Goal: Use online tool/utility: Use online tool/utility

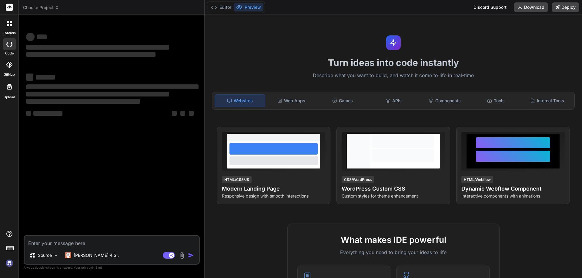
click at [9, 262] on img at bounding box center [9, 263] width 10 height 10
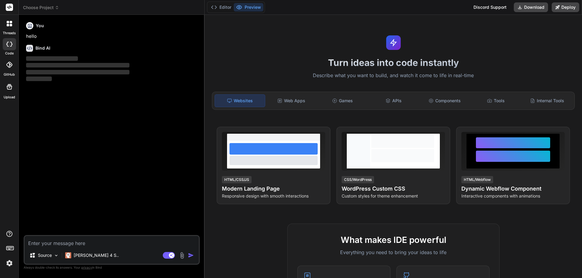
type textarea "x"
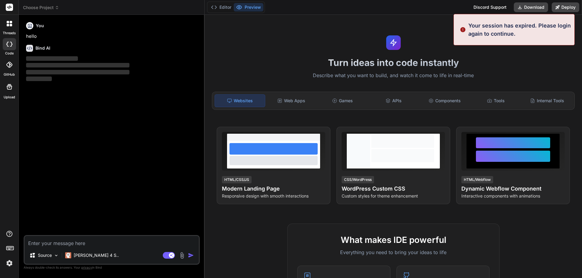
click at [56, 240] on textarea at bounding box center [112, 241] width 174 height 11
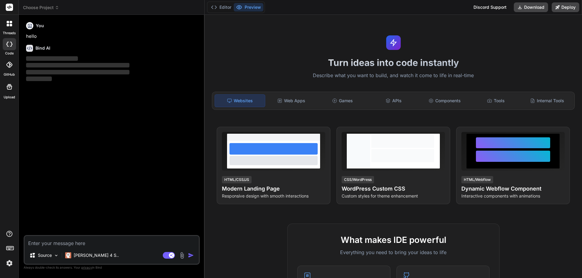
click at [8, 263] on img at bounding box center [9, 263] width 10 height 10
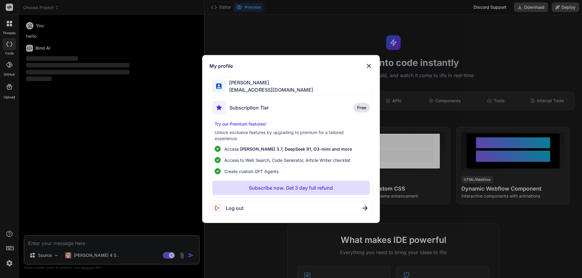
click at [8, 263] on div "My profile [PERSON_NAME] [EMAIL_ADDRESS][DOMAIN_NAME] Subscription Tier Free Tr…" at bounding box center [291, 139] width 582 height 278
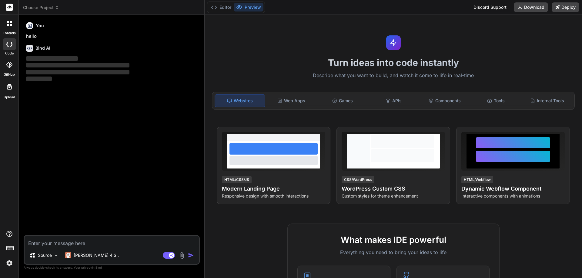
click at [55, 245] on textarea at bounding box center [112, 241] width 174 height 11
type textarea "h"
type textarea "x"
type textarea "hi"
type textarea "x"
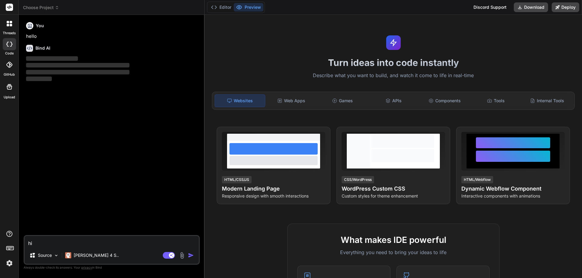
type textarea "hi"
click at [190, 255] on img "button" at bounding box center [191, 256] width 6 height 6
type textarea "x"
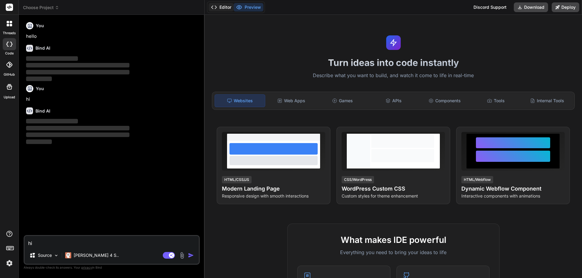
click at [225, 7] on button "Editor" at bounding box center [220, 7] width 25 height 8
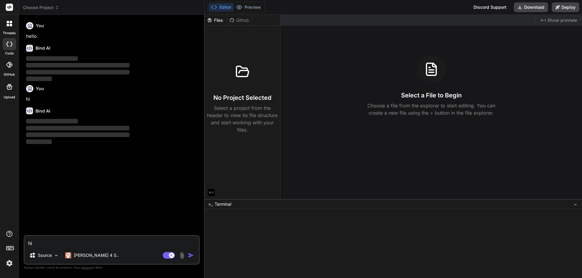
click at [225, 7] on button "Editor" at bounding box center [220, 7] width 25 height 8
click at [233, 232] on div "❯" at bounding box center [390, 232] width 366 height 6
click at [46, 242] on textarea "hi" at bounding box center [112, 241] width 174 height 11
click at [559, 21] on span "Show preview" at bounding box center [562, 20] width 30 height 6
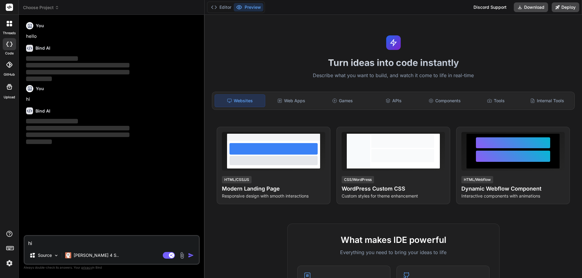
click at [542, 19] on div "Turn ideas into code instantly Describe what you want to build, and watch it co…" at bounding box center [392, 146] width 377 height 263
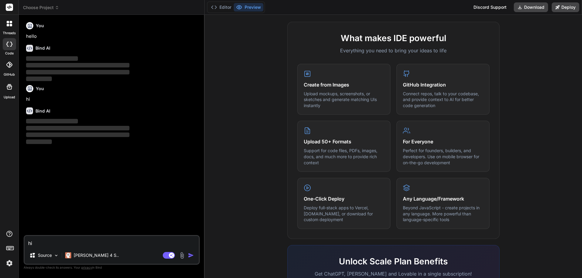
scroll to position [273, 0]
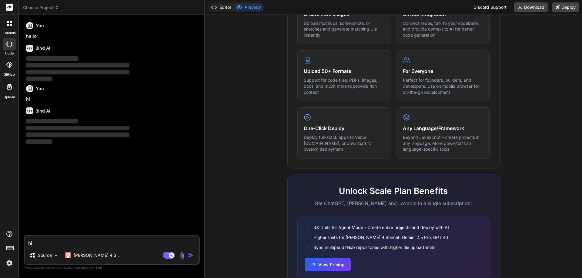
click at [218, 7] on button "Editor" at bounding box center [220, 7] width 25 height 8
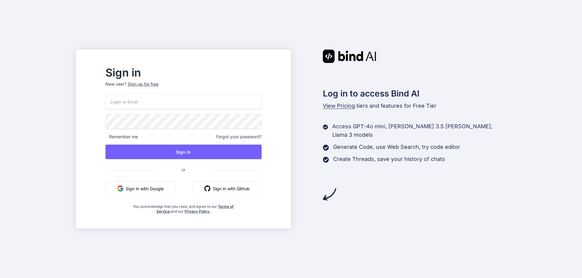
click at [156, 109] on input "email" at bounding box center [183, 101] width 156 height 15
type input "[EMAIL_ADDRESS][DOMAIN_NAME]"
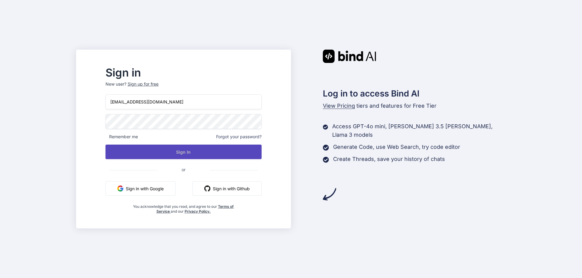
click at [172, 149] on button "Sign In" at bounding box center [183, 152] width 156 height 15
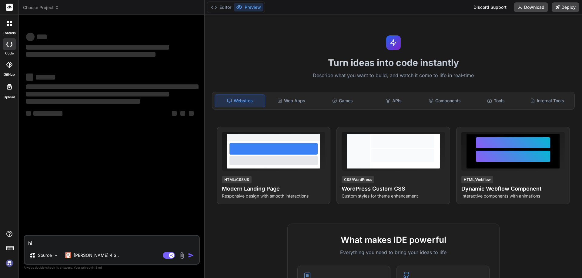
click at [72, 243] on textarea "hi" at bounding box center [112, 241] width 174 height 11
click at [107, 240] on textarea "hi" at bounding box center [112, 241] width 174 height 11
click at [89, 151] on div "‌ ‌ ‌ ‌ ‌ ‌ ‌ ‌ ‌ ‌ ‌ ‌ ‌ ‌" at bounding box center [112, 128] width 175 height 216
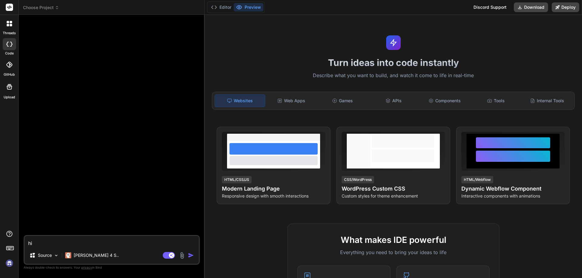
click at [100, 75] on div at bounding box center [112, 128] width 175 height 216
click at [217, 6] on icon at bounding box center [214, 7] width 6 height 6
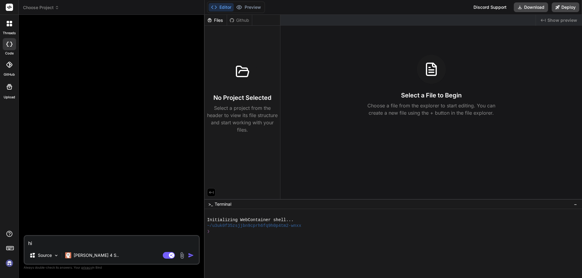
click at [48, 5] on span "Choose Project" at bounding box center [41, 8] width 36 height 6
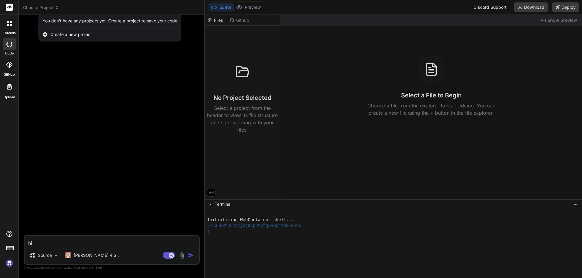
click at [8, 27] on div at bounding box center [9, 23] width 13 height 13
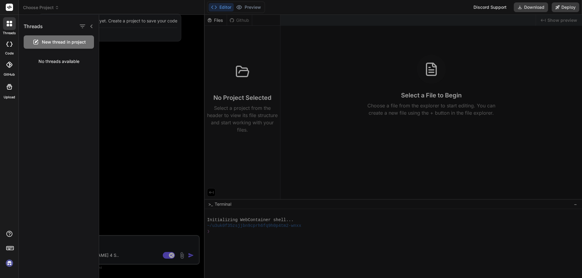
click at [48, 41] on span "New thread in project" at bounding box center [64, 42] width 44 height 6
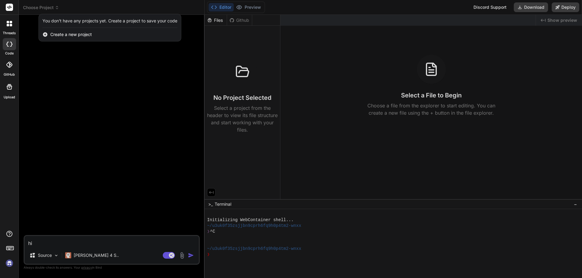
click at [62, 241] on div at bounding box center [291, 139] width 582 height 278
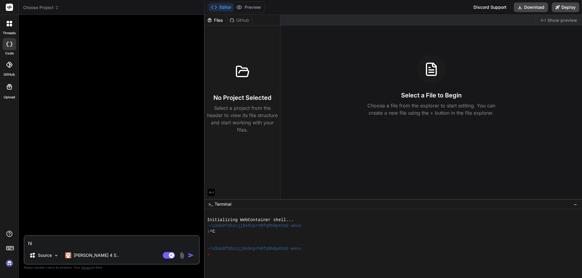
click at [62, 241] on textarea "hi" at bounding box center [112, 241] width 174 height 11
click at [189, 256] on img "button" at bounding box center [191, 256] width 6 height 6
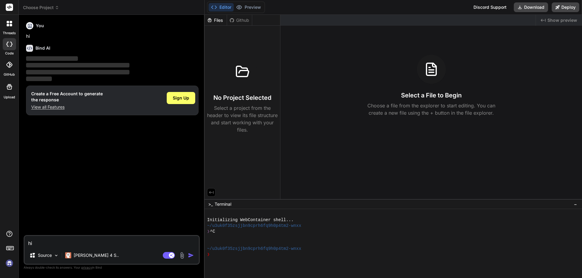
click at [11, 263] on img at bounding box center [9, 263] width 10 height 10
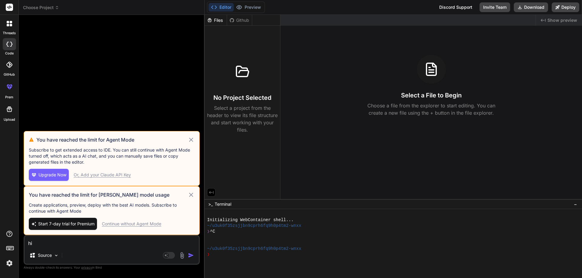
click at [137, 222] on div "Continue without Agent Mode" at bounding box center [131, 224] width 59 height 6
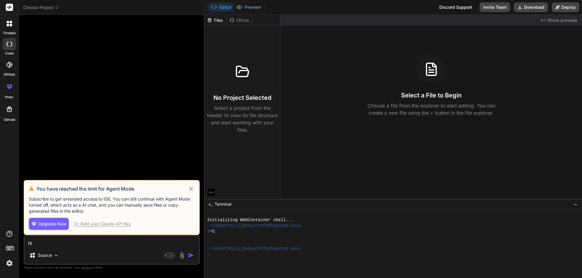
click at [186, 189] on h3 "You have reached the limit for Agent Mode" at bounding box center [111, 188] width 151 height 7
click at [191, 188] on icon at bounding box center [191, 189] width 4 height 4
type textarea "x"
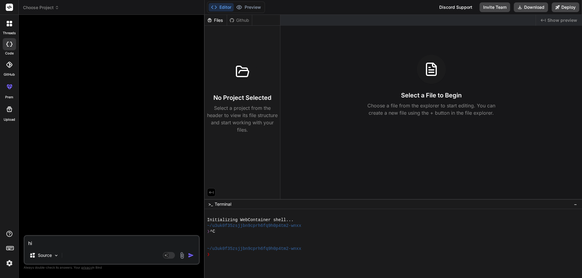
click at [63, 241] on textarea "hi" at bounding box center [112, 241] width 174 height 11
type textarea "H"
type textarea "x"
type textarea "Hi"
type textarea "x"
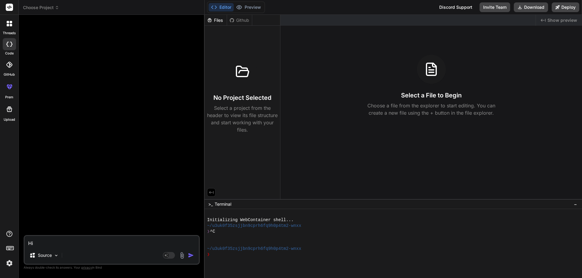
type textarea "Hi"
click at [191, 256] on img "button" at bounding box center [191, 256] width 6 height 6
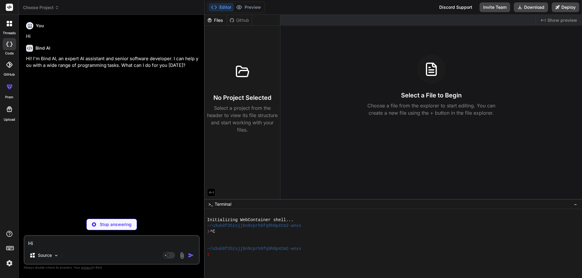
type textarea "x"
click at [61, 243] on textarea "Hi" at bounding box center [112, 241] width 174 height 11
paste textarea "<!DOCTYPE html> <html lang="en"> <head> <meta charset="UTF-8"> <meta name="view…"
type textarea "<!DOCTYPE html> <html lang="en"> <head> <meta charset="UTF-8"> <meta name="view…"
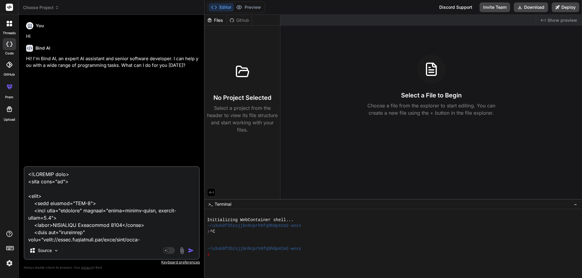
scroll to position [2821, 0]
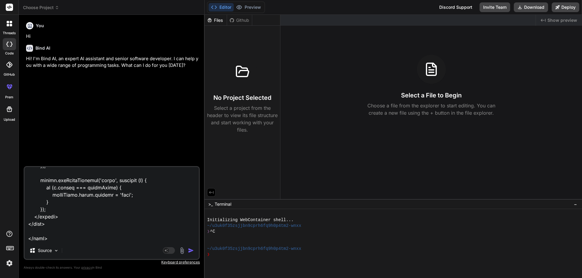
type textarea "x"
type textarea "<!DOCTYPE html> <html lang="en"> <head> <meta charset="UTF-8"> <meta name="view…"
type textarea "x"
type textarea "<!DOCTYPE html> <html lang="en"> <head> <meta charset="UTF-8"> <meta name="view…"
type textarea "x"
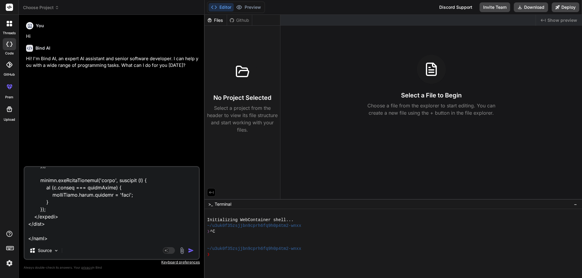
type textarea "<!DOCTYPE html> <html lang="en"> <head> <meta charset="UTF-8"> <meta name="view…"
type textarea "x"
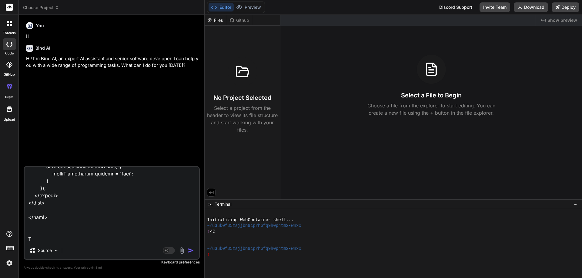
type textarea "<!DOCTYPE html> <html lang="en"> <head> <meta charset="UTF-8"> <meta name="view…"
type textarea "x"
type textarea "<!DOCTYPE html> <html lang="en"> <head> <meta charset="UTF-8"> <meta name="view…"
type textarea "x"
type textarea "<!DOCTYPE html> <html lang="en"> <head> <meta charset="UTF-8"> <meta name="view…"
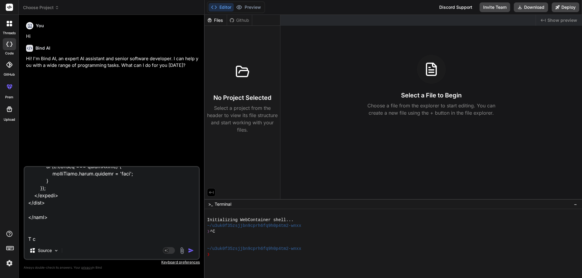
type textarea "x"
type textarea "<!DOCTYPE html> <html lang="en"> <head> <meta charset="UTF-8"> <meta name="view…"
type textarea "x"
type textarea "<!DOCTYPE html> <html lang="en"> <head> <meta charset="UTF-8"> <meta name="view…"
type textarea "x"
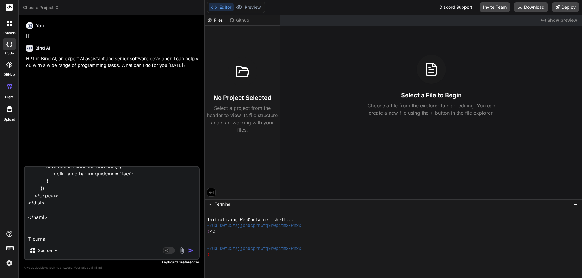
type textarea "<!DOCTYPE html> <html lang="en"> <head> <meta charset="UTF-8"> <meta name="view…"
type textarea "x"
type textarea "<!DOCTYPE html> <html lang="en"> <head> <meta charset="UTF-8"> <meta name="view…"
type textarea "x"
type textarea "<!DOCTYPE html> <html lang="en"> <head> <meta charset="UTF-8"> <meta name="view…"
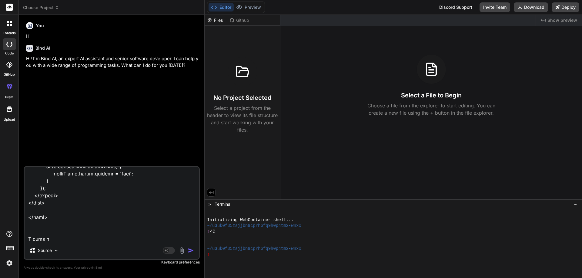
type textarea "x"
type textarea "<!DOCTYPE html> <html lang="en"> <head> <meta charset="UTF-8"> <meta name="view…"
type textarea "x"
type textarea "<!DOCTYPE html> <html lang="en"> <head> <meta charset="UTF-8"> <meta name="view…"
type textarea "x"
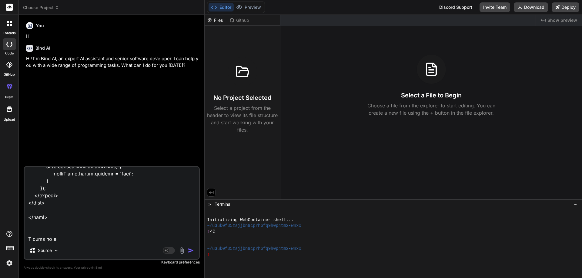
type textarea "<!DOCTYPE html> <html lang="en"> <head> <meta charset="UTF-8"> <meta name="view…"
type textarea "x"
type textarea "<!DOCTYPE html> <html lang="en"> <head> <meta charset="UTF-8"> <meta name="view…"
type textarea "x"
type textarea "<!DOCTYPE html> <html lang="en"> <head> <meta charset="UTF-8"> <meta name="view…"
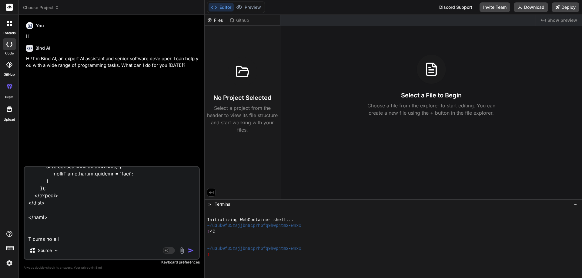
type textarea "x"
type textarea "<!DOCTYPE html> <html lang="en"> <head> <meta charset="UTF-8"> <meta name="view…"
type textarea "x"
type textarea "<!DOCTYPE html> <html lang="en"> <head> <meta charset="UTF-8"> <meta name="view…"
type textarea "x"
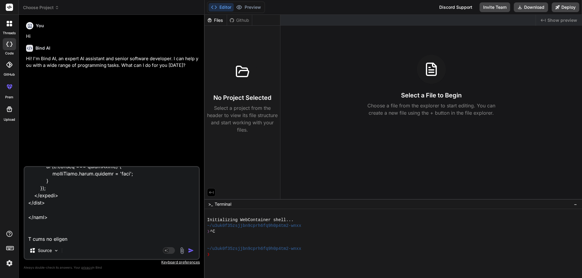
type textarea "<!DOCTYPE html> <html lang="en"> <head> <meta charset="UTF-8"> <meta name="view…"
type textarea "x"
type textarea "<!DOCTYPE html> <html lang="en"> <head> <meta charset="UTF-8"> <meta name="view…"
type textarea "x"
type textarea "<!DOCTYPE html> <html lang="en"> <head> <meta charset="UTF-8"> <meta name="view…"
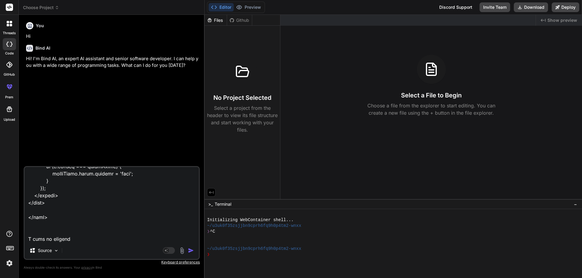
type textarea "x"
type textarea "<!DOCTYPE html> <html lang="en"> <head> <meta charset="UTF-8"> <meta name="view…"
type textarea "x"
type textarea "<!DOCTYPE html> <html lang="en"> <head> <meta charset="UTF-8"> <meta name="view…"
type textarea "x"
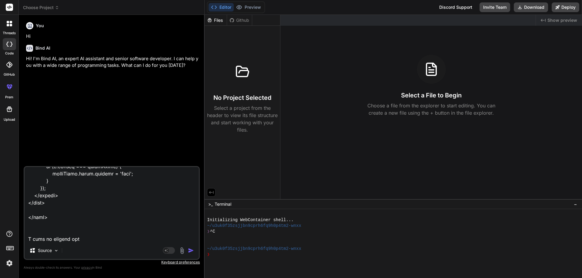
type textarea "<!DOCTYPE html> <html lang="en"> <head> <meta charset="UTF-8"> <meta name="view…"
type textarea "x"
type textarea "<!DOCTYPE html> <html lang="en"> <head> <meta charset="UTF-8"> <meta name="view…"
type textarea "x"
type textarea "<!DOCTYPE html> <html lang="en"> <head> <meta charset="UTF-8"> <meta name="view…"
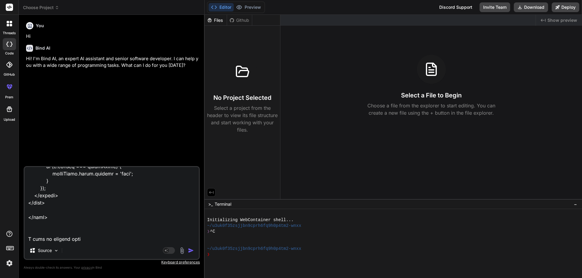
type textarea "x"
type textarea "<!DOCTYPE html> <html lang="en"> <head> <meta charset="UTF-8"> <meta name="view…"
type textarea "x"
type textarea "<!DOCTYPE html> <html lang="en"> <head> <meta charset="UTF-8"> <meta name="view…"
type textarea "x"
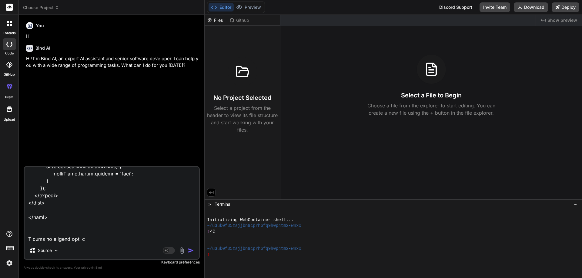
type textarea "<!DOCTYPE html> <html lang="en"> <head> <meta charset="UTF-8"> <meta name="view…"
type textarea "x"
type textarea "<!DOCTYPE html> <html lang="en"> <head> <meta charset="UTF-8"> <meta name="view…"
type textarea "x"
type textarea "<!DOCTYPE html> <html lang="en"> <head> <meta charset="UTF-8"> <meta name="view…"
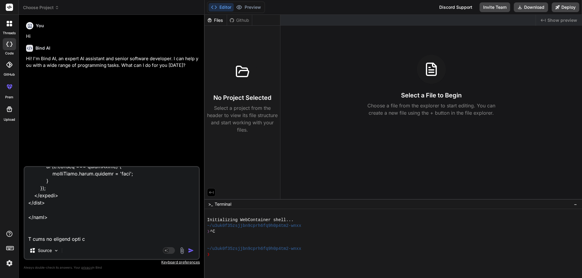
type textarea "x"
type textarea "<!DOCTYPE html> <html lang="en"> <head> <meta charset="UTF-8"> <meta name="view…"
type textarea "x"
type textarea "<!DOCTYPE html> <html lang="en"> <head> <meta charset="UTF-8"> <meta name="view…"
type textarea "x"
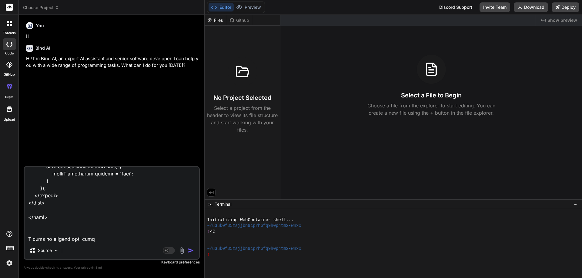
type textarea "<!DOCTYPE html> <html lang="en"> <head> <meta charset="UTF-8"> <meta name="view…"
type textarea "x"
type textarea "<!DOCTYPE html> <html lang="en"> <head> <meta charset="UTF-8"> <meta name="view…"
type textarea "x"
type textarea "<!DOCTYPE html> <html lang="en"> <head> <meta charset="UTF-8"> <meta name="view…"
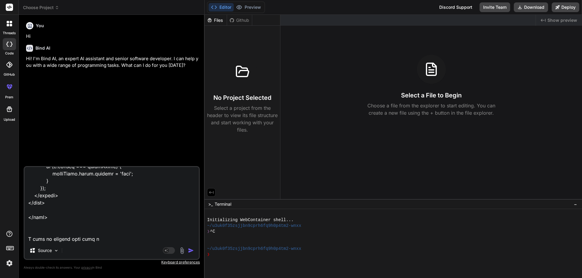
type textarea "x"
type textarea "<!DOCTYPE html> <html lang="en"> <head> <meta charset="UTF-8"> <meta name="view…"
type textarea "x"
type textarea "<!DOCTYPE html> <html lang="en"> <head> <meta charset="UTF-8"> <meta name="view…"
type textarea "x"
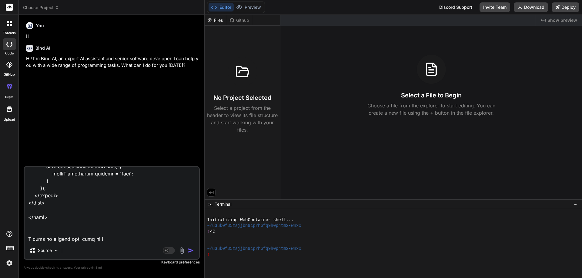
type textarea "<!DOCTYPE html> <html lang="en"> <head> <meta charset="UTF-8"> <meta name="view…"
type textarea "x"
type textarea "<!DOCTYPE html> <html lang="en"> <head> <meta charset="UTF-8"> <meta name="view…"
type textarea "x"
type textarea "<!DOCTYPE html> <html lang="en"> <head> <meta charset="UTF-8"> <meta name="view…"
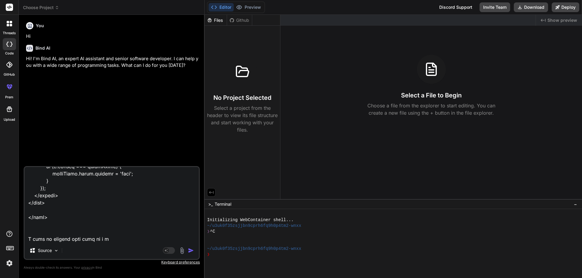
type textarea "x"
type textarea "<!DOCTYPE html> <html lang="en"> <head> <meta charset="UTF-8"> <meta name="view…"
type textarea "x"
type textarea "<!DOCTYPE html> <html lang="en"> <head> <meta charset="UTF-8"> <meta name="view…"
type textarea "x"
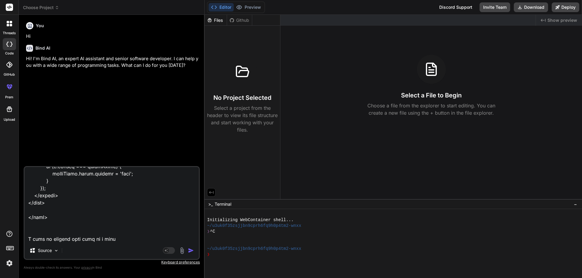
type textarea "<!DOCTYPE html> <html lang="en"> <head> <meta charset="UTF-8"> <meta name="view…"
type textarea "x"
type textarea "<!DOCTYPE html> <html lang="en"> <head> <meta charset="UTF-8"> <meta name="view…"
type textarea "x"
type textarea "<!DOCTYPE html> <html lang="en"> <head> <meta charset="UTF-8"> <meta name="view…"
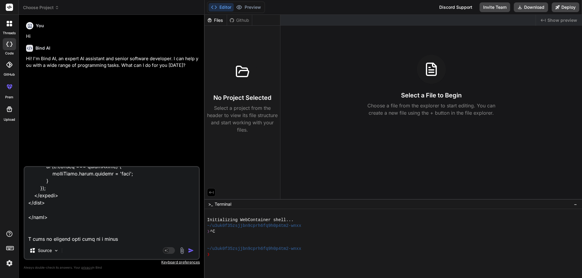
type textarea "x"
type textarea "<!DOCTYPE html> <html lang="en"> <head> <meta charset="UTF-8"> <meta name="view…"
type textarea "x"
type textarea "<!DOCTYPE html> <html lang="en"> <head> <meta charset="UTF-8"> <meta name="view…"
type textarea "x"
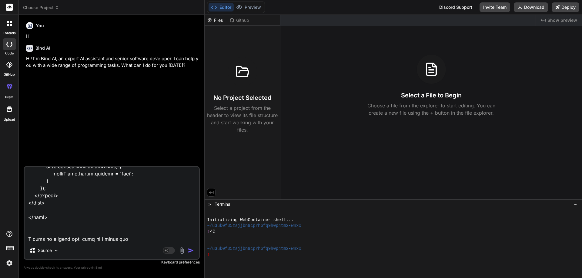
type textarea "<!DOCTYPE html> <html lang="en"> <head> <meta charset="UTF-8"> <meta name="view…"
type textarea "x"
type textarea "<!DOCTYPE html> <html lang="en"> <head> <meta charset="UTF-8"> <meta name="view…"
type textarea "x"
type textarea "<!DOCTYPE html> <html lang="en"> <head> <meta charset="UTF-8"> <meta name="view…"
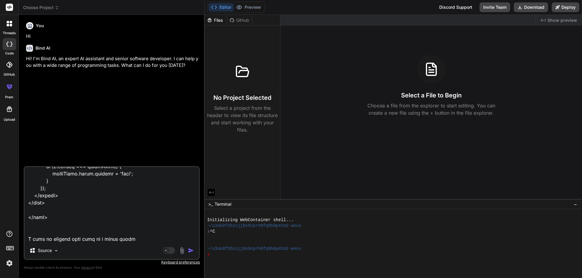
type textarea "x"
type textarea "<!DOCTYPE html> <html lang="en"> <head> <meta charset="UTF-8"> <meta name="view…"
type textarea "x"
type textarea "<!DOCTYPE html> <html lang="en"> <head> <meta charset="UTF-8"> <meta name="view…"
type textarea "x"
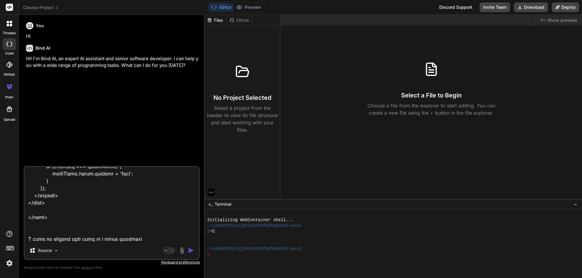
type textarea "<!DOCTYPE html> <html lang="en"> <head> <meta charset="UTF-8"> <meta name="view…"
type textarea "x"
type textarea "<!DOCTYPE html> <html lang="en"> <head> <meta charset="UTF-8"> <meta name="view…"
type textarea "x"
type textarea "<!DOCTYPE html> <html lang="en"> <head> <meta charset="UTF-8"> <meta name="view…"
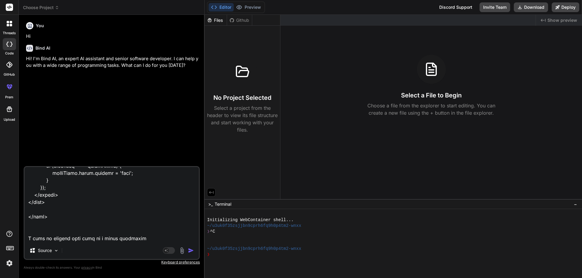
type textarea "x"
type textarea "<!DOCTYPE html> <html lang="en"> <head> <meta charset="UTF-8"> <meta name="view…"
type textarea "x"
type textarea "<!DOCTYPE html> <html lang="en"> <head> <meta charset="UTF-8"> <meta name="view…"
type textarea "x"
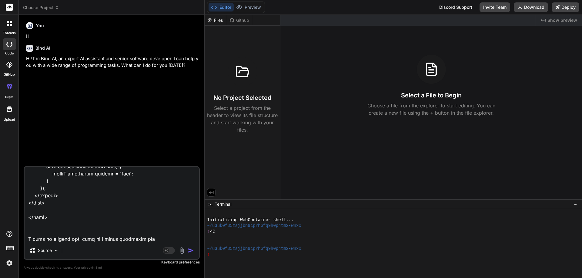
type textarea "<!DOCTYPE html> <html lang="en"> <head> <meta charset="UTF-8"> <meta name="view…"
type textarea "x"
type textarea "<!DOCTYPE html> <html lang="en"> <head> <meta charset="UTF-8"> <meta name="view…"
type textarea "x"
type textarea "<!DOCTYPE html> <html lang="en"> <head> <meta charset="UTF-8"> <meta name="view…"
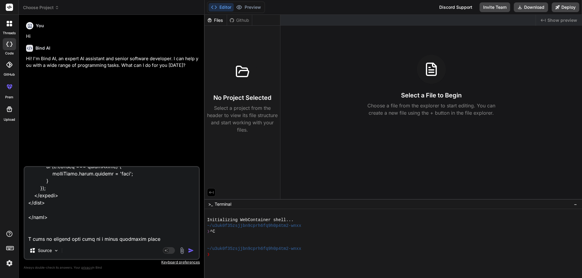
type textarea "x"
type textarea "<!DOCTYPE html> <html lang="en"> <head> <meta charset="UTF-8"> <meta name="view…"
type textarea "x"
type textarea "<!DOCTYPE html> <html lang="en"> <head> <meta charset="UTF-8"> <meta name="view…"
type textarea "x"
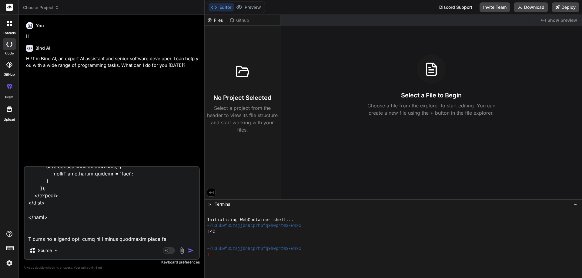
type textarea "<!DOCTYPE html> <html lang="en"> <head> <meta charset="UTF-8"> <meta name="view…"
type textarea "x"
type textarea "<!DOCTYPE html> <html lang="en"> <head> <meta charset="UTF-8"> <meta name="view…"
type textarea "x"
type textarea "<!DOCTYPE html> <html lang="en"> <head> <meta charset="UTF-8"> <meta name="view…"
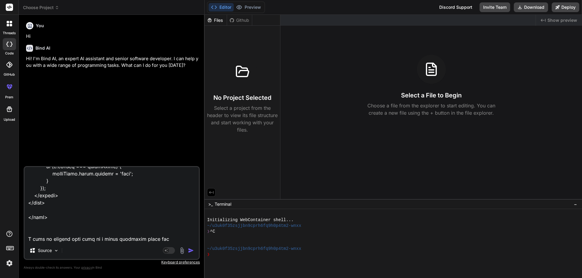
type textarea "x"
type textarea "<!DOCTYPE html> <html lang="en"> <head> <meta charset="UTF-8"> <meta name="view…"
type textarea "x"
type textarea "<!DOCTYPE html> <html lang="en"> <head> <meta charset="UTF-8"> <meta name="view…"
type textarea "x"
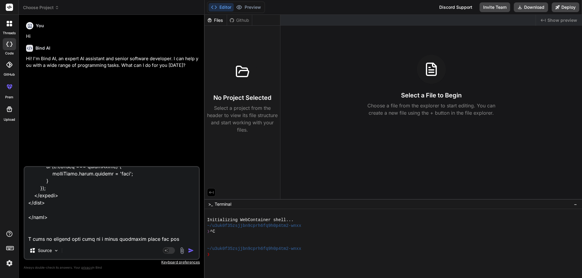
type textarea "<!DOCTYPE html> <html lang="en"> <head> <meta charset="UTF-8"> <meta name="view…"
type textarea "x"
type textarea "<!DOCTYPE html> <html lang="en"> <head> <meta charset="UTF-8"> <meta name="view…"
type textarea "x"
type textarea "<!DOCTYPE html> <html lang="en"> <head> <meta charset="UTF-8"> <meta name="view…"
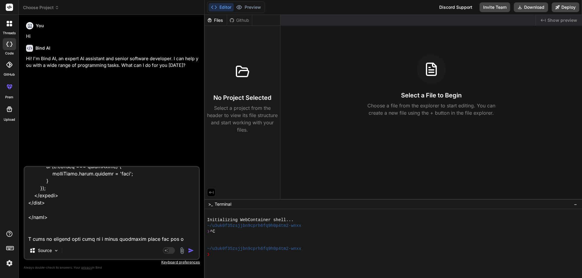
type textarea "x"
type textarea "<!DOCTYPE html> <html lang="en"> <head> <meta charset="UTF-8"> <meta name="view…"
type textarea "x"
type textarea "<!DOCTYPE html> <html lang="en"> <head> <meta charset="UTF-8"> <meta name="view…"
type textarea "x"
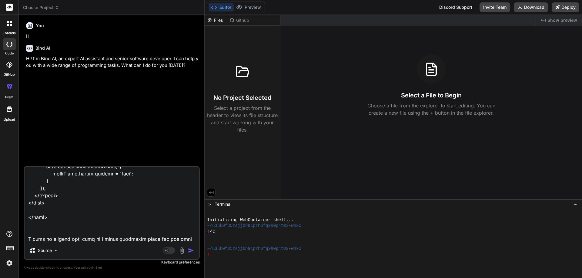
type textarea "<!DOCTYPE html> <html lang="en"> <head> <meta charset="UTF-8"> <meta name="view…"
type textarea "x"
type textarea "<!DOCTYPE html> <html lang="en"> <head> <meta charset="UTF-8"> <meta name="view…"
type textarea "x"
type textarea "<!DOCTYPE html> <html lang="en"> <head> <meta charset="UTF-8"> <meta name="view…"
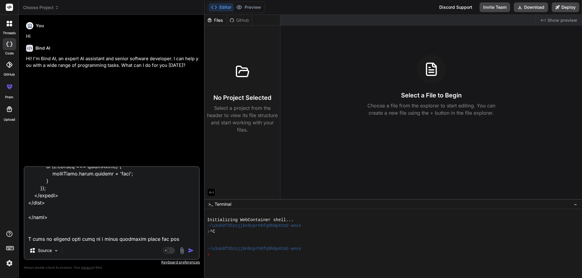
type textarea "x"
type textarea "<!DOCTYPE html> <html lang="en"> <head> <meta charset="UTF-8"> <meta name="view…"
type textarea "x"
type textarea "<!DOCTYPE html> <html lang="en"> <head> <meta charset="UTF-8"> <meta name="view…"
type textarea "x"
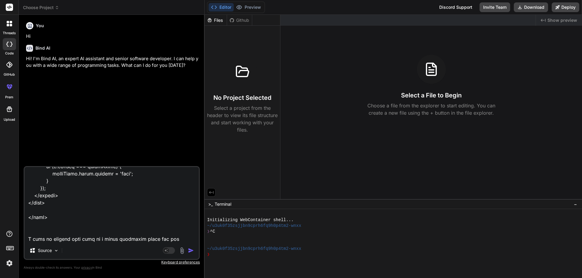
scroll to position [2850, 0]
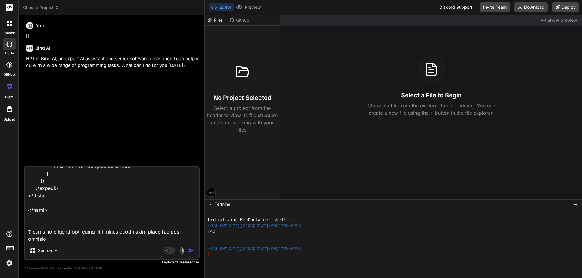
type textarea "<!DOCTYPE html> <html lang="en"> <head> <meta charset="UTF-8"> <meta name="view…"
type textarea "x"
type textarea "<!DOCTYPE html> <html lang="en"> <head> <meta charset="UTF-8"> <meta name="view…"
type textarea "x"
type textarea "<!DOCTYPE html> <html lang="en"> <head> <meta charset="UTF-8"> <meta name="view…"
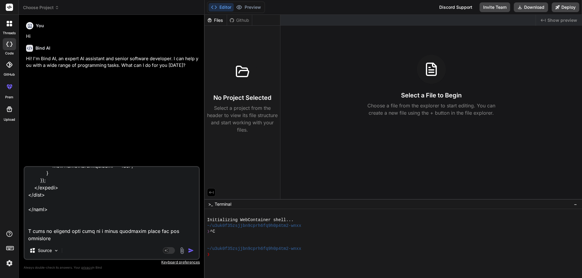
type textarea "x"
type textarea "<!DOCTYPE html> <html lang="en"> <head> <meta charset="UTF-8"> <meta name="view…"
type textarea "x"
type textarea "<!DOCTYPE html> <html lang="en"> <head> <meta charset="UTF-8"> <meta name="view…"
type textarea "x"
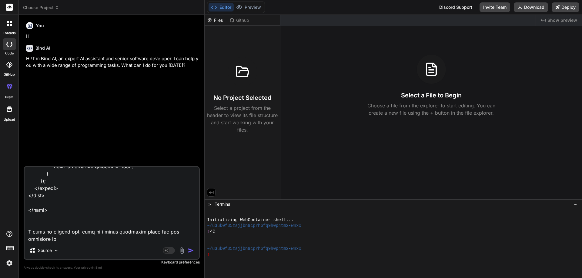
type textarea "<!DOCTYPE html> <html lang="en"> <head> <meta charset="UTF-8"> <meta name="view…"
type textarea "x"
type textarea "<!DOCTYPE html> <html lang="en"> <head> <meta charset="UTF-8"> <meta name="view…"
type textarea "x"
type textarea "<!DOCTYPE html> <html lang="en"> <head> <meta charset="UTF-8"> <meta name="view…"
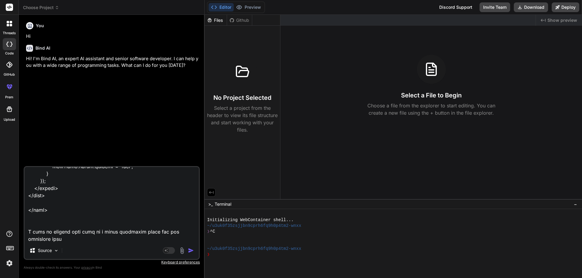
type textarea "x"
type textarea "<!DOCTYPE html> <html lang="en"> <head> <meta charset="UTF-8"> <meta name="view…"
type textarea "x"
type textarea "<!DOCTYPE html> <html lang="en"> <head> <meta charset="UTF-8"> <meta name="view…"
type textarea "x"
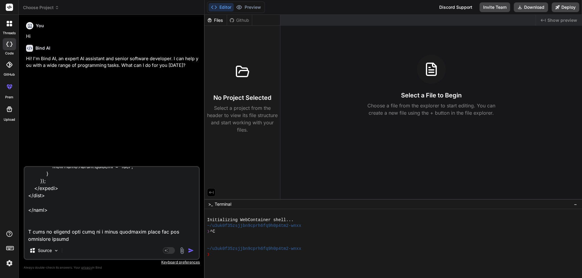
type textarea "<!DOCTYPE html> <html lang="en"> <head> <meta charset="UTF-8"> <meta name="view…"
type textarea "x"
type textarea "<!DOCTYPE html> <html lang="en"> <head> <meta charset="UTF-8"> <meta name="view…"
type textarea "x"
type textarea "<!DOCTYPE html> <html lang="en"> <head> <meta charset="UTF-8"> <meta name="view…"
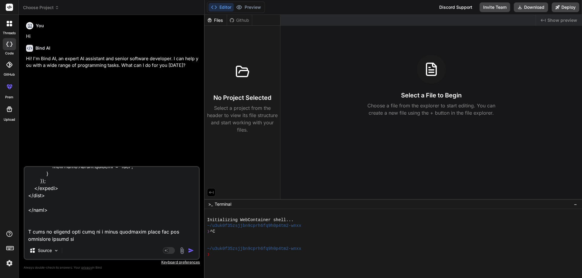
type textarea "x"
type textarea "<!DOCTYPE html> <html lang="en"> <head> <meta charset="UTF-8"> <meta name="view…"
type textarea "x"
type textarea "<!DOCTYPE html> <html lang="en"> <head> <meta charset="UTF-8"> <meta name="view…"
type textarea "x"
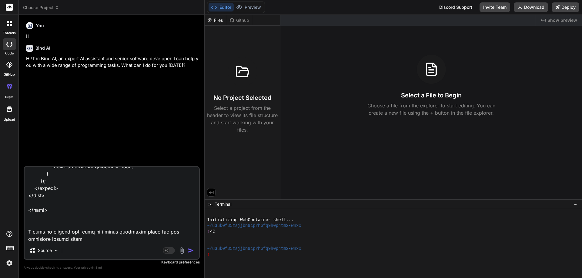
type textarea "<!DOCTYPE html> <html lang="en"> <head> <meta charset="UTF-8"> <meta name="view…"
type textarea "x"
type textarea "<!DOCTYPE html> <html lang="en"> <head> <meta charset="UTF-8"> <meta name="view…"
type textarea "x"
type textarea "<!DOCTYPE html> <html lang="en"> <head> <meta charset="UTF-8"> <meta name="view…"
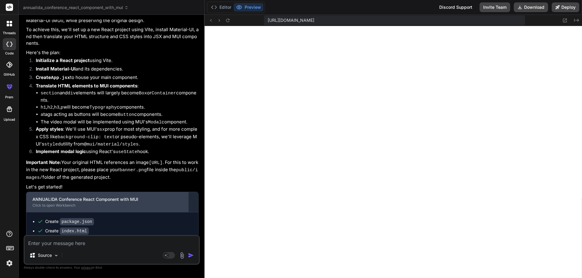
scroll to position [816, 0]
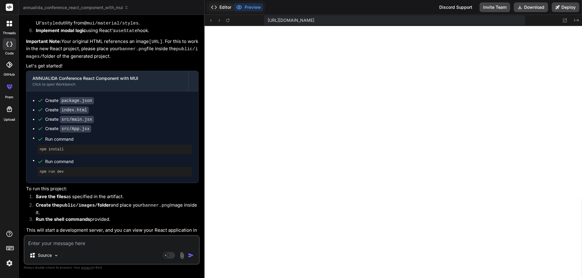
click at [222, 5] on button "Editor" at bounding box center [220, 7] width 25 height 8
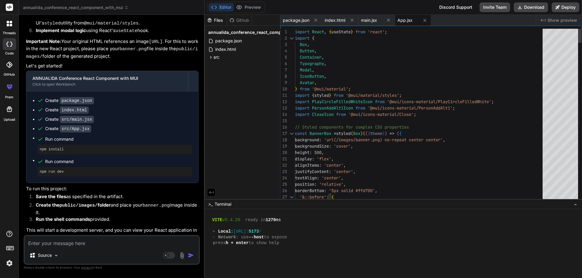
scroll to position [0, 0]
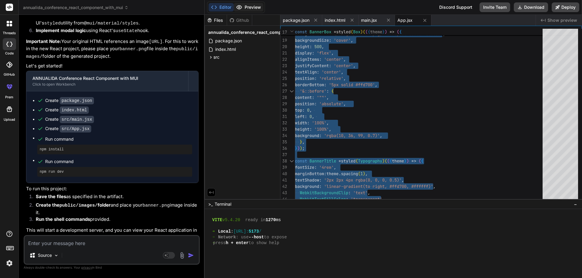
click at [249, 8] on button "Preview" at bounding box center [249, 7] width 30 height 8
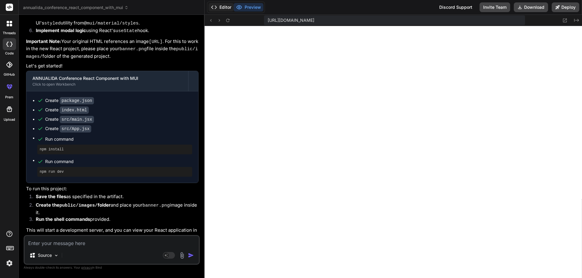
click at [222, 5] on button "Editor" at bounding box center [220, 7] width 25 height 8
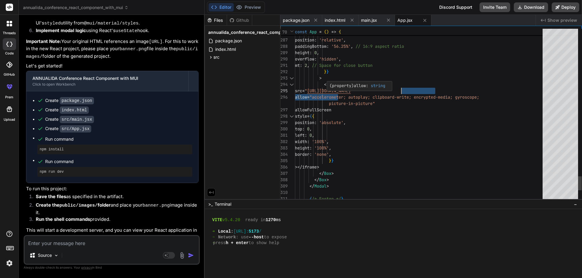
drag, startPoint x: 342, startPoint y: 91, endPoint x: 414, endPoint y: 90, distance: 72.1
drag, startPoint x: 342, startPoint y: 90, endPoint x: 366, endPoint y: 90, distance: 24.5
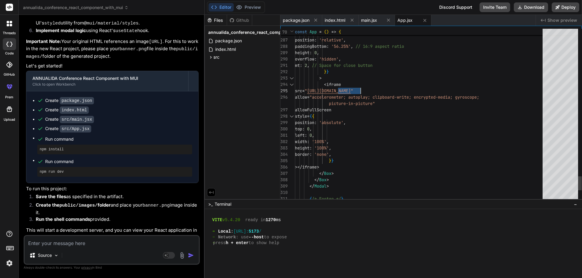
drag, startPoint x: 343, startPoint y: 91, endPoint x: 390, endPoint y: 91, distance: 47.2
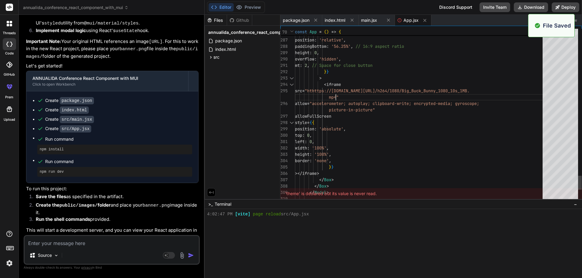
scroll to position [270, 0]
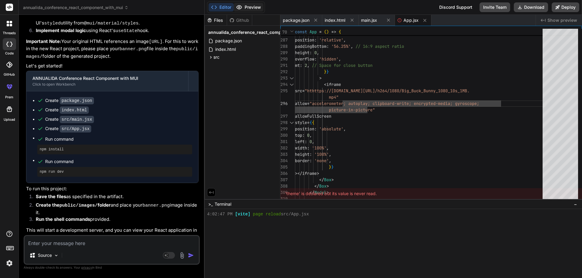
click at [251, 6] on button "Preview" at bounding box center [249, 7] width 30 height 8
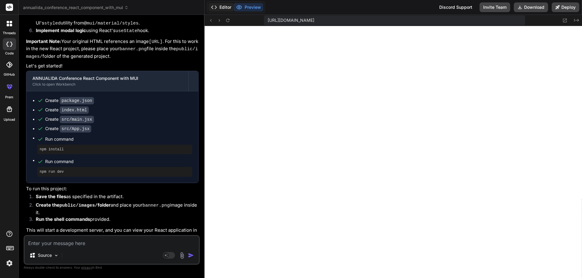
click at [220, 9] on button "Editor" at bounding box center [220, 7] width 25 height 8
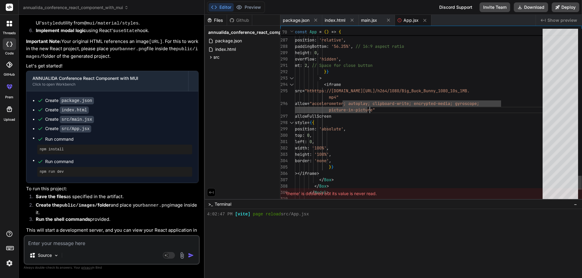
scroll to position [38, 0]
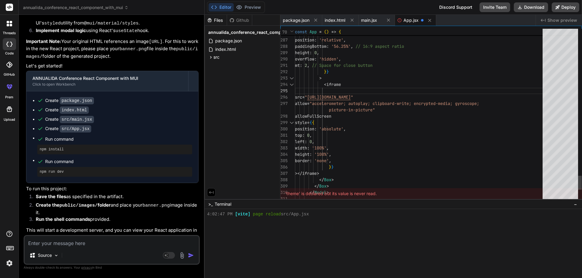
scroll to position [37, 0]
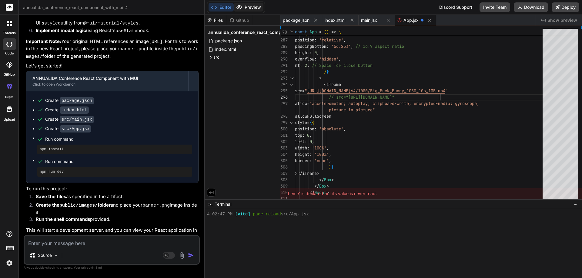
click at [249, 10] on button "Preview" at bounding box center [249, 7] width 30 height 8
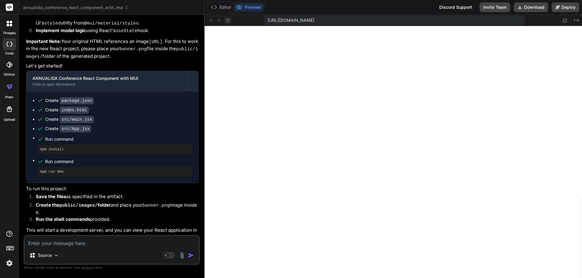
click at [227, 21] on icon at bounding box center [227, 20] width 5 height 5
click at [227, 5] on button "Editor" at bounding box center [220, 7] width 25 height 8
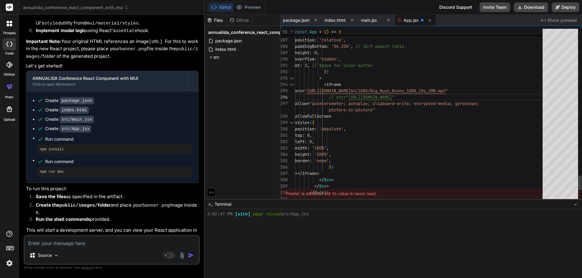
click at [297, 196] on div "'theme' is declared but its value is never read." at bounding box center [430, 193] width 301 height 11
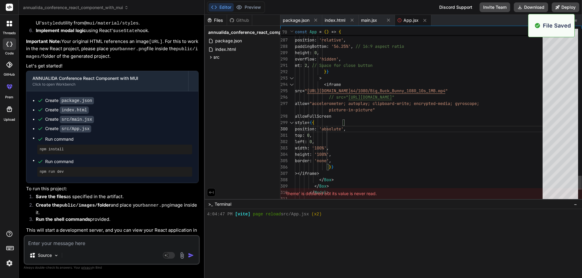
scroll to position [276, 0]
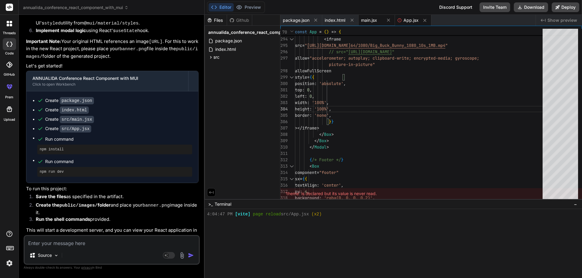
click at [374, 22] on span "main.jsx" at bounding box center [369, 20] width 16 height 6
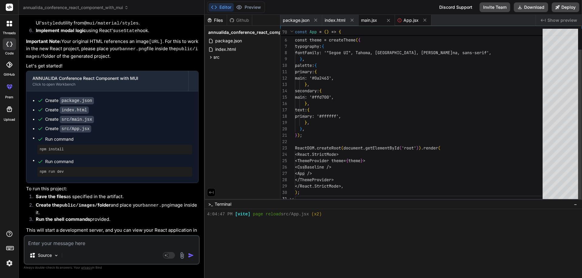
scroll to position [6, 0]
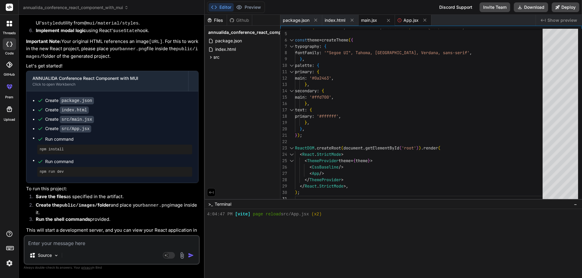
click at [406, 21] on span "App.jsx" at bounding box center [410, 20] width 15 height 6
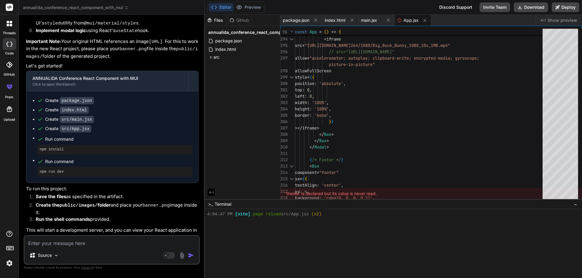
click at [400, 21] on icon at bounding box center [399, 20] width 4 height 4
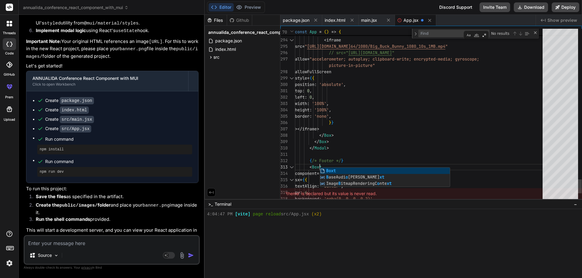
scroll to position [26, 0]
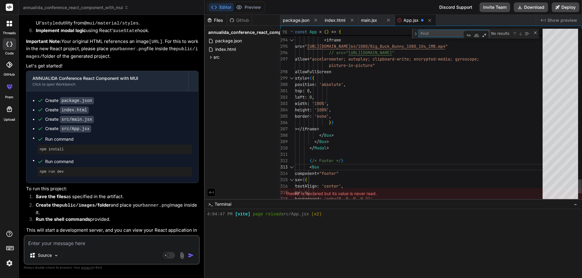
click at [438, 32] on textarea "Find" at bounding box center [443, 33] width 51 height 7
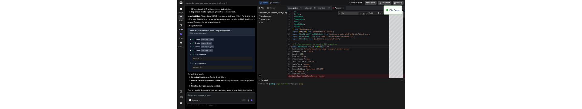
scroll to position [282, 0]
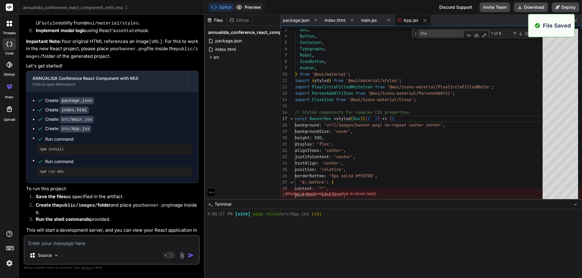
click at [250, 8] on button "Preview" at bounding box center [249, 7] width 30 height 8
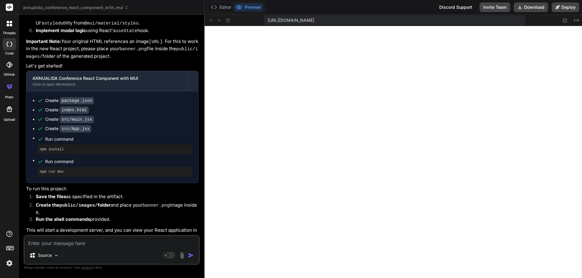
scroll to position [230, 0]
click at [222, 9] on button "Editor" at bounding box center [220, 7] width 25 height 8
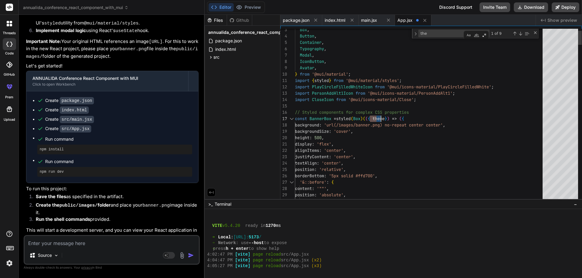
scroll to position [6, 0]
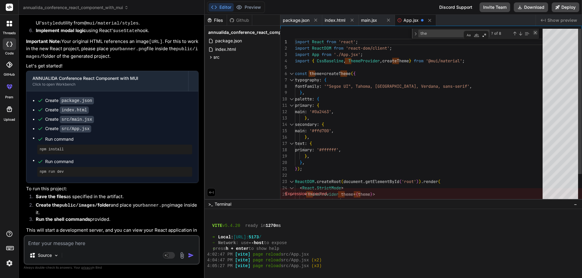
click at [534, 32] on div "Close (Escape)" at bounding box center [534, 32] width 5 height 5
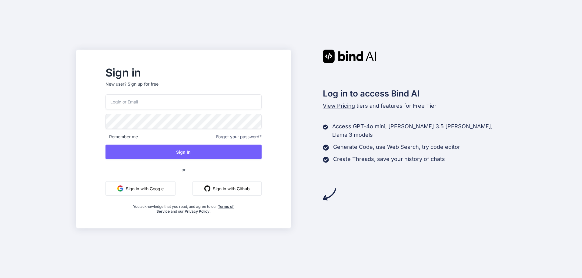
click at [147, 103] on input "email" at bounding box center [183, 101] width 156 height 15
type input "[EMAIL_ADDRESS][DOMAIN_NAME]"
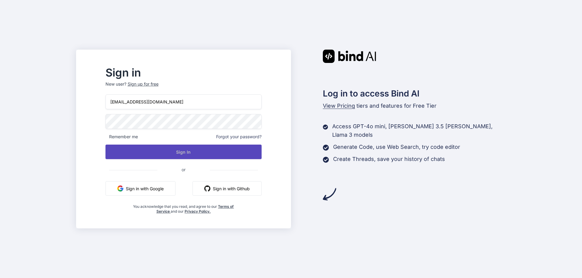
click at [207, 151] on button "Sign In" at bounding box center [183, 152] width 156 height 15
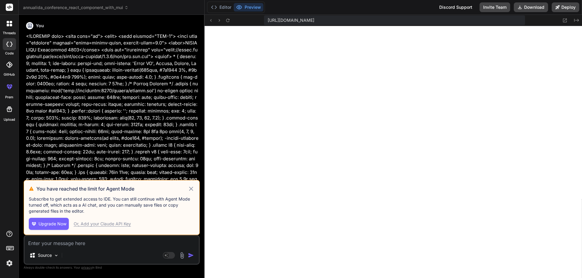
scroll to position [155, 0]
click at [192, 189] on icon at bounding box center [190, 188] width 7 height 7
type textarea "x"
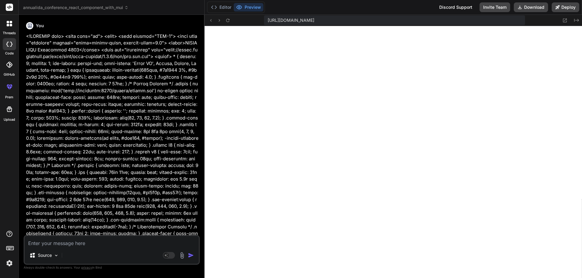
click at [43, 243] on textarea at bounding box center [112, 241] width 174 height 11
type textarea "i"
type textarea "x"
type textarea "i"
type textarea "x"
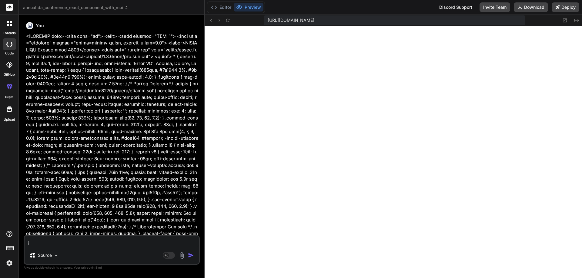
type textarea "i w"
type textarea "x"
type textarea "i wa"
type textarea "x"
type textarea "i wan"
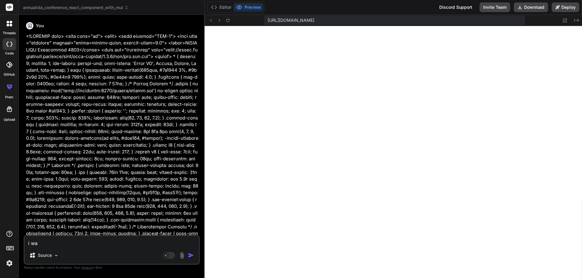
type textarea "x"
type textarea "i want"
type textarea "x"
type textarea "i want"
type textarea "x"
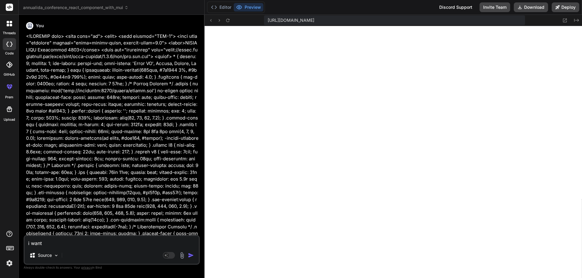
drag, startPoint x: 97, startPoint y: 237, endPoint x: 89, endPoint y: 244, distance: 10.7
click at [96, 237] on textarea "i want" at bounding box center [112, 241] width 174 height 11
paste textarea "Attendees"
type textarea "i want Attendees"
type textarea "x"
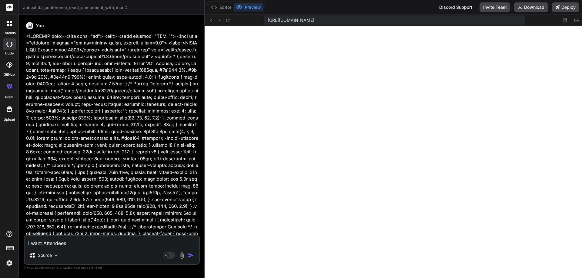
type textarea "i want Attendees"
type textarea "x"
type textarea "i want Attendees b"
type textarea "x"
type textarea "i want Attendees bo"
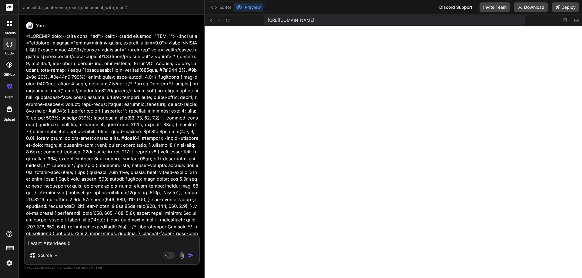
type textarea "x"
type textarea "i want Attendees boz"
type textarea "x"
type textarea "i want Attendees boz"
type textarea "x"
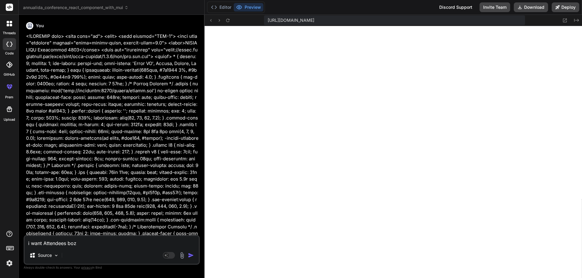
type textarea "i want Attendees boz"
type textarea "x"
type textarea "i want Attendees bo"
type textarea "x"
type textarea "i want Attendees box"
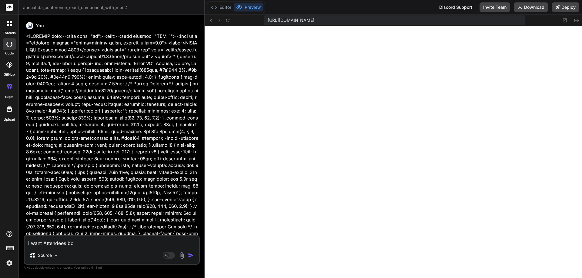
type textarea "x"
type textarea "i want Attendees box"
type textarea "x"
type textarea "i want Attendees box h"
type textarea "x"
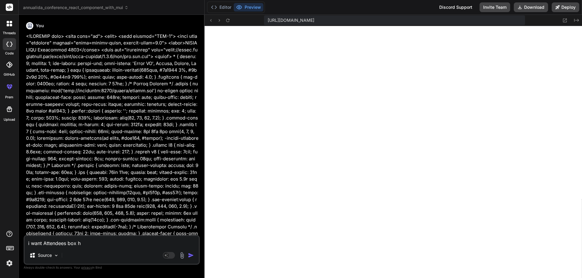
type textarea "i want Attendees box ha"
type textarea "x"
type textarea "i want Attendees box hat"
type textarea "x"
type textarea "i want Attendees box hat"
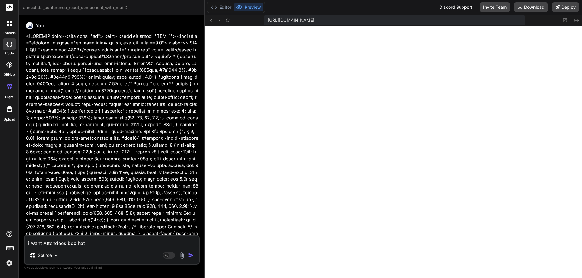
type textarea "x"
type textarea "i want Attendees box hat s"
type textarea "x"
type textarea "i want Attendees box hat sh"
type textarea "x"
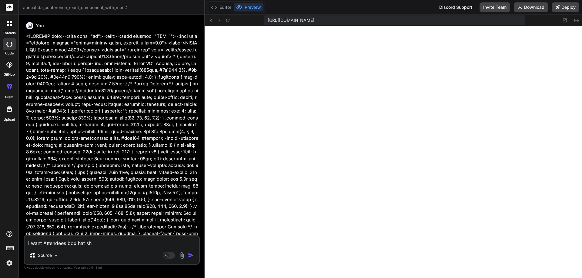
type textarea "i want Attendees box hat sho"
type textarea "x"
type textarea "i want Attendees box hat show"
type textarea "x"
type textarea "i want Attendees box hat show"
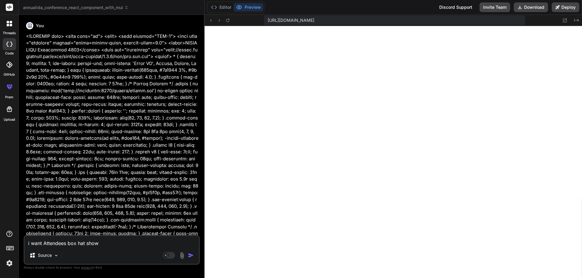
type textarea "x"
type textarea "i want Attendees box hat show p"
type textarea "x"
type textarea "i want Attendees box hat show pe"
type textarea "x"
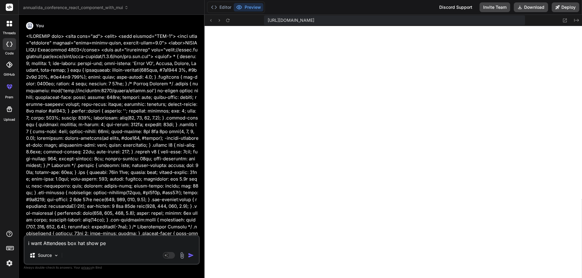
type textarea "i want Attendees box hat show peo"
type textarea "x"
type textarea "i want Attendees box hat show peop"
type textarea "x"
type textarea "i want Attendees box hat show peopl"
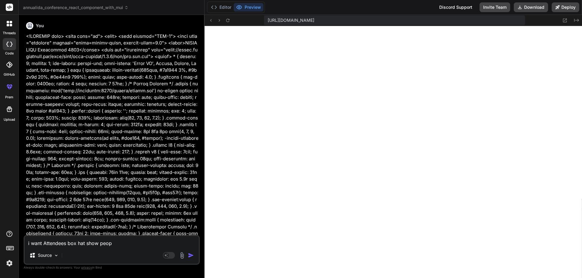
type textarea "x"
type textarea "i want Attendees box hat show people"
type textarea "x"
type textarea "i want Attendees box hat show people"
type textarea "x"
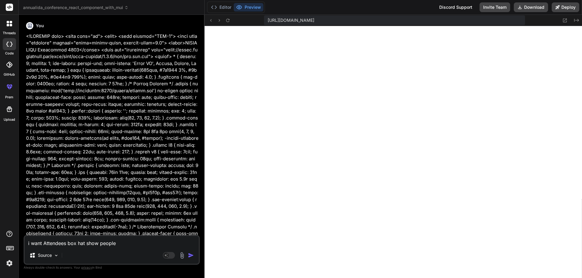
type textarea "i want Attendees box hat show people w"
type textarea "x"
type textarea "i want Attendees box hat show people wh"
type textarea "x"
type textarea "i want Attendees box hat show people wha"
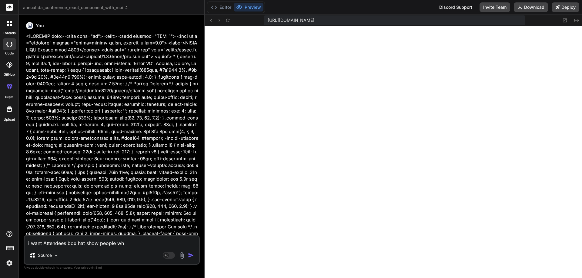
type textarea "x"
type textarea "i want Attendees box hat show people what"
type textarea "x"
type textarea "i want Attendees box hat show people what"
type textarea "x"
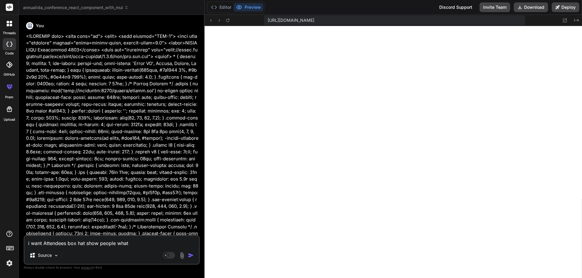
type textarea "i want Attendees box hat show people what r"
type textarea "x"
type textarea "i want Attendees box hat show people what ri"
type textarea "x"
type textarea "i want Attendees box hat show people what rig"
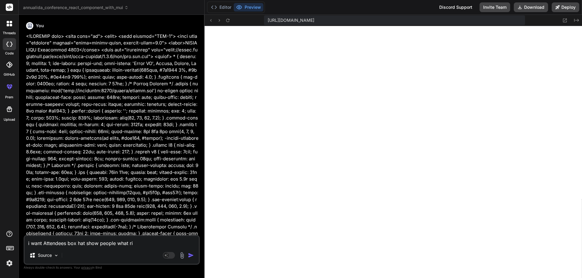
type textarea "x"
type textarea "i want Attendees box hat show people what righ"
type textarea "x"
type textarea "i want Attendees box hat show people what right"
type textarea "x"
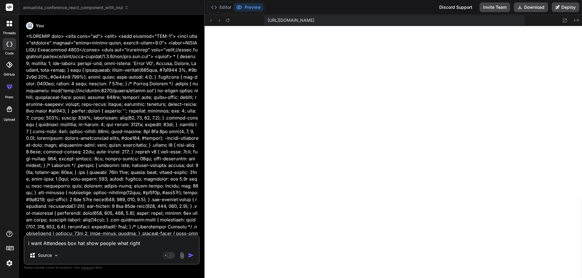
type textarea "i want Attendees box hat show people what right"
type textarea "x"
type textarea "i want Attendees box hat show people what right a"
type textarea "x"
type textarea "i want Attendees box hat show people what right at"
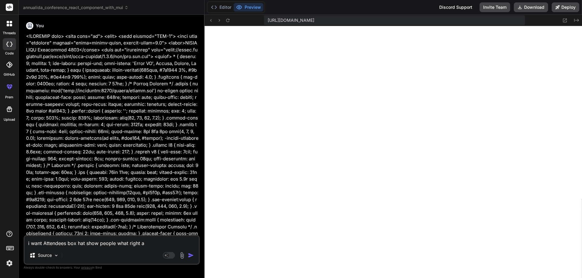
type textarea "x"
type textarea "i want Attendees box hat show people what right at"
type textarea "x"
type textarea "i want Attendees box hat show people what right at s"
type textarea "x"
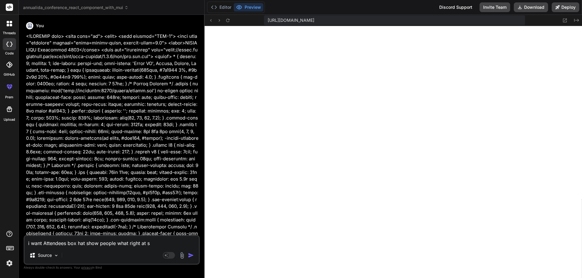
type textarea "i want Attendees box hat show people what right at sc"
type textarea "x"
type textarea "i want Attendees box hat show people what right at scr"
type textarea "x"
type textarea "i want Attendees box hat show people what right at scro"
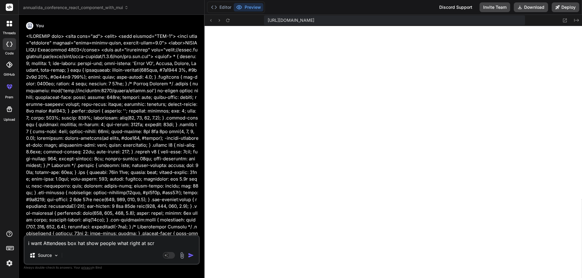
type textarea "x"
type textarea "i want Attendees box hat show people what right at scrol"
type textarea "x"
type textarea "i want Attendees box hat show people what right at scroll"
type textarea "x"
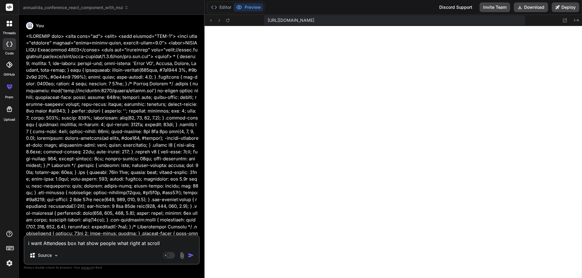
type textarea "i want Attendees box hat show people what right at scrolla"
type textarea "x"
type textarea "i want Attendees box hat show people what right at scrollab"
type textarea "x"
type textarea "i want Attendees box hat show people what right at scrollabl"
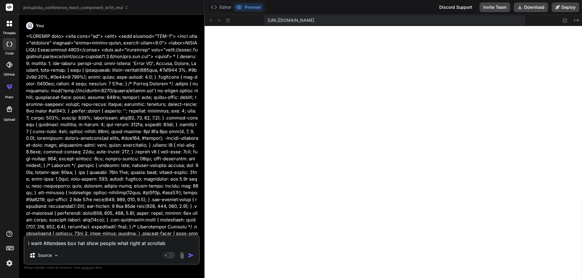
type textarea "x"
type textarea "i want Attendees box hat show people what right at scrollable"
type textarea "x"
type textarea "i want Attendees box hat show people what right at scrollable"
type textarea "x"
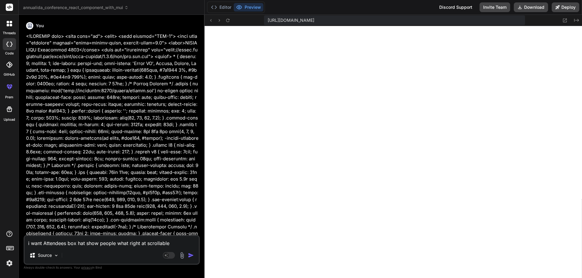
type textarea "i want Attendees box hat show people what right at scrollable t"
type textarea "x"
type textarea "i want Attendees box hat show people what right at scrollable th"
type textarea "x"
type textarea "i want Attendees box hat show people what right at scrollable the"
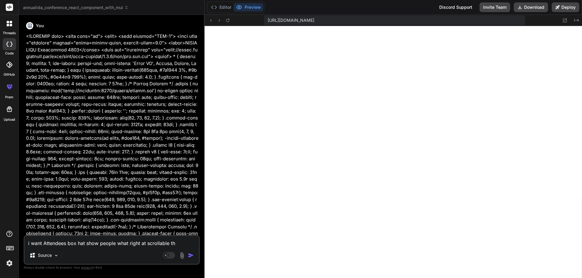
type textarea "x"
type textarea "i want Attendees box hat show people what right at scrollable ther"
type textarea "x"
type textarea "i want Attendees box hat show people what right at scrollable there"
type textarea "x"
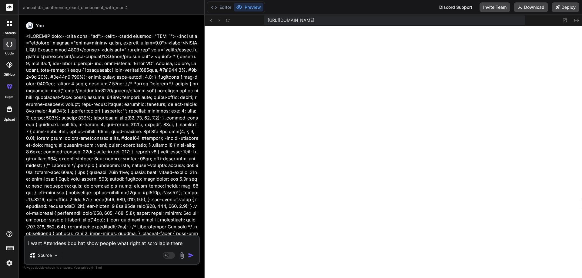
type textarea "i want Attendees box hat show people what right at scrollable there"
type textarea "x"
type textarea "i want Attendees box hat show people what right at scrollable there s"
type textarea "x"
type textarea "i want Attendees box hat show people what right at scrollable there sh"
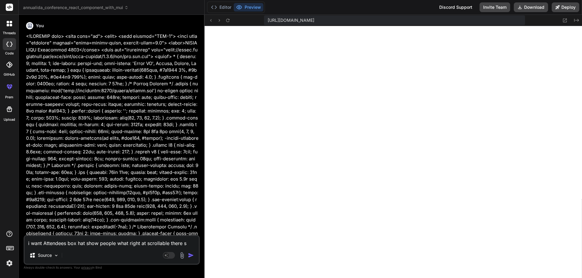
type textarea "x"
type textarea "i want Attendees box hat show people what right at scrollable there sho"
type textarea "x"
type textarea "i want Attendees box hat show people what right at scrollable there shou"
type textarea "x"
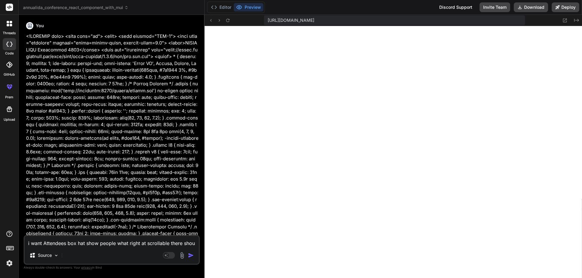
type textarea "i want Attendees box hat show people what right at scrollable there shoul"
type textarea "x"
type textarea "i want Attendees box hat show people what right at scrollable there shoulf"
type textarea "x"
type textarea "i want Attendees box hat show people what right at scrollable there shoulf"
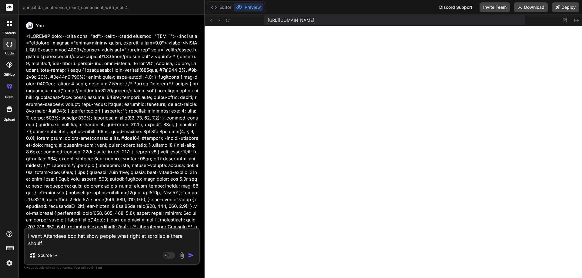
type textarea "x"
type textarea "i want Attendees box hat show people what right at scrollable there shoulf"
type textarea "x"
type textarea "i want Attendees box hat show people what right at scrollable there shoul"
type textarea "x"
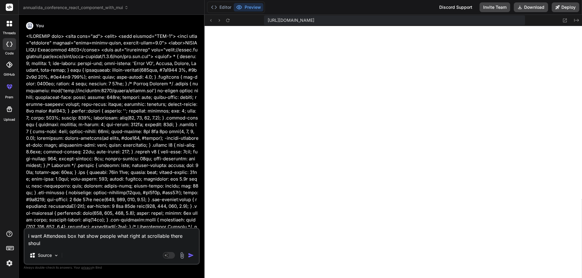
type textarea "i want Attendees box hat show people what right at scrollable there should"
type textarea "x"
type textarea "i want Attendees box hat show people what right at scrollable there should"
type textarea "x"
type textarea "i want Attendees box hat show people what right at scrollable there should b"
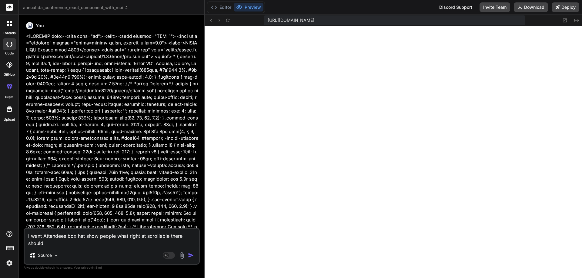
type textarea "x"
type textarea "i want Attendees box hat show people what right at scrollable there should be"
type textarea "x"
type textarea "i want Attendees box hat show people what right at scrollable there should be"
type textarea "x"
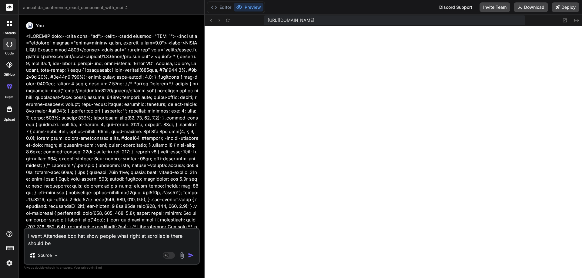
type textarea "i want Attendees box hat show people what right at scrollable there should be t"
type textarea "x"
type textarea "i want Attendees box hat show people what right at scrollable there should be tw"
type textarea "x"
type textarea "i want Attendees box hat show people what right at scrollable there should be t…"
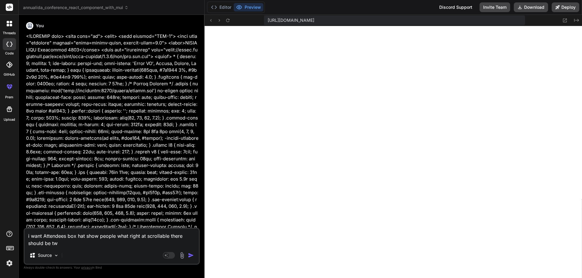
type textarea "x"
type textarea "i want Attendees box hat show people what right at scrollable there should be t…"
type textarea "x"
type textarea "i want Attendees box hat show people what right at scrollable there should be t…"
type textarea "x"
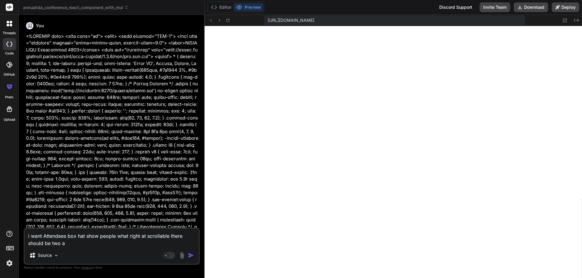
type textarea "i want Attendees box hat show people what right at scrollable there should be t…"
type textarea "x"
type textarea "i want Attendees box hat show people what right at scrollable there should be t…"
type textarea "x"
type textarea "i want Attendees box hat show people what right at scrollable there should be t…"
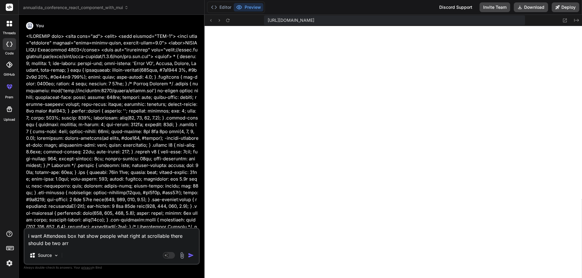
type textarea "x"
type textarea "i want Attendees box hat show people what right at scrollable there should be t…"
type textarea "x"
type textarea "i want Attendees box hat show people what right at scrollable there should be t…"
type textarea "x"
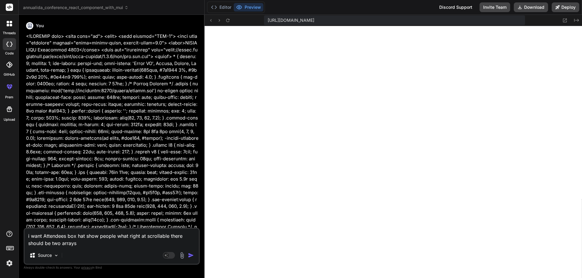
type textarea "i want Attendees box hat show people what right at scrollable there should be t…"
type textarea "x"
type textarea "i want Attendees box hat show people what right at scrollable there should be t…"
type textarea "x"
type textarea "i want Attendees box hat show people what right at scrollable there should be t…"
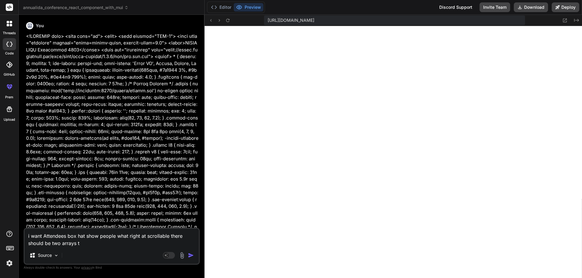
type textarea "x"
type textarea "i want Attendees box hat show people what right at scrollable there should be t…"
type textarea "x"
type textarea "i want Attendees box hat show people what right at scrollable there should be t…"
type textarea "x"
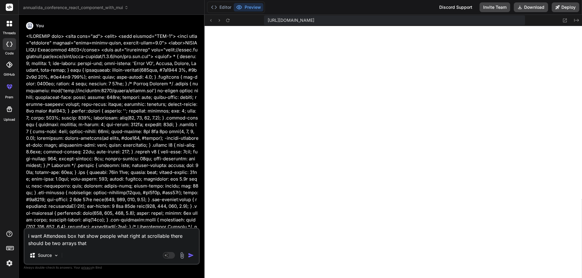
type textarea "i want Attendees box hat show people what right at scrollable there should be t…"
type textarea "x"
type textarea "i want Attendees box hat show people what right at scrollable there should be t…"
type textarea "x"
type textarea "i want Attendees box hat show people what right at scrollable there should be t…"
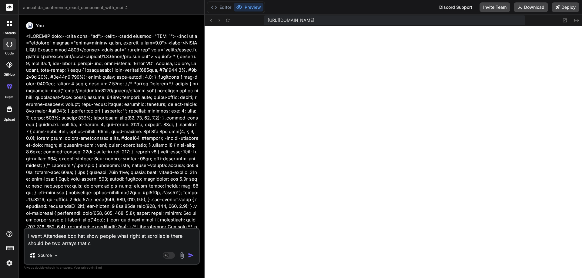
type textarea "x"
type textarea "i want Attendees box hat show people what right at scrollable there should be t…"
type textarea "x"
type textarea "i want Attendees box hat show people what right at scrollable there should be t…"
type textarea "x"
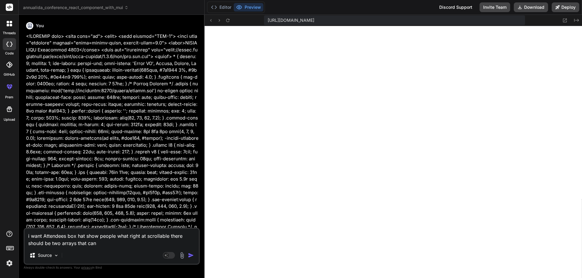
type textarea "i want Attendees box hat show people what right at scrollable there should be t…"
type textarea "x"
type textarea "i want Attendees box hat show people what right at scrollable there should be t…"
click at [153, 236] on textarea "i want Attendees box hat show people what right at scrollable there should be t…" at bounding box center [112, 238] width 174 height 18
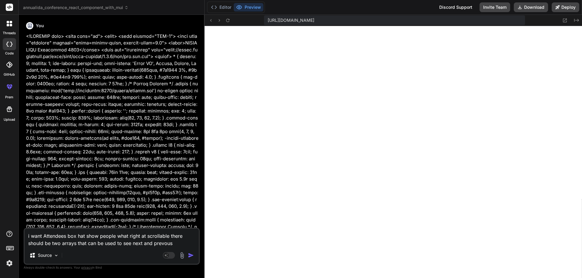
click at [68, 242] on textarea "i want Attendees box hat show people what right at scrollable there should be t…" at bounding box center [112, 238] width 174 height 18
click at [155, 236] on textarea "i want Attendees box hat show people what right at scrollable there should be t…" at bounding box center [112, 238] width 174 height 18
click at [172, 245] on textarea "i want Attendees box hat show people what right at carosol like there should be…" at bounding box center [112, 238] width 174 height 18
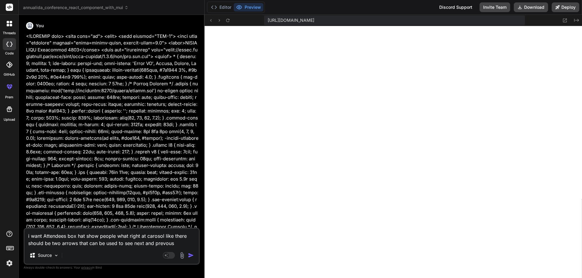
click at [190, 254] on img "button" at bounding box center [191, 256] width 6 height 6
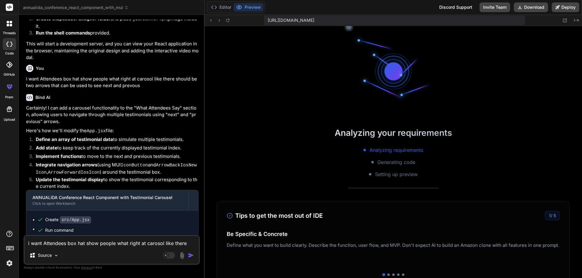
scroll to position [351, 0]
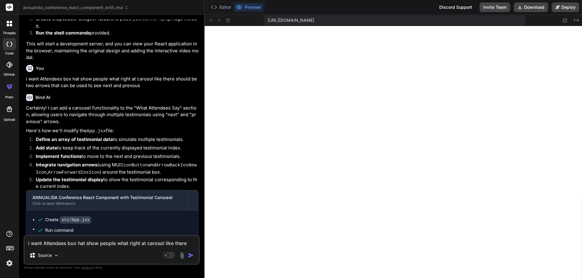
click at [83, 243] on textarea "i want Attendees box hat show people what right at carosol like there should be…" at bounding box center [112, 241] width 174 height 11
click at [224, 6] on button "Editor" at bounding box center [220, 7] width 25 height 8
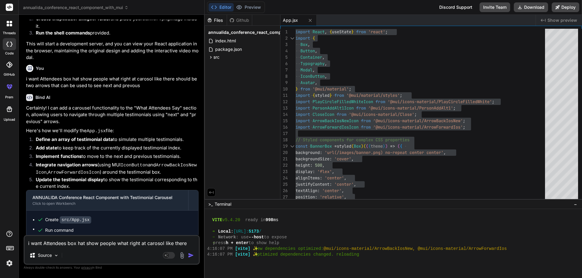
click at [76, 241] on textarea "i want Attendees box hat show people what right at carosol like there should be…" at bounding box center [112, 241] width 174 height 11
click at [245, 2] on div "Editor Preview" at bounding box center [236, 8] width 58 height 12
click at [247, 9] on button "Preview" at bounding box center [249, 7] width 30 height 8
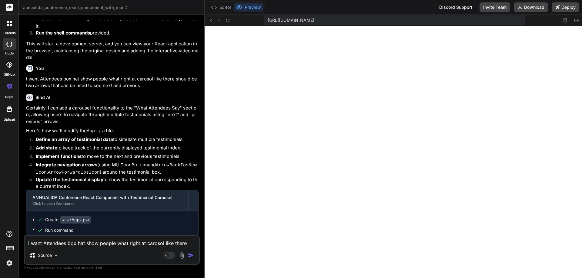
click at [70, 242] on textarea "i want Attendees box hat show people what right at carosol like there should be…" at bounding box center [112, 241] width 174 height 11
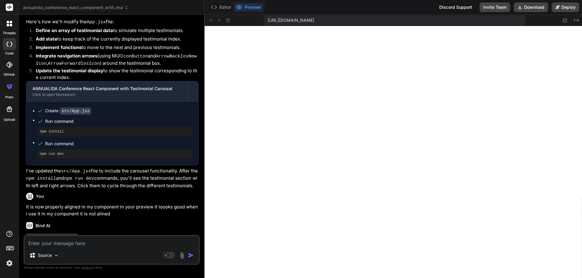
scroll to position [1120, 0]
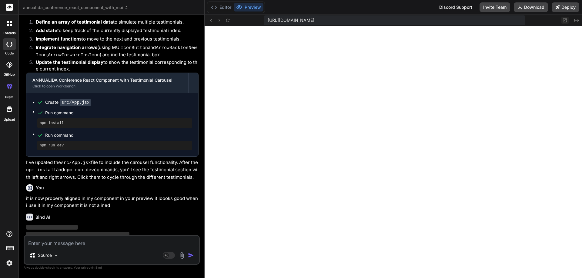
click at [563, 20] on icon at bounding box center [565, 20] width 4 height 4
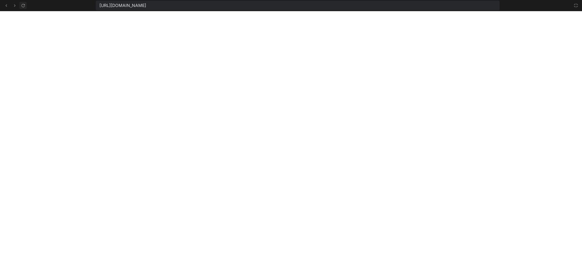
click at [20, 5] on button at bounding box center [22, 5] width 7 height 7
click at [8, 5] on icon at bounding box center [6, 5] width 5 height 5
click at [13, 6] on icon at bounding box center [14, 5] width 5 height 5
click at [575, 6] on icon at bounding box center [575, 5] width 5 height 5
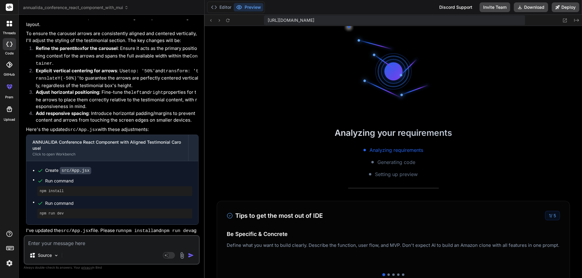
scroll to position [558, 0]
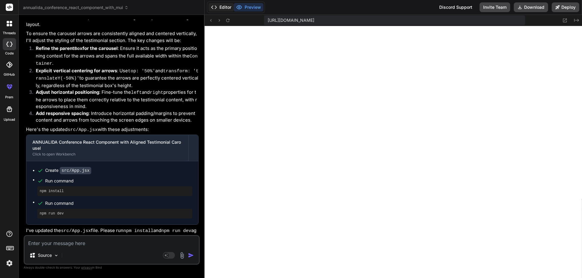
click at [220, 8] on button "Editor" at bounding box center [220, 7] width 25 height 8
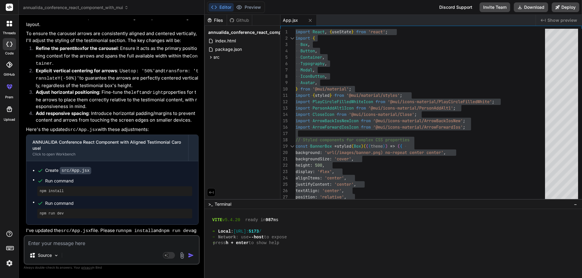
click at [90, 241] on textarea at bounding box center [112, 241] width 174 height 11
click at [64, 247] on textarea at bounding box center [112, 241] width 174 height 11
click at [52, 244] on textarea at bounding box center [112, 241] width 174 height 11
click at [41, 241] on textarea at bounding box center [112, 241] width 174 height 11
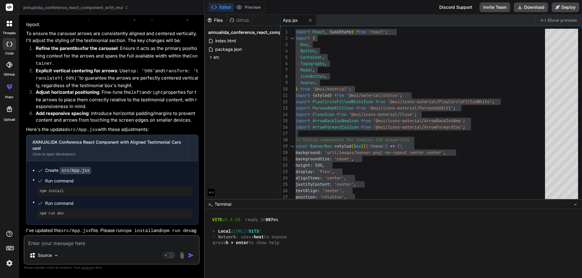
click at [54, 246] on textarea at bounding box center [112, 241] width 174 height 11
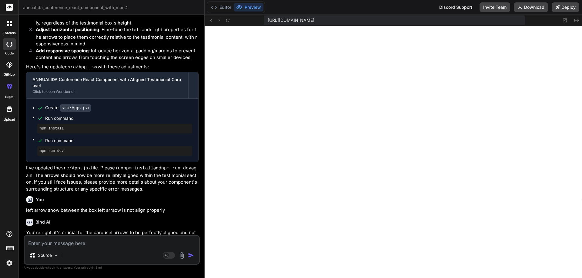
scroll to position [754, 0]
click at [222, 6] on button "Editor" at bounding box center [220, 7] width 25 height 8
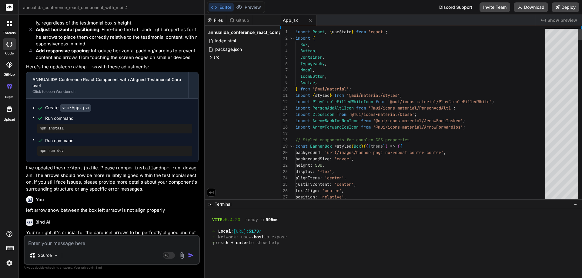
scroll to position [0, 0]
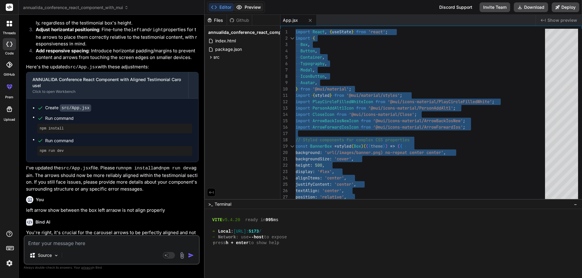
click at [254, 4] on button "Preview" at bounding box center [249, 7] width 30 height 8
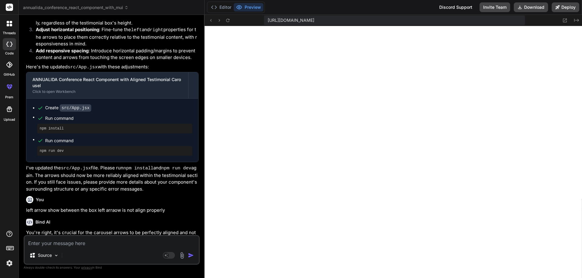
click at [90, 247] on textarea at bounding box center [112, 241] width 174 height 11
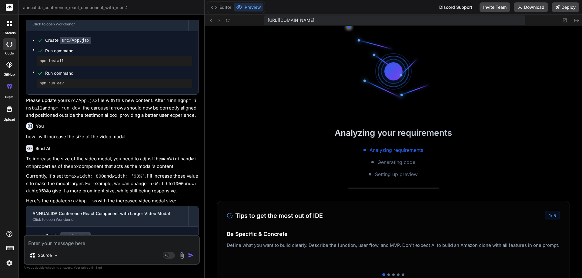
scroll to position [949, 0]
click at [247, 5] on button "Preview" at bounding box center [249, 7] width 30 height 8
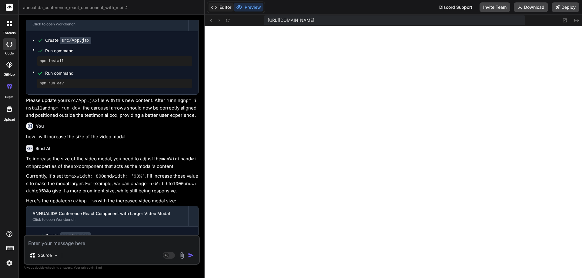
click at [222, 6] on button "Editor" at bounding box center [220, 7] width 25 height 8
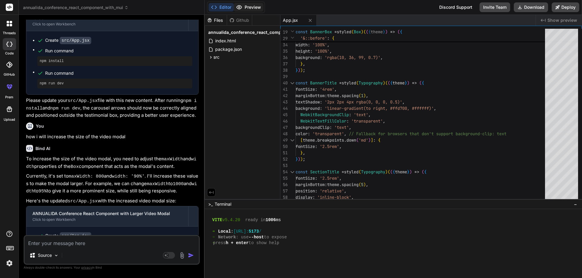
click at [252, 5] on button "Preview" at bounding box center [249, 7] width 30 height 8
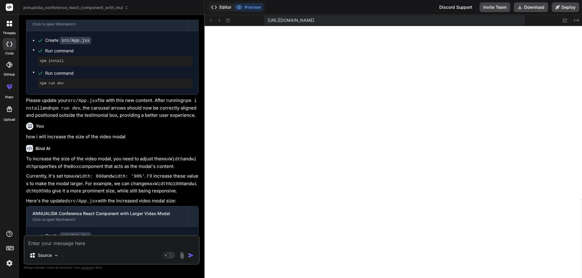
click at [224, 6] on button "Editor" at bounding box center [220, 7] width 25 height 8
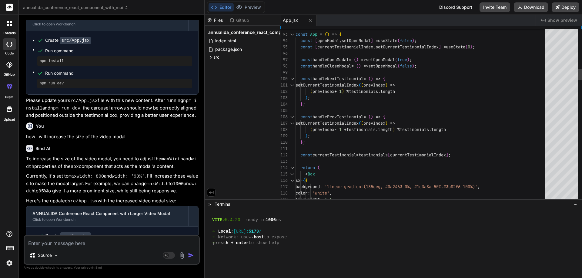
scroll to position [0, 0]
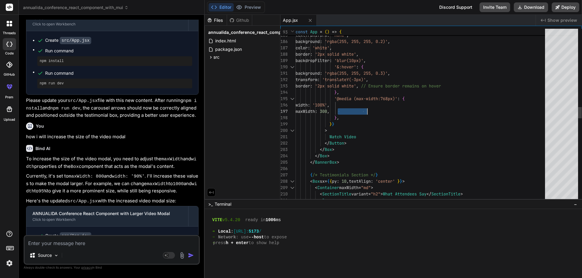
drag, startPoint x: 337, startPoint y: 106, endPoint x: 366, endPoint y: 108, distance: 29.2
click at [366, 108] on div "} , '@media (max-width:768px)' : { width : '100%' , maxWidth : 300 , } , } } > …" at bounding box center [421, 156] width 253 height 2678
click at [378, 110] on div "} , '@media (max-width:768px)' : { width : '100%' , maxWidth : 300 , } , } } > …" at bounding box center [421, 156] width 253 height 2678
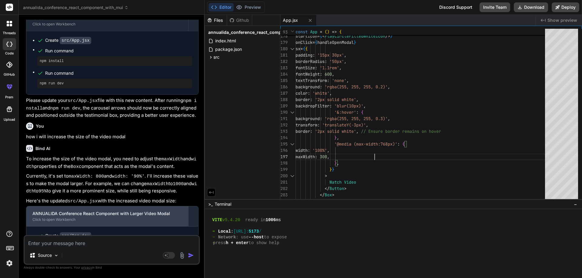
scroll to position [1815, 0]
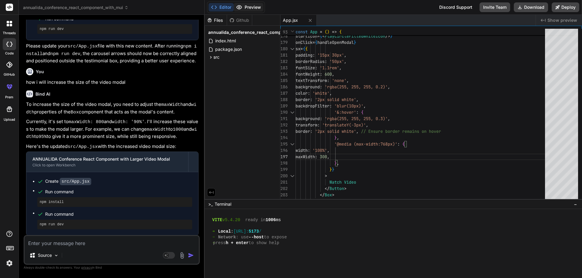
click at [258, 7] on button "Preview" at bounding box center [249, 7] width 30 height 8
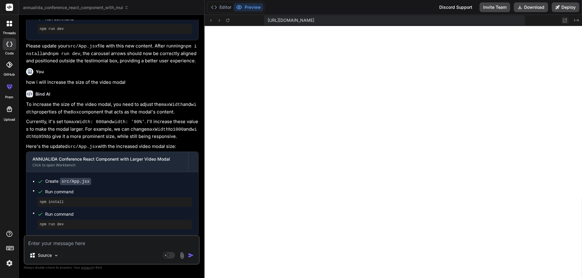
click at [567, 20] on icon at bounding box center [564, 20] width 5 height 5
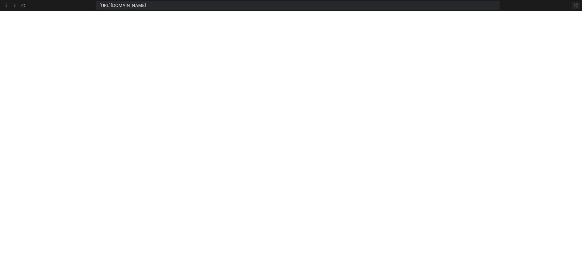
click at [573, 5] on icon at bounding box center [575, 5] width 5 height 5
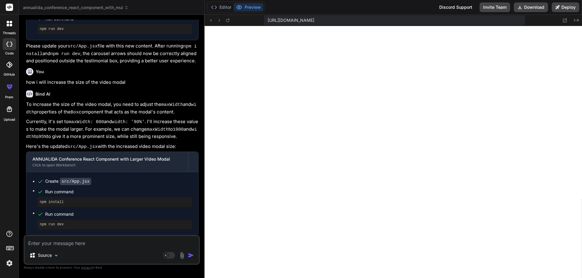
click at [51, 240] on textarea at bounding box center [112, 241] width 174 height 11
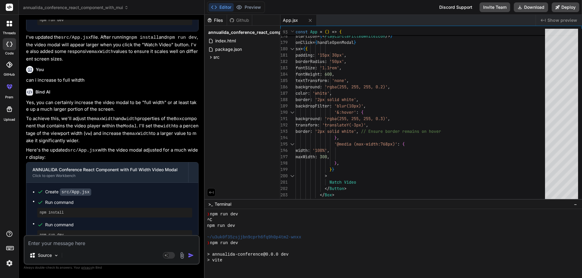
scroll to position [1145, 0]
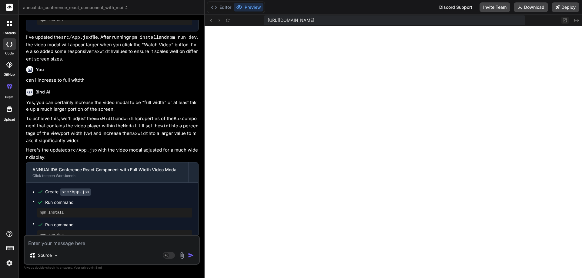
click at [563, 21] on icon at bounding box center [565, 20] width 4 height 4
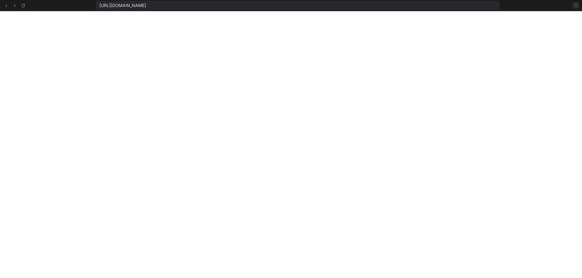
click at [573, 6] on icon at bounding box center [575, 5] width 5 height 5
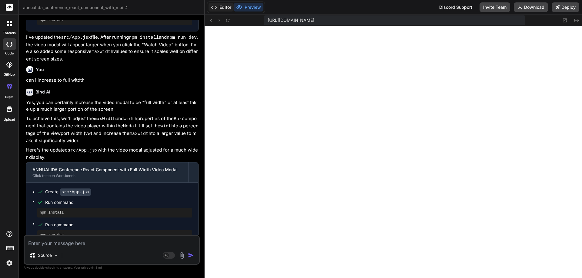
click at [223, 5] on button "Editor" at bounding box center [220, 7] width 25 height 8
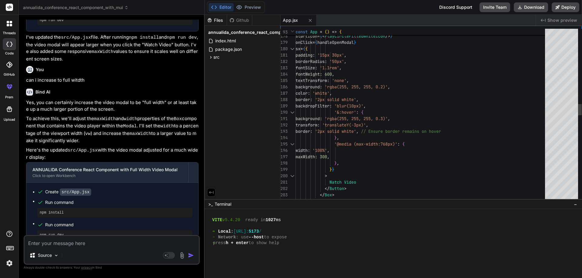
scroll to position [0, 0]
click at [403, 119] on div "} , '@media (max-width:768px)' : { width : '100%' , maxWidth : 300 , } , } } > …" at bounding box center [421, 205] width 253 height 2684
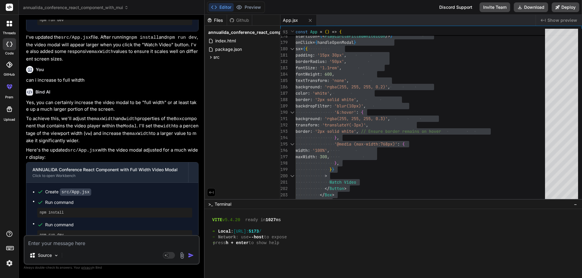
click at [52, 241] on textarea at bounding box center [112, 241] width 174 height 11
click at [144, 242] on textarea "ok it looks good can i should lader untill view" at bounding box center [112, 241] width 174 height 11
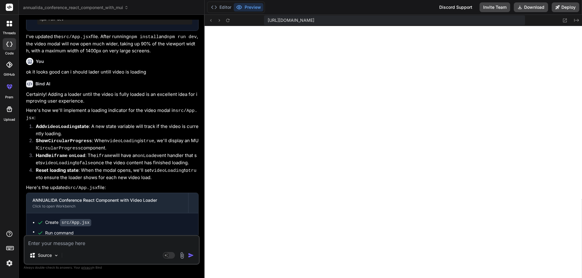
scroll to position [2259, 0]
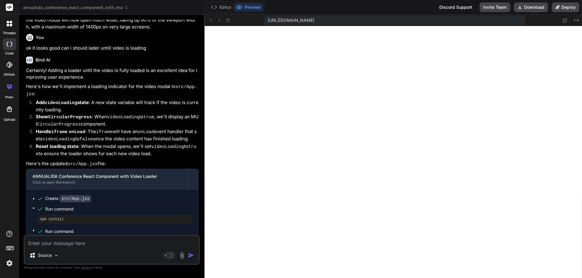
click at [139, 128] on li "Handle iframe onLoad : The iframe will have an onLoad event handler that sets v…" at bounding box center [114, 135] width 167 height 15
click at [224, 3] on button "Editor" at bounding box center [220, 7] width 25 height 8
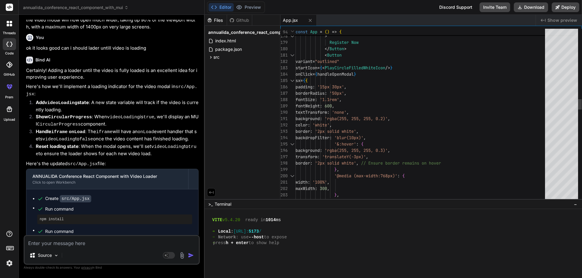
scroll to position [0, 0]
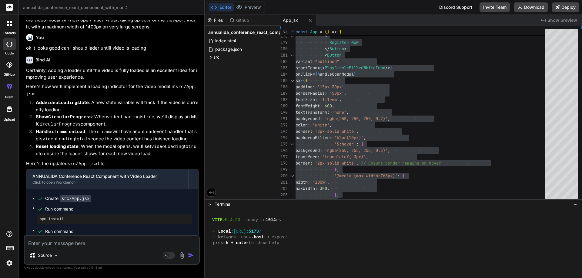
click at [122, 244] on textarea at bounding box center [112, 241] width 174 height 11
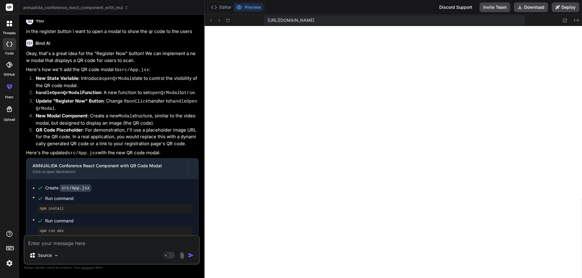
scroll to position [2402, 0]
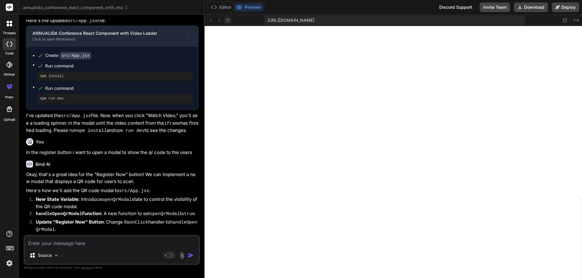
click at [228, 20] on icon at bounding box center [227, 20] width 5 height 5
click at [220, 9] on button "Editor" at bounding box center [220, 7] width 25 height 8
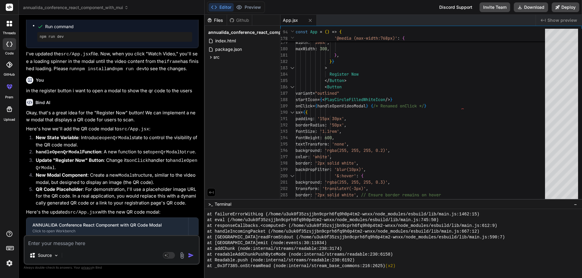
scroll to position [2523, 0]
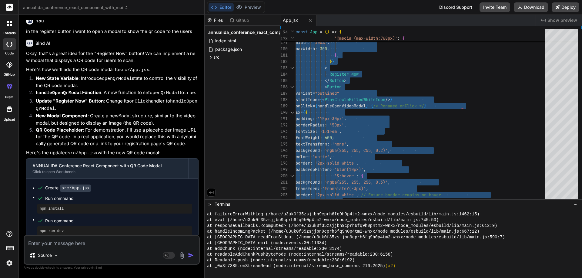
click at [84, 245] on textarea at bounding box center [112, 241] width 174 height 11
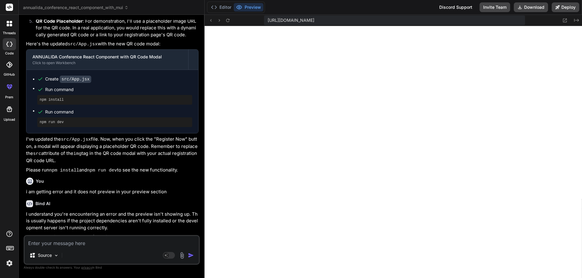
scroll to position [2702, 0]
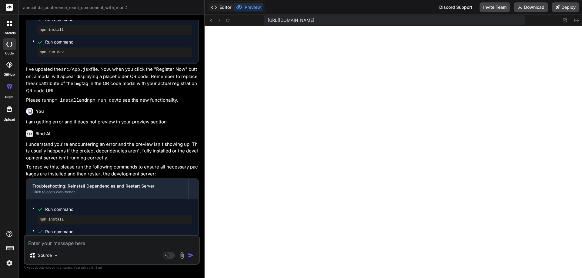
click at [220, 8] on button "Editor" at bounding box center [220, 7] width 25 height 8
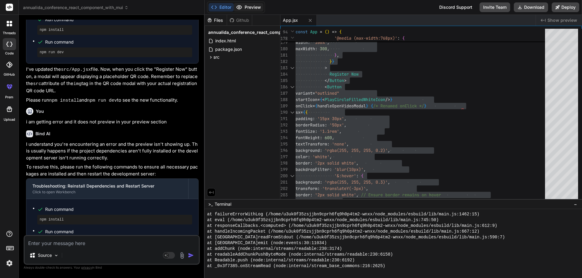
click at [246, 9] on button "Preview" at bounding box center [249, 7] width 30 height 8
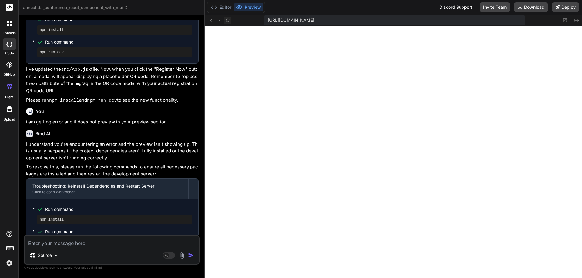
click at [231, 22] on button at bounding box center [227, 20] width 7 height 7
click at [230, 22] on button at bounding box center [227, 20] width 7 height 7
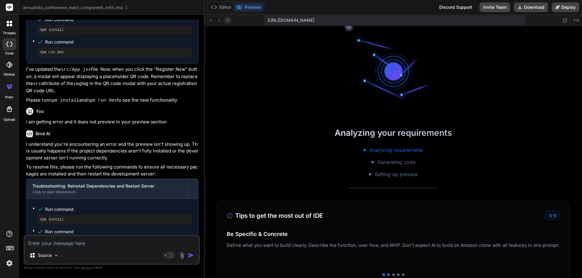
click at [230, 22] on button at bounding box center [227, 20] width 7 height 7
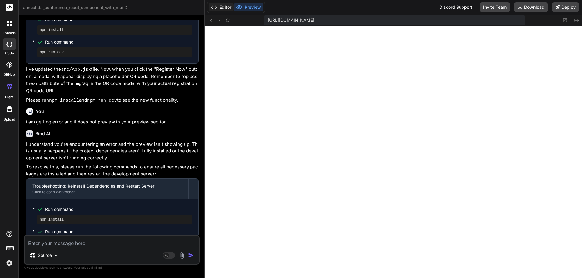
scroll to position [2520, 0]
click at [224, 8] on button "Editor" at bounding box center [220, 7] width 25 height 8
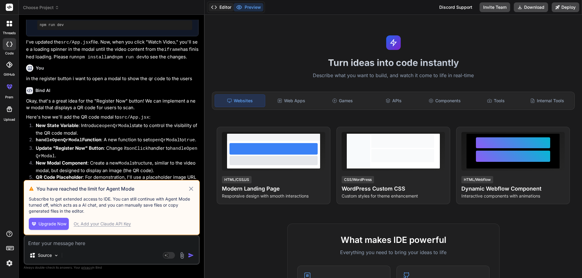
scroll to position [616, 0]
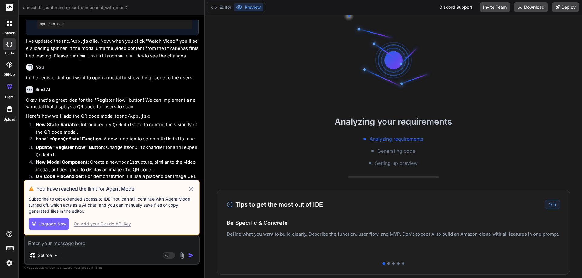
click at [191, 191] on icon at bounding box center [190, 188] width 7 height 7
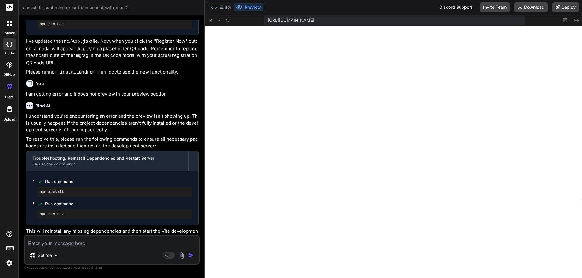
scroll to position [391, 0]
click at [227, 21] on icon at bounding box center [227, 20] width 5 height 5
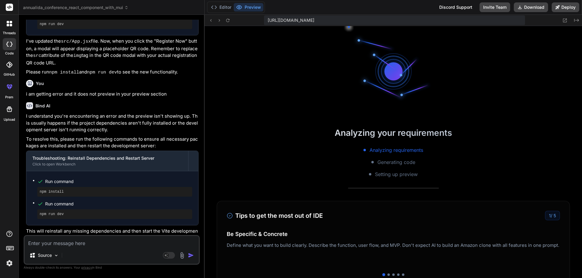
scroll to position [524, 0]
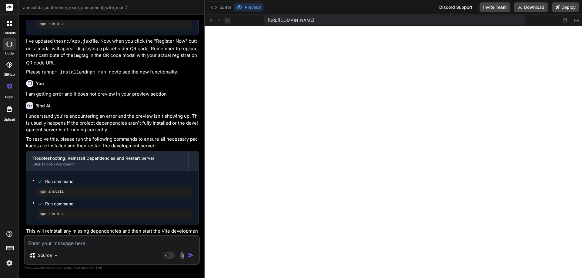
click at [227, 21] on icon at bounding box center [227, 20] width 5 height 5
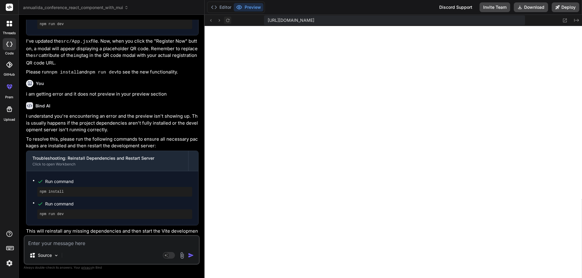
click at [227, 21] on icon at bounding box center [227, 20] width 5 height 5
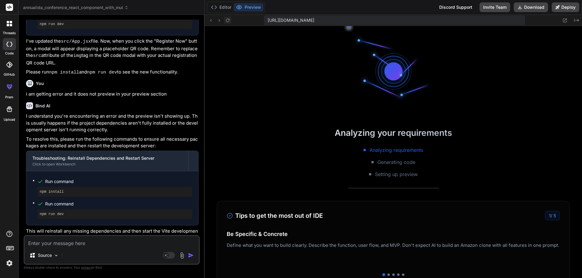
click at [227, 21] on icon at bounding box center [227, 20] width 5 height 5
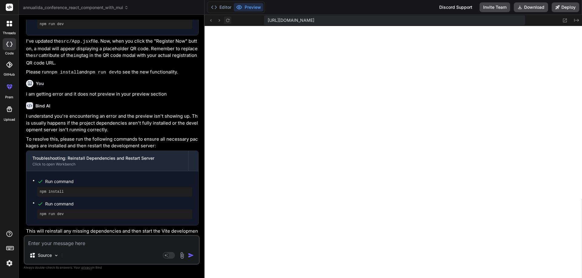
click at [227, 21] on icon at bounding box center [227, 20] width 5 height 5
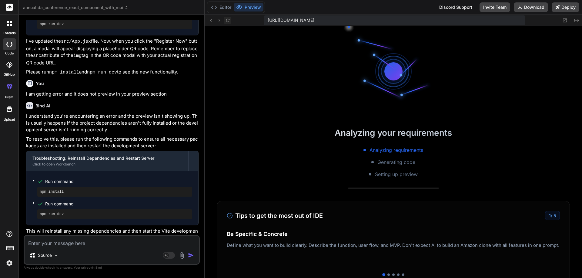
click at [227, 21] on icon at bounding box center [227, 20] width 5 height 5
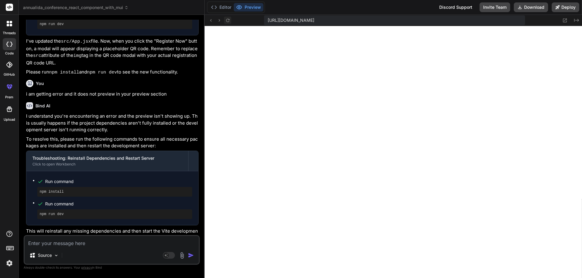
click at [227, 21] on icon at bounding box center [227, 20] width 5 height 5
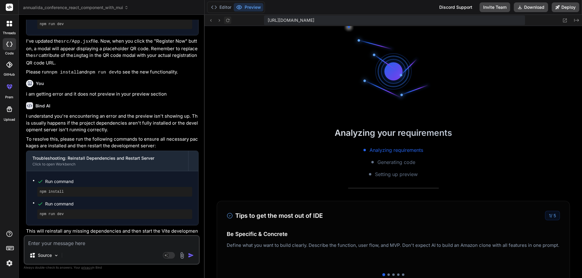
click at [227, 21] on icon at bounding box center [227, 20] width 5 height 5
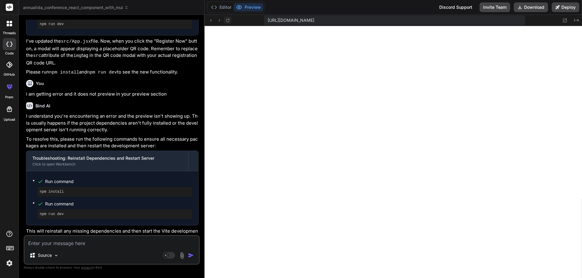
click at [227, 21] on icon at bounding box center [227, 20] width 5 height 5
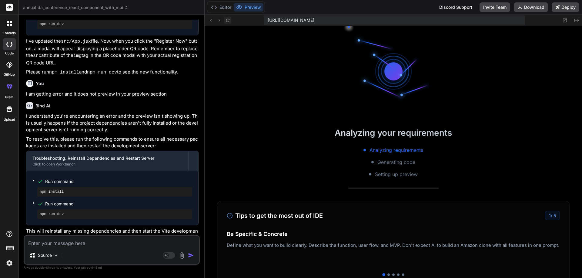
click at [227, 21] on icon at bounding box center [227, 20] width 5 height 5
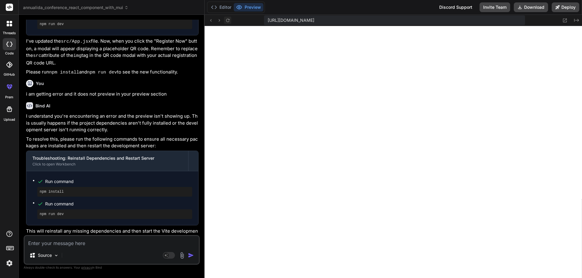
click at [227, 21] on icon at bounding box center [227, 20] width 5 height 5
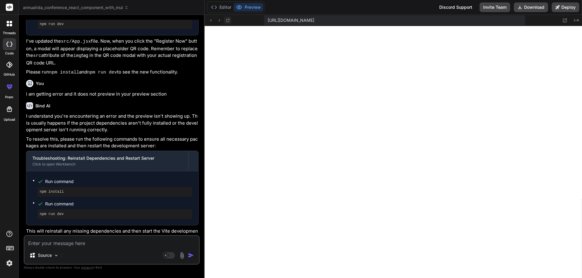
click at [227, 21] on icon at bounding box center [227, 20] width 5 height 5
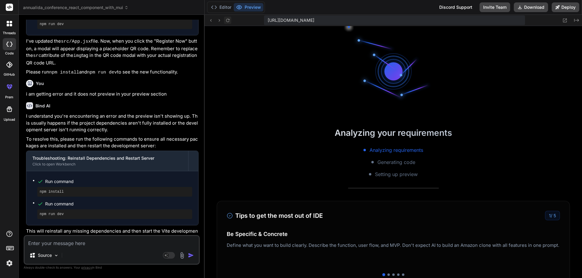
click at [227, 21] on icon at bounding box center [227, 20] width 5 height 5
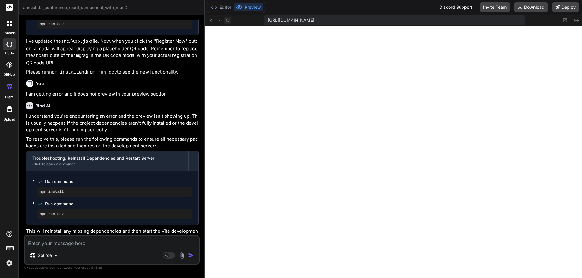
click at [227, 21] on icon at bounding box center [227, 20] width 5 height 5
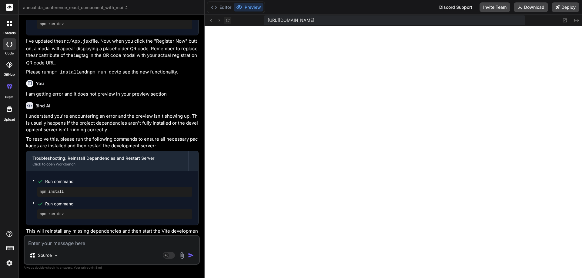
click at [227, 21] on icon at bounding box center [227, 20] width 5 height 5
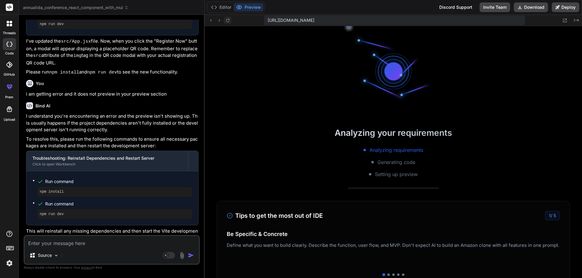
click at [227, 21] on icon at bounding box center [227, 20] width 5 height 5
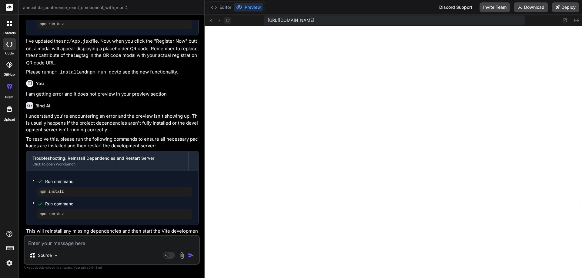
click at [227, 21] on icon at bounding box center [227, 20] width 5 height 5
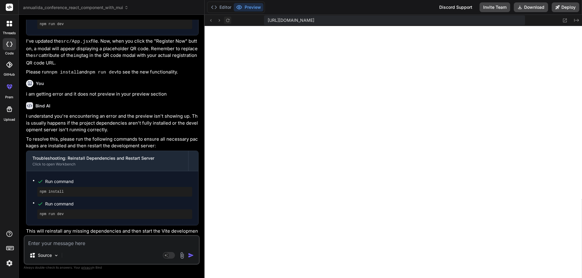
click at [227, 21] on icon at bounding box center [227, 20] width 5 height 5
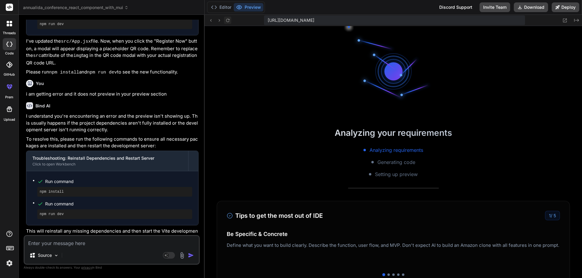
click at [227, 21] on icon at bounding box center [227, 20] width 5 height 5
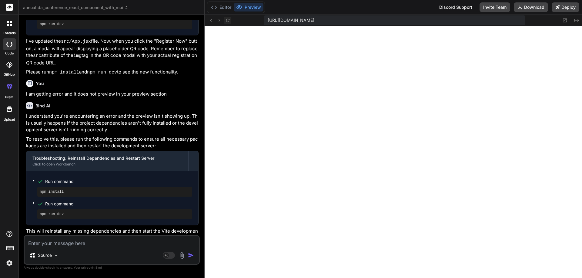
click at [227, 21] on icon at bounding box center [227, 20] width 5 height 5
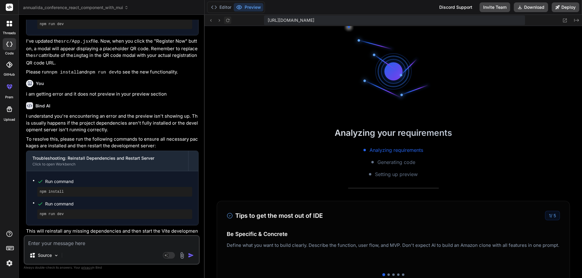
click at [227, 21] on icon at bounding box center [227, 20] width 5 height 5
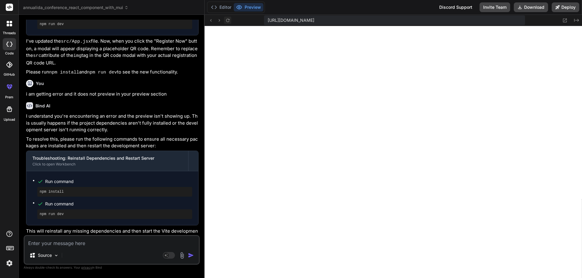
click at [227, 21] on icon at bounding box center [227, 20] width 5 height 5
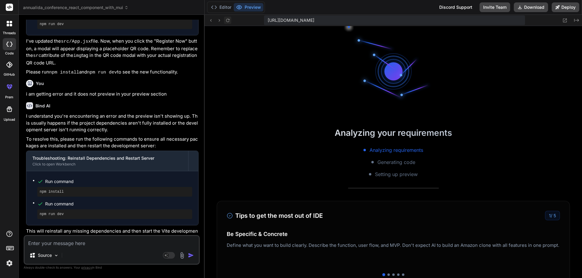
click at [227, 21] on icon at bounding box center [227, 20] width 5 height 5
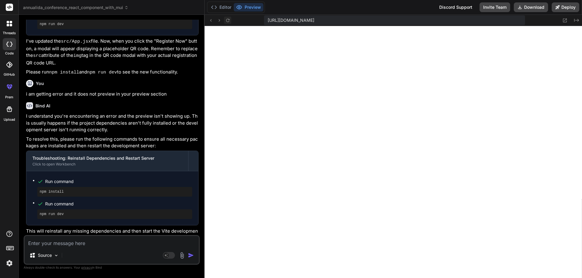
click at [227, 21] on icon at bounding box center [227, 20] width 5 height 5
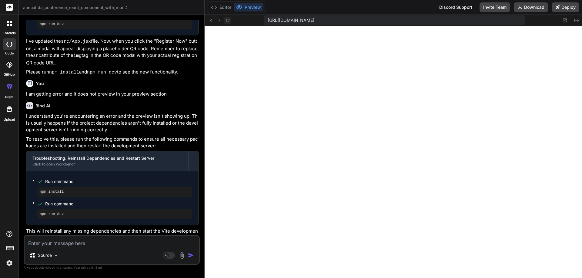
click at [227, 21] on icon at bounding box center [227, 20] width 5 height 5
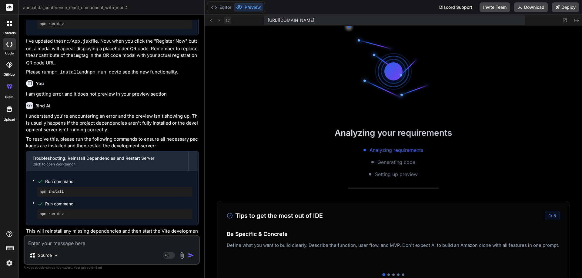
click at [227, 21] on icon at bounding box center [227, 20] width 5 height 5
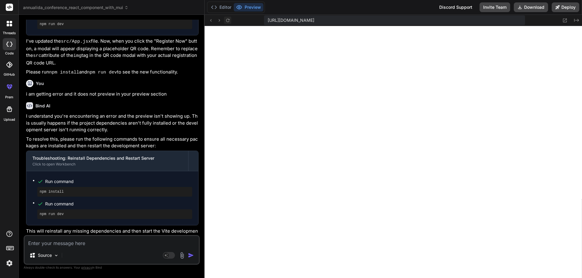
click at [227, 21] on icon at bounding box center [227, 20] width 5 height 5
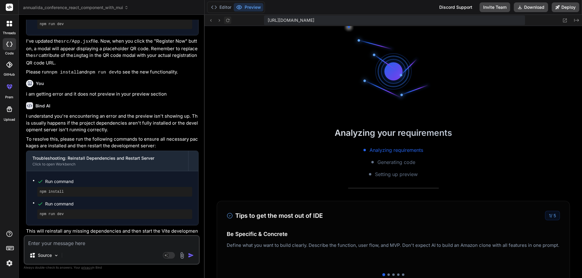
click at [227, 21] on icon at bounding box center [227, 20] width 5 height 5
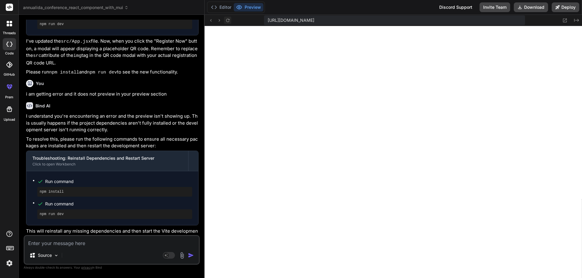
click at [227, 21] on icon at bounding box center [227, 20] width 5 height 5
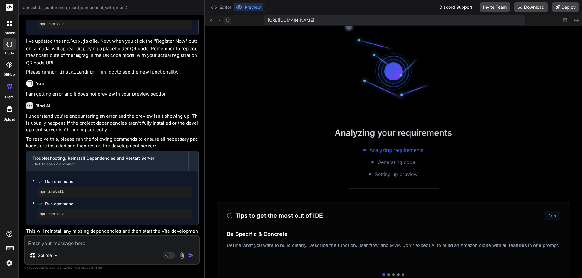
click at [227, 21] on icon at bounding box center [227, 20] width 5 height 5
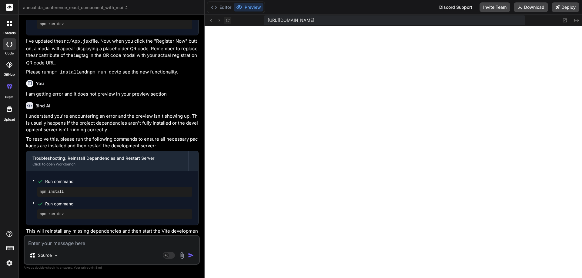
click at [227, 21] on icon at bounding box center [227, 20] width 5 height 5
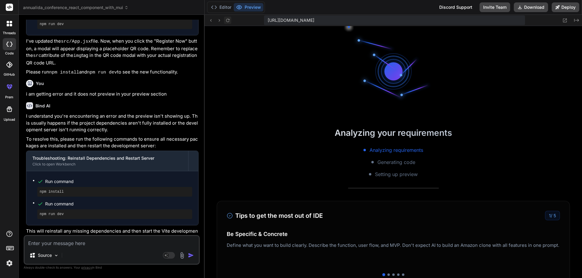
click at [227, 21] on icon at bounding box center [227, 20] width 5 height 5
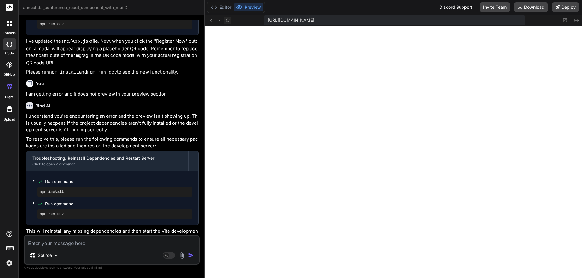
click at [227, 21] on icon at bounding box center [227, 20] width 5 height 5
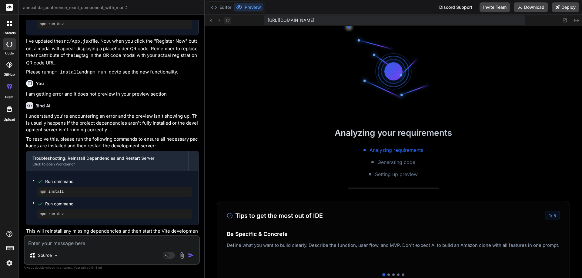
click at [227, 21] on icon at bounding box center [227, 20] width 5 height 5
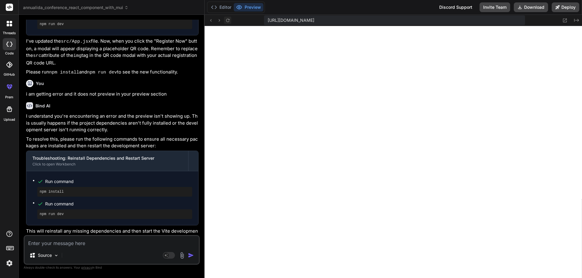
click at [227, 21] on icon at bounding box center [227, 20] width 5 height 5
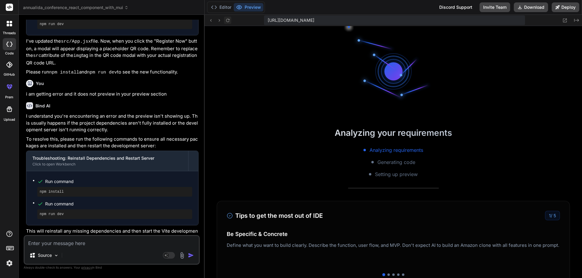
click at [227, 21] on icon at bounding box center [227, 20] width 5 height 5
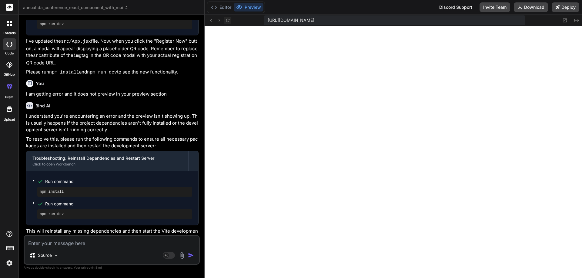
click at [227, 21] on icon at bounding box center [227, 20] width 5 height 5
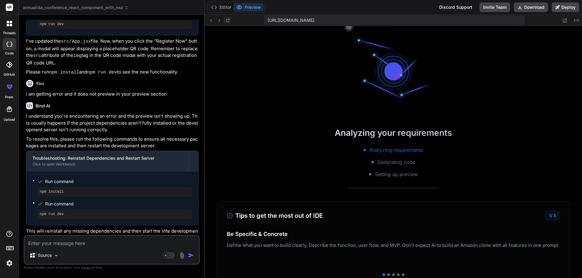
click at [227, 21] on icon at bounding box center [227, 20] width 5 height 5
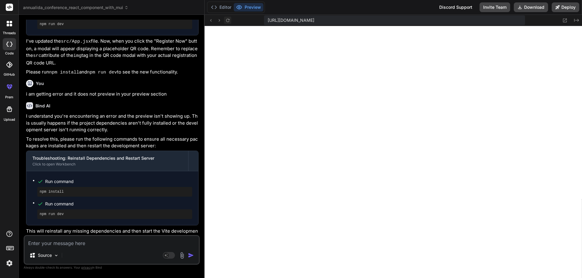
click at [227, 21] on icon at bounding box center [227, 20] width 5 height 5
click at [225, 8] on button "Editor" at bounding box center [220, 7] width 25 height 8
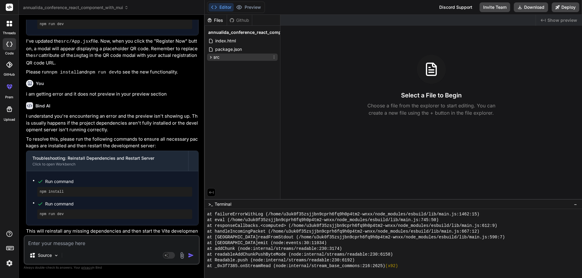
click at [222, 55] on div "src" at bounding box center [242, 57] width 71 height 7
click at [230, 65] on span "App.jsx" at bounding box center [228, 65] width 16 height 7
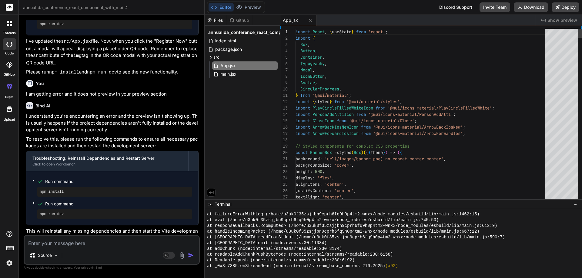
type textarea "x"
type textarea "import React, { useState } from 'react'; import { Box, Button, Container, Typog…"
click at [250, 5] on button "Preview" at bounding box center [249, 7] width 30 height 8
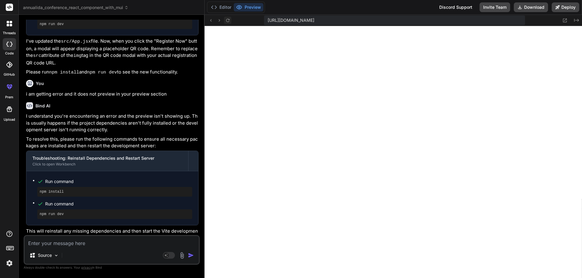
click at [227, 21] on icon at bounding box center [227, 20] width 5 height 5
click at [88, 246] on textarea at bounding box center [112, 241] width 174 height 11
paste textarea "[plugin:vite:esbuild] Transform failed with 1 error: /home/u3uk0f35zsjjbn9cprh6…"
type textarea "[plugin:vite:esbuild] Transform failed with 1 error: /home/u3uk0f35zsjjbn9cprh6…"
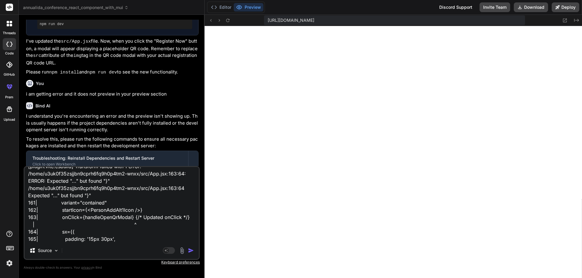
type textarea "x"
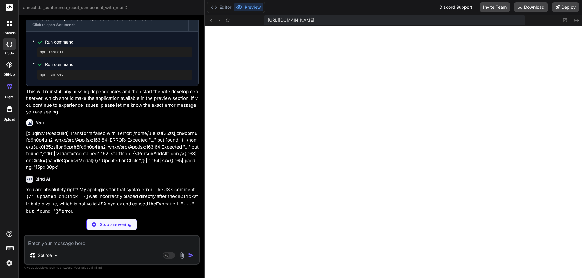
scroll to position [1059, 0]
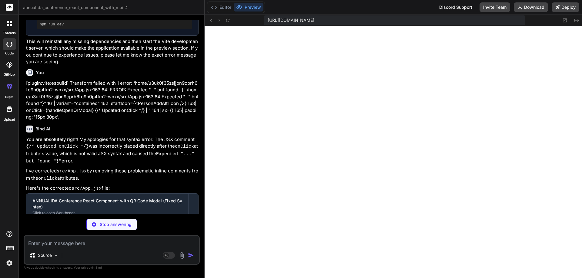
type textarea "x"
type textarea "); }; export default App;"
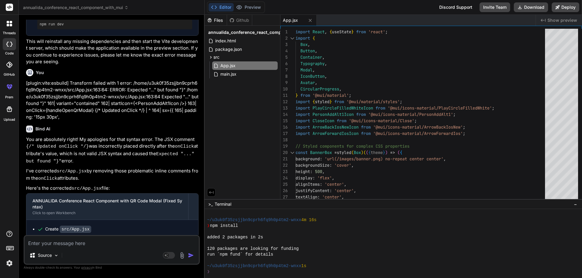
type textarea "x"
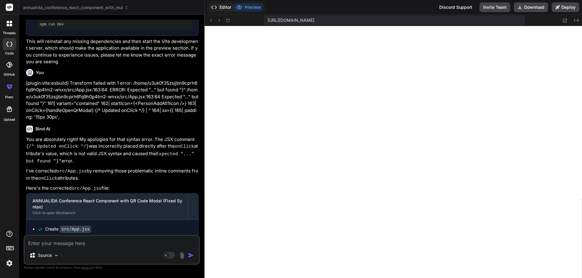
click at [219, 8] on button "Editor" at bounding box center [220, 7] width 25 height 8
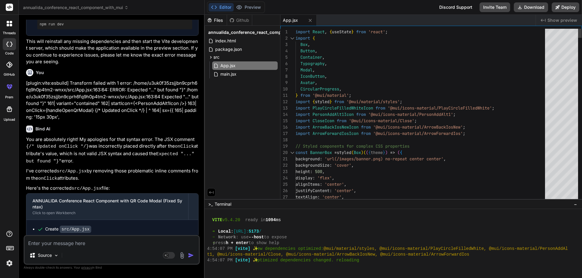
scroll to position [0, 0]
type textarea "import React, { useState } from 'react'; import { Box, Button, Container, Typog…"
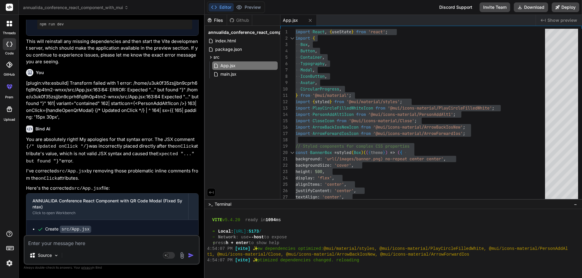
click at [79, 244] on textarea at bounding box center [112, 241] width 174 height 11
type textarea "i"
type textarea "x"
type textarea "i"
type textarea "x"
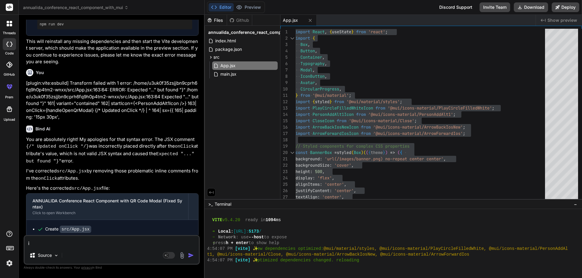
type textarea "i w"
type textarea "x"
type textarea "i wa"
type textarea "x"
type textarea "i wan"
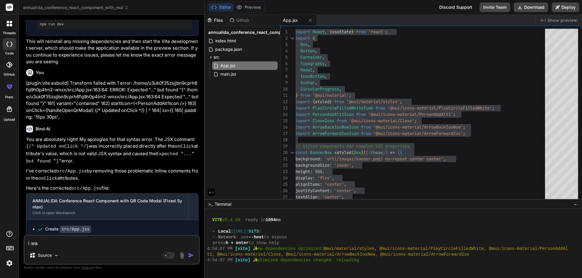
type textarea "x"
type textarea "i want"
type textarea "x"
type textarea "i want"
type textarea "x"
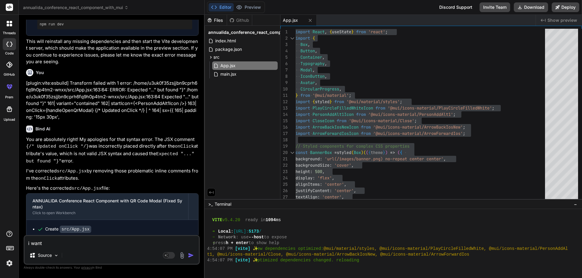
type textarea "i want t"
type textarea "x"
type textarea "i want to"
type textarea "x"
type textarea "i want to"
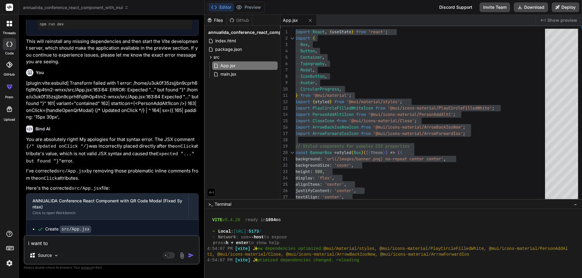
type textarea "x"
type textarea "i want to i"
type textarea "x"
type textarea "i want to in"
type textarea "x"
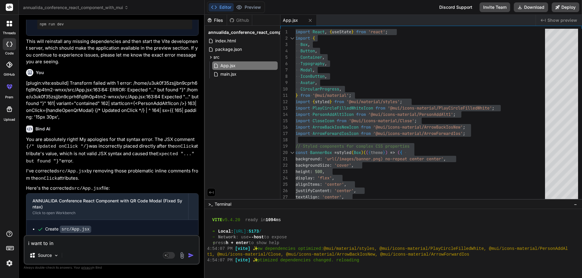
type textarea "i want to inc"
type textarea "x"
type textarea "i want to incr"
type textarea "x"
type textarea "i want to incre"
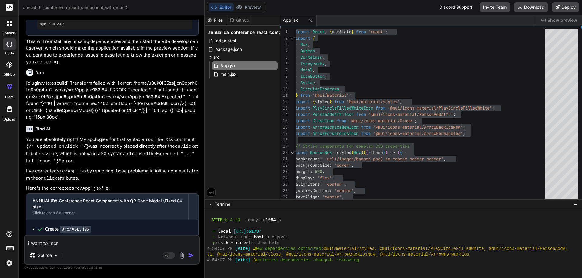
type textarea "x"
type textarea "i want to increa"
type textarea "x"
type textarea "i want to increas"
type textarea "x"
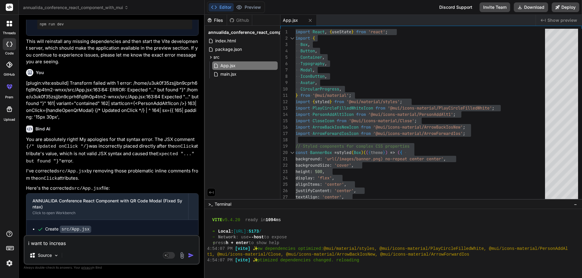
type textarea "i want to increase"
type textarea "x"
type textarea "i want to increase"
type textarea "x"
type textarea "i want to increase t"
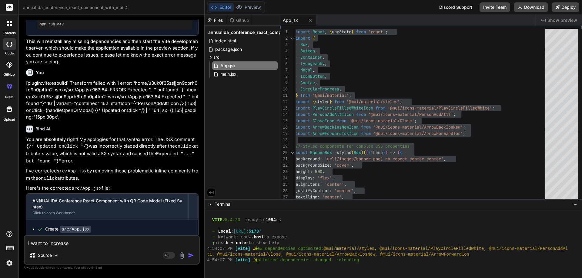
type textarea "x"
type textarea "i want to increase th"
type textarea "x"
type textarea "i want to increase the"
type textarea "x"
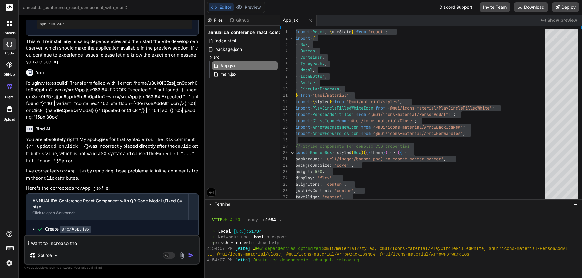
type textarea "i want to increase the"
type textarea "x"
type textarea "i want to increase the s"
type textarea "x"
type textarea "i want to increase the si"
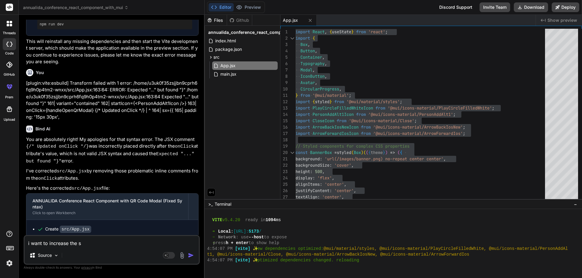
type textarea "x"
type textarea "i want to increase the six"
type textarea "x"
type textarea "i want to increase the si"
type textarea "x"
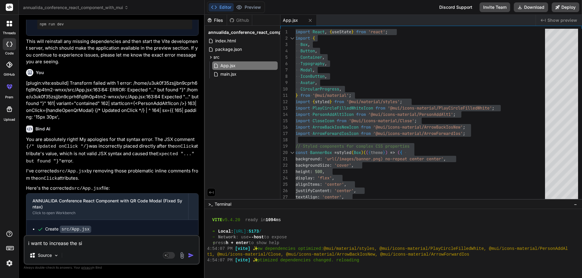
type textarea "i want to increase the siz"
type textarea "x"
type textarea "i want to increase the size"
type textarea "x"
type textarea "i want to increase the size"
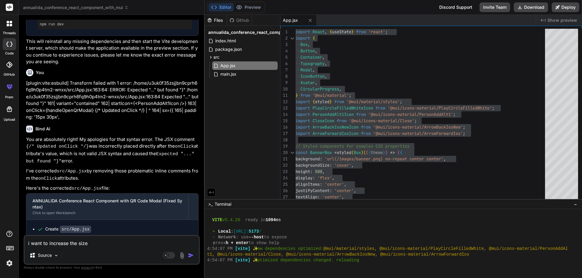
type textarea "x"
type textarea "i want to increase the size o"
type textarea "x"
type textarea "i want to increase the size of"
type textarea "x"
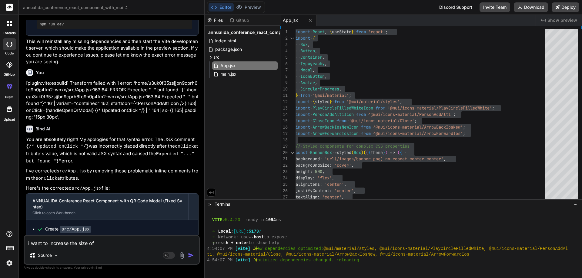
type textarea "i want to increase the size of"
type textarea "x"
type textarea "i want to increase the size of t"
type textarea "x"
type textarea "i want to increase the size of th"
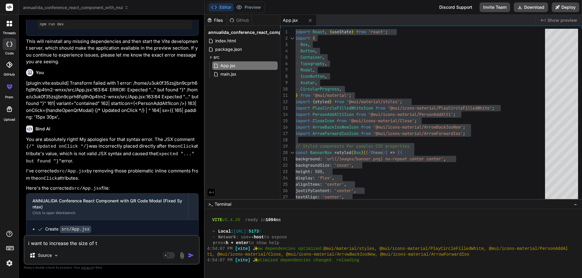
type textarea "x"
type textarea "i want to increase the size of the"
type textarea "x"
type textarea "i want to increase the size of the"
type textarea "x"
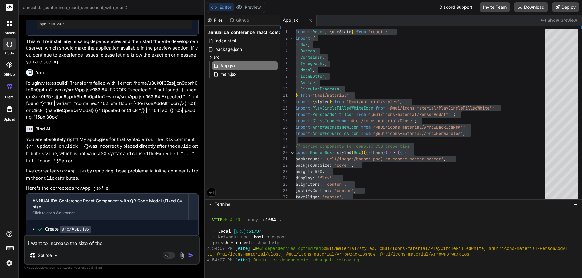
type textarea "i want to increase the size of the q"
type textarea "x"
type textarea "i want to increase the size of the qr"
type textarea "x"
type textarea "i want to increase the size of the qr"
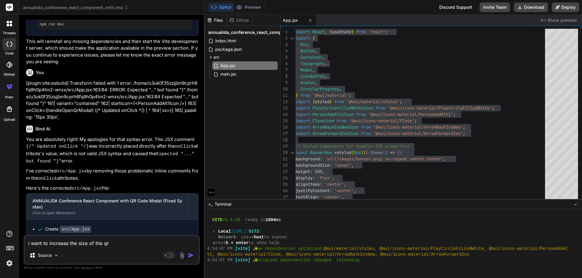
type textarea "x"
type textarea "i want to increase the size of the qr c"
type textarea "x"
type textarea "i want to increase the size of the qr co"
type textarea "x"
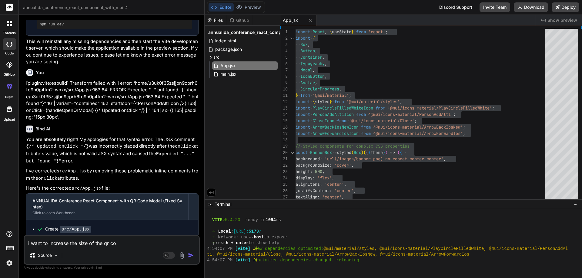
type textarea "i want to increase the size of the qr cod"
type textarea "x"
type textarea "i want to increase the size of the qr code"
type textarea "x"
type textarea "i want to increase the size of the qr code"
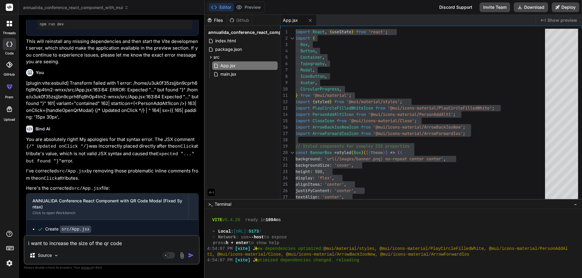
type textarea "x"
type textarea "i want to increase the size of the qr code m"
type textarea "x"
type textarea "i want to increase the size of the qr code mo"
type textarea "x"
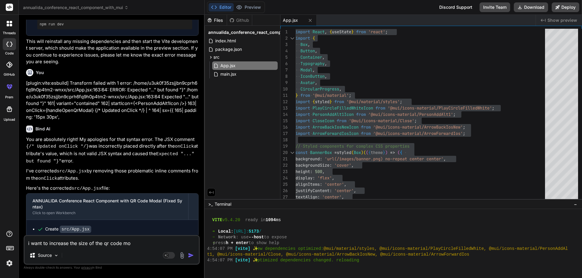
type textarea "i want to increase the size of the qr code mod"
type textarea "x"
type textarea "i want to increase the size of the qr code moda"
type textarea "x"
type textarea "i want to increase the size of the qr code modal"
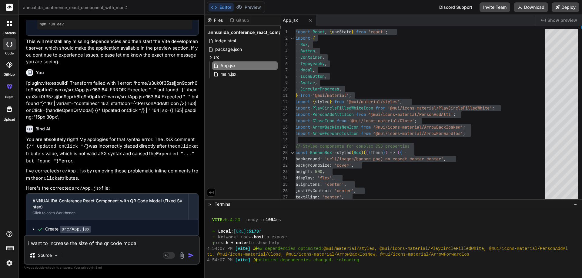
type textarea "x"
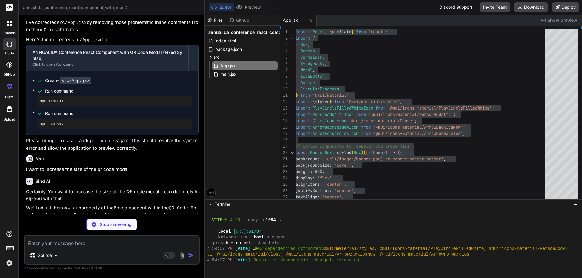
scroll to position [1250, 0]
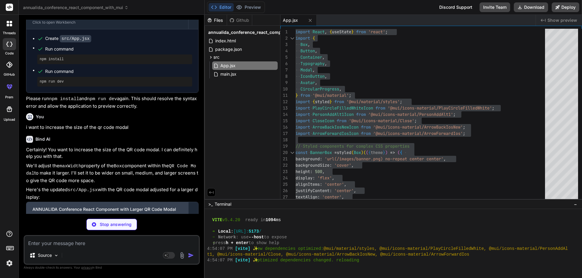
type textarea "x"
type textarea "</Box> ); }; export default App;"
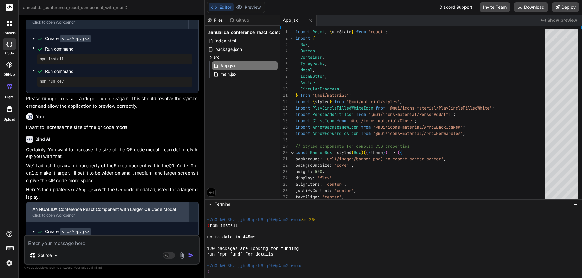
type textarea "x"
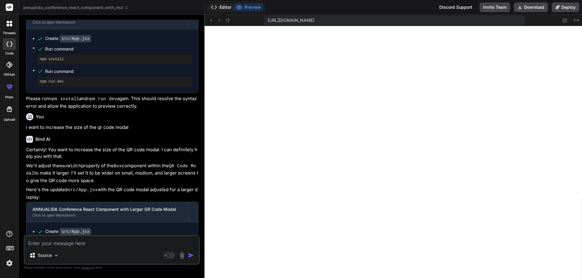
click at [224, 7] on button "Editor" at bounding box center [220, 7] width 25 height 8
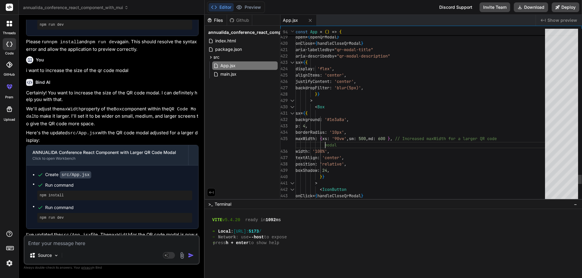
scroll to position [0, 0]
drag, startPoint x: 324, startPoint y: 141, endPoint x: 422, endPoint y: 134, distance: 97.7
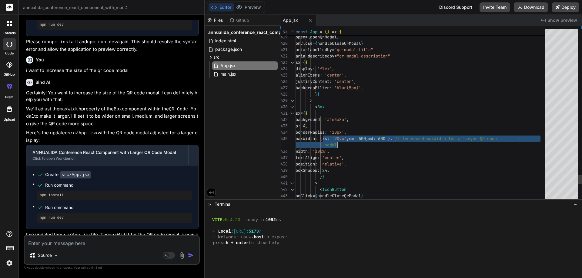
drag, startPoint x: 324, startPoint y: 138, endPoint x: 429, endPoint y: 139, distance: 105.4
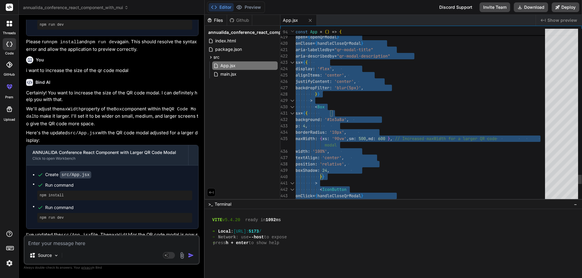
type textarea "import React, { useState } from 'react'; import { Box, Button, Container, Typog…"
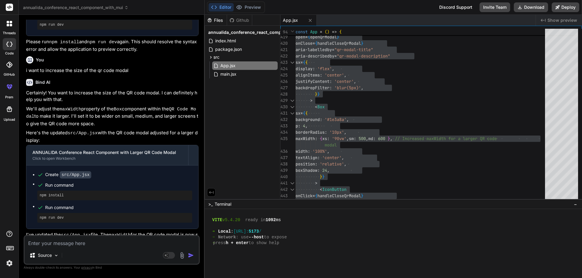
click at [96, 244] on textarea at bounding box center [112, 241] width 174 height 11
type textarea "i"
type textarea "x"
type textarea "in"
type textarea "x"
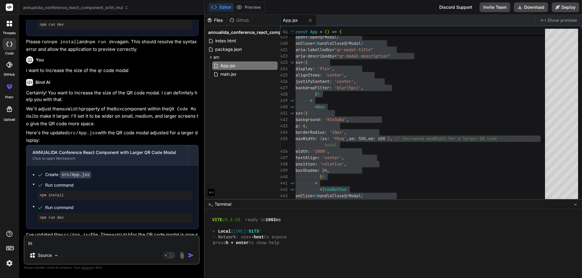
type textarea "in"
type textarea "x"
type textarea "in c"
type textarea "x"
type textarea "in cr"
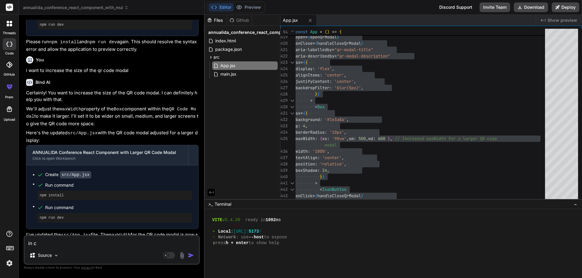
type textarea "x"
type textarea "in c"
type textarea "x"
type textarea "in"
type textarea "x"
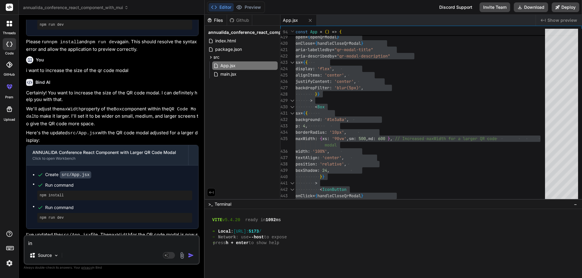
type textarea "in i"
type textarea "x"
type textarea "in in"
type textarea "x"
type textarea "in inc"
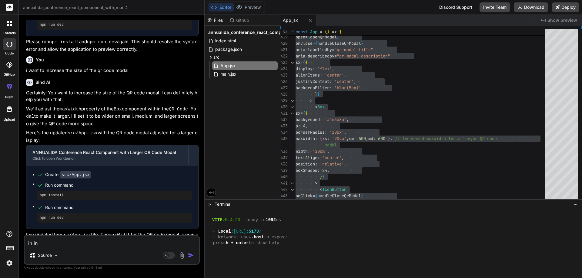
type textarea "x"
type textarea "in incr"
type textarea "x"
type textarea "in incre"
type textarea "x"
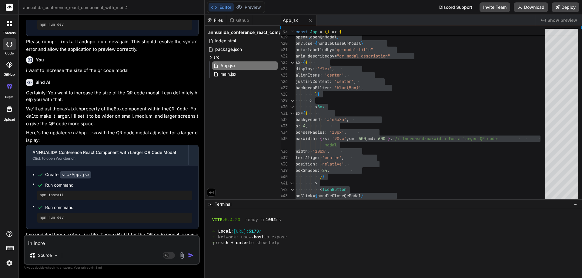
type textarea "in increa"
type textarea "x"
type textarea "in increas"
type textarea "x"
type textarea "in increase"
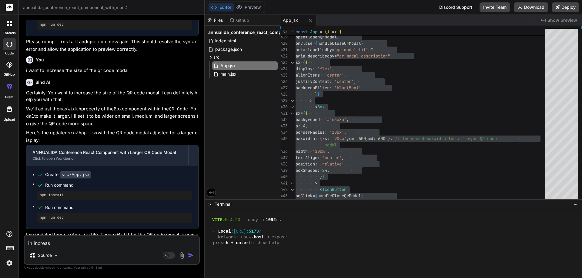
type textarea "x"
type textarea "in increase"
type textarea "x"
type textarea "in increase t"
type textarea "x"
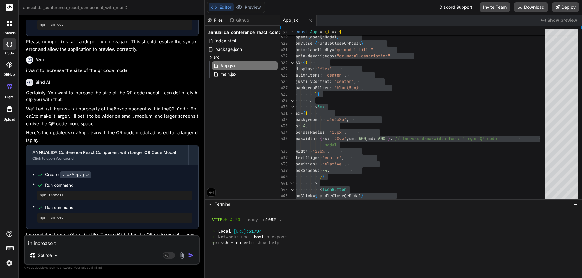
type textarea "in increase th"
type textarea "x"
type textarea "in increase the"
type textarea "x"
type textarea "in increase the"
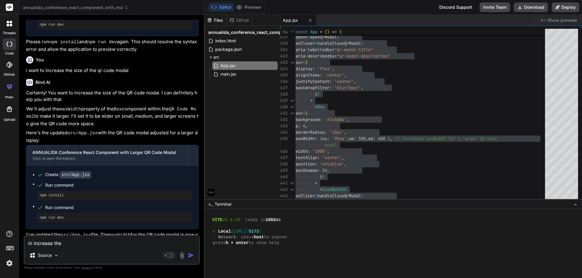
type textarea "x"
type textarea "in increase the q"
type textarea "x"
type textarea "in increase the qu"
type textarea "x"
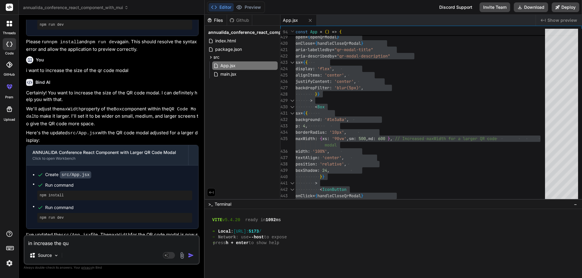
type textarea "in increase the q"
type textarea "x"
type textarea "in increase the qr"
type textarea "x"
type textarea "in increase the qrc"
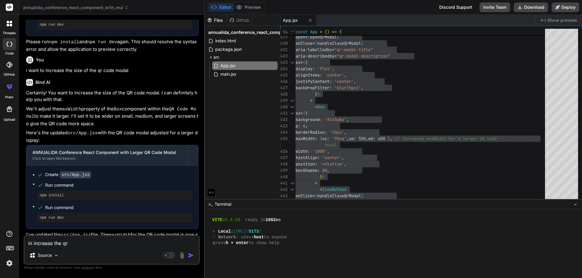
type textarea "x"
type textarea "in increase the qrco"
type textarea "x"
type textarea "in increase the qrcod"
type textarea "x"
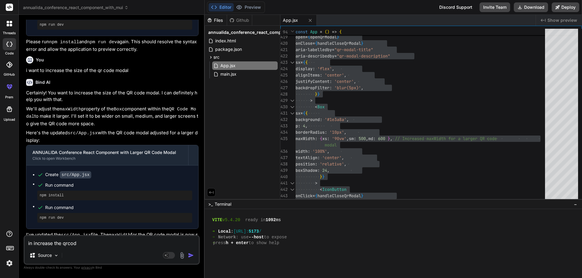
type textarea "in increase the qrcode"
type textarea "x"
type textarea "in increase the qrcode"
type textarea "x"
type textarea "in increase the qrcode s"
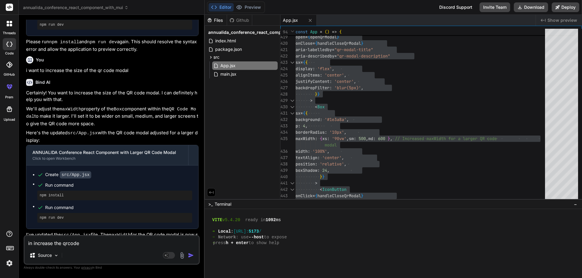
type textarea "x"
type textarea "in increase the qrcode si"
type textarea "x"
type textarea "in increase the qrcode siz"
type textarea "x"
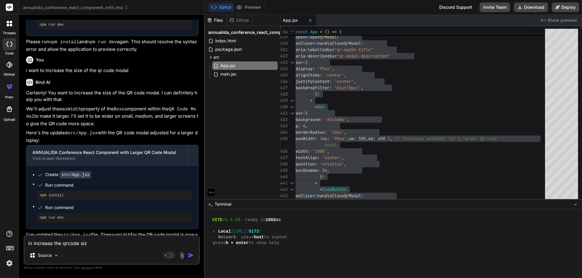
type textarea "in increase the qrcode size"
type textarea "x"
type textarea "in increase the qrcode size"
type textarea "x"
type textarea "in increase the qrcode size t"
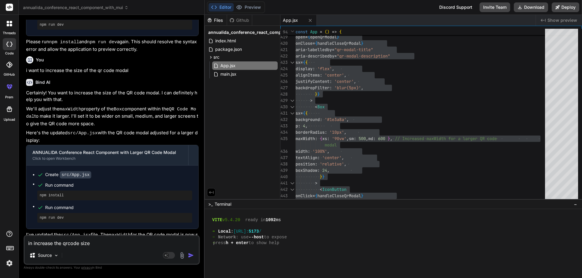
type textarea "x"
type textarea "in increase the qrcode size to"
type textarea "x"
type textarea "in increase the qrcode size to"
type textarea "x"
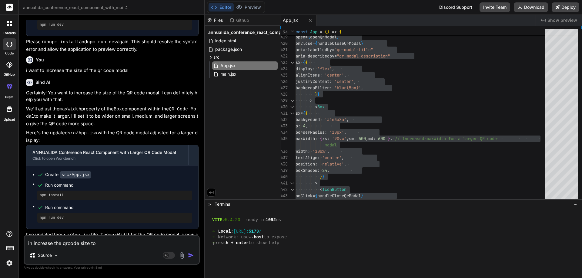
type textarea "in increase the qrcode size to f"
type textarea "x"
type textarea "in increase the qrcode size to fi"
type textarea "x"
type textarea "in increase the qrcode size to fit"
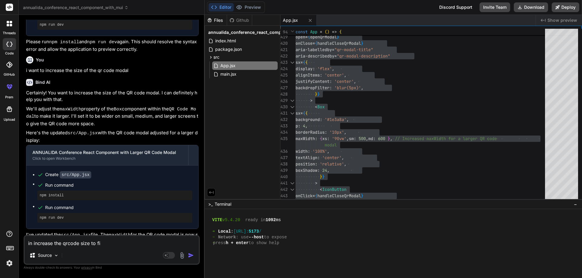
type textarea "x"
type textarea "in increase the qrcode size to fit"
type textarea "x"
type textarea "in increase the qrcode size to fit i"
type textarea "x"
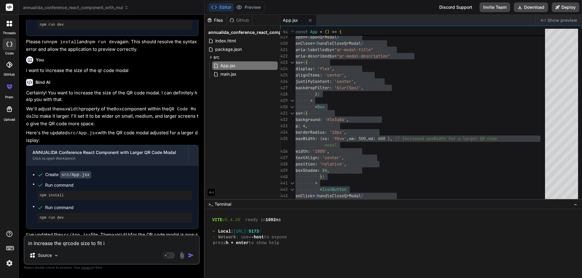
type textarea "in increase the qrcode size to fit in"
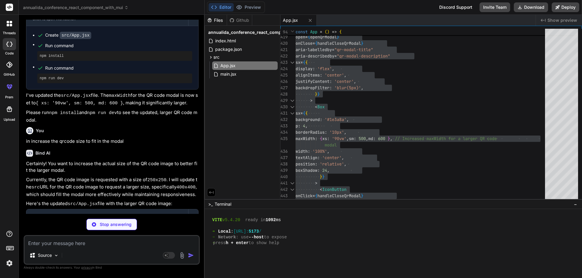
scroll to position [1450, 0]
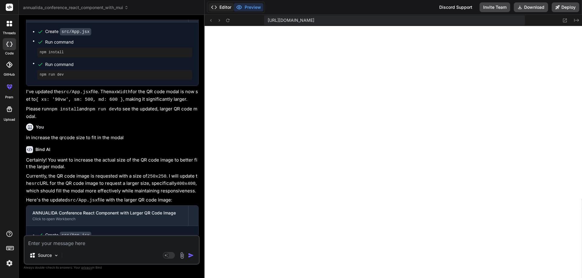
click at [224, 6] on button "Editor" at bounding box center [220, 7] width 25 height 8
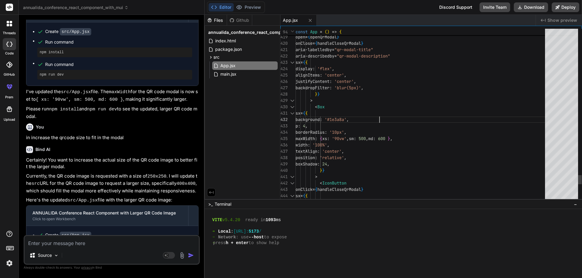
scroll to position [0, 0]
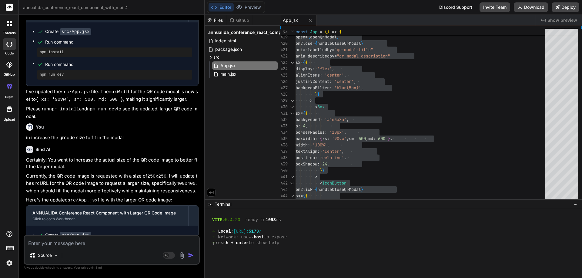
click at [74, 244] on textarea at bounding box center [112, 241] width 174 height 11
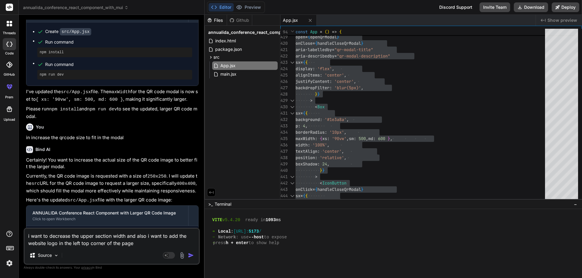
click at [189, 256] on img "button" at bounding box center [191, 256] width 6 height 6
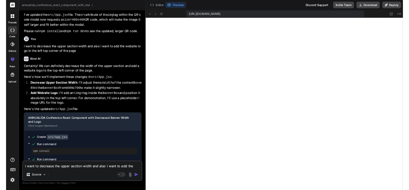
scroll to position [1749, 0]
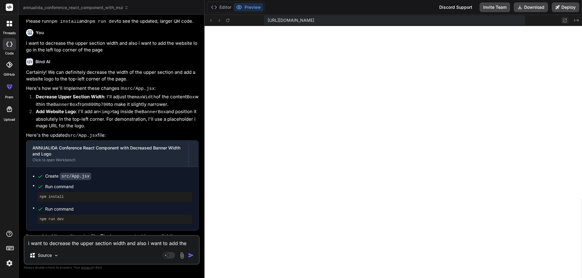
click at [567, 19] on icon at bounding box center [564, 20] width 5 height 5
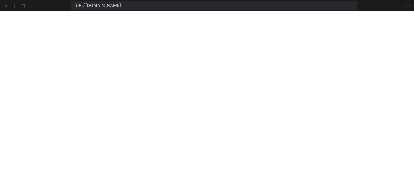
scroll to position [5731, 0]
click at [405, 5] on button at bounding box center [407, 5] width 7 height 7
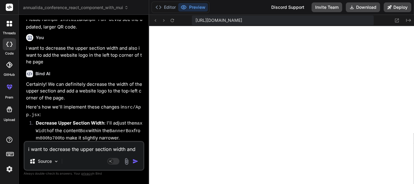
click at [70, 145] on textarea "i want to decrease the upper section width and also i want to add the website l…" at bounding box center [84, 147] width 119 height 11
paste textarea "ANNUALIDA CONFERENCE"
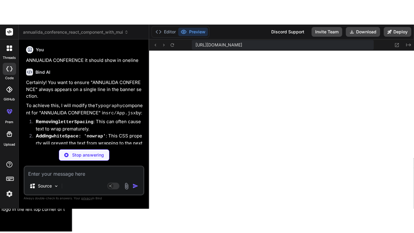
scroll to position [2423, 0]
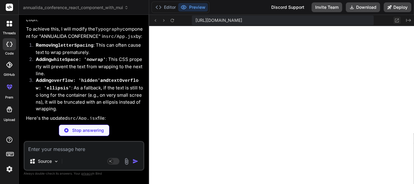
click at [393, 21] on button at bounding box center [396, 20] width 7 height 7
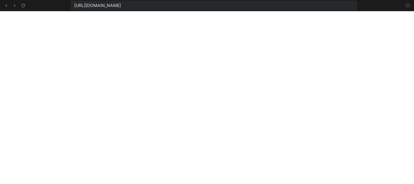
scroll to position [5720, 0]
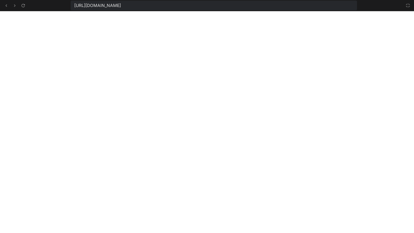
drag, startPoint x: 280, startPoint y: 3, endPoint x: 104, endPoint y: 51, distance: 183.0
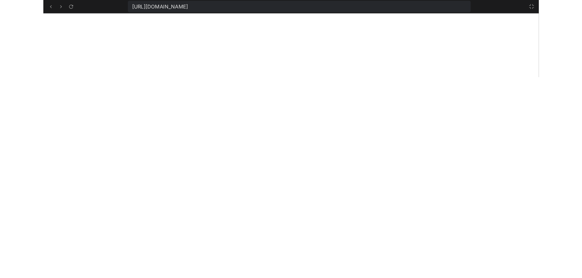
scroll to position [2423, 0]
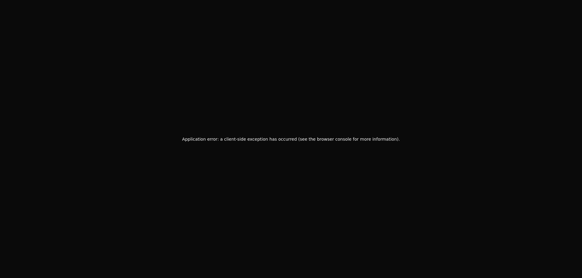
click at [204, 97] on div "Application error: a client-side exception has occurred (see the browser consol…" at bounding box center [291, 139] width 582 height 278
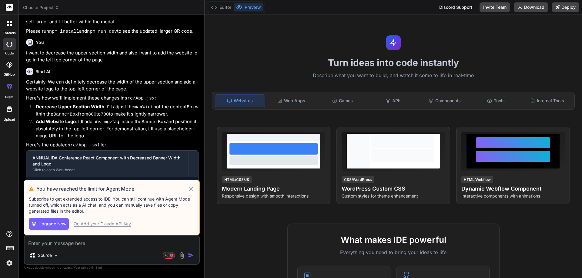
click at [191, 190] on icon at bounding box center [190, 188] width 7 height 7
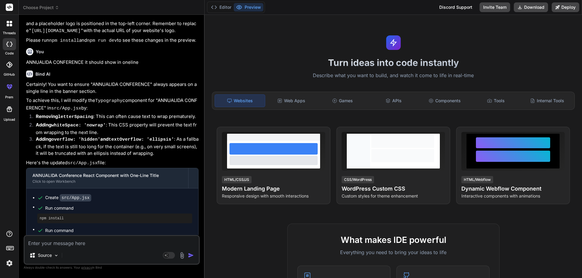
scroll to position [907, 0]
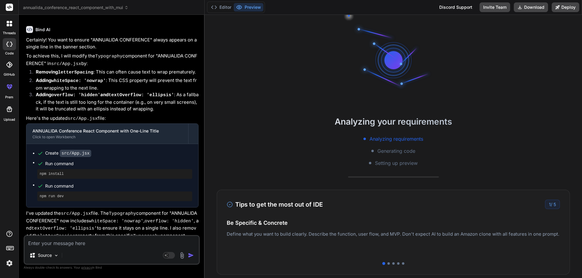
click at [81, 242] on textarea at bounding box center [112, 241] width 174 height 11
drag, startPoint x: 529, startPoint y: 227, endPoint x: 313, endPoint y: 227, distance: 215.6
click at [313, 227] on h4 "Easy Deployment" at bounding box center [393, 229] width 333 height 8
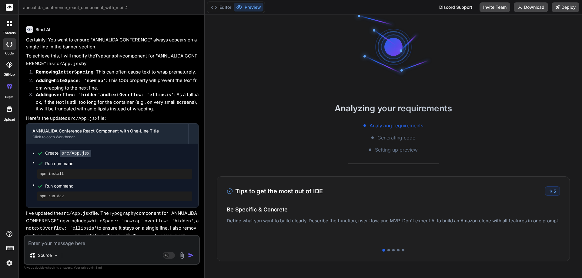
scroll to position [0, 0]
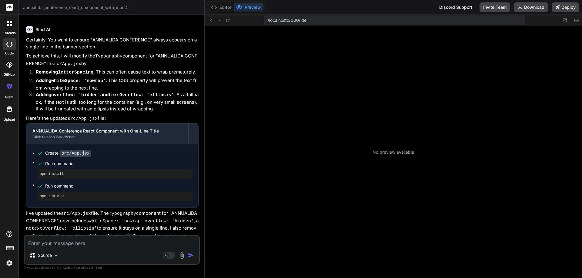
type textarea "x"
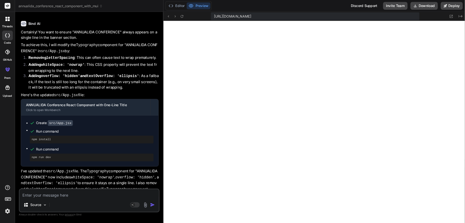
scroll to position [155, 0]
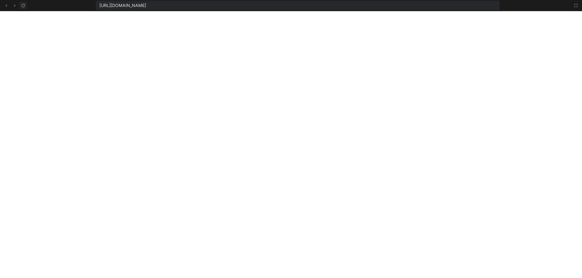
click at [26, 7] on button at bounding box center [22, 5] width 7 height 7
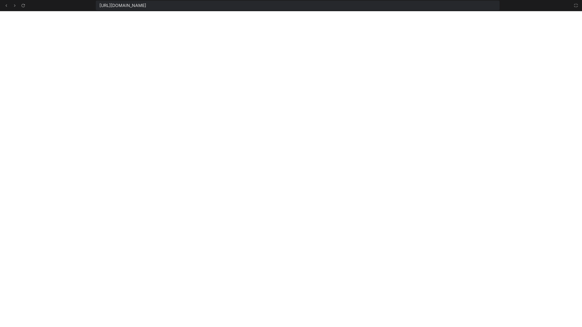
scroll to position [121, 0]
click at [573, 5] on icon at bounding box center [575, 5] width 5 height 5
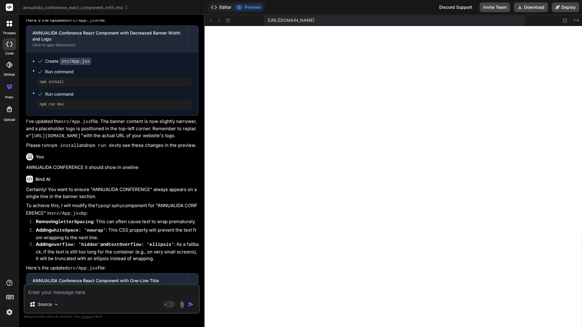
click at [216, 4] on button "Editor" at bounding box center [220, 7] width 25 height 8
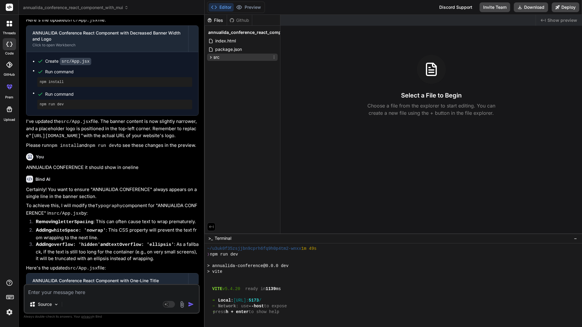
click at [227, 58] on div "src" at bounding box center [242, 57] width 71 height 7
click at [227, 69] on span "App.jsx" at bounding box center [228, 65] width 16 height 7
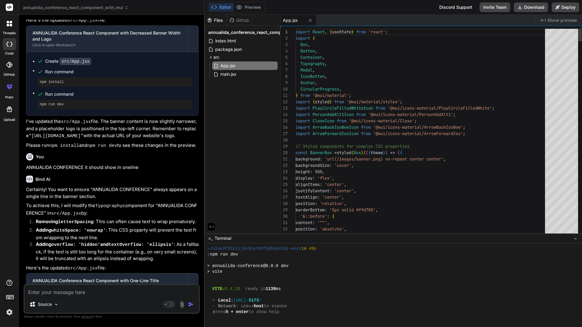
type textarea "x"
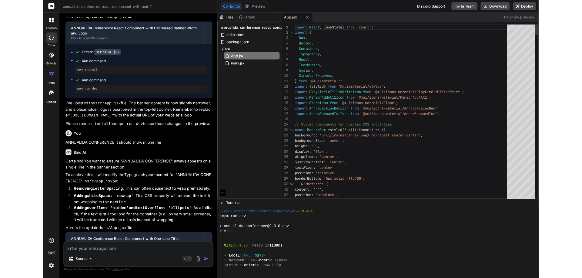
scroll to position [0, 0]
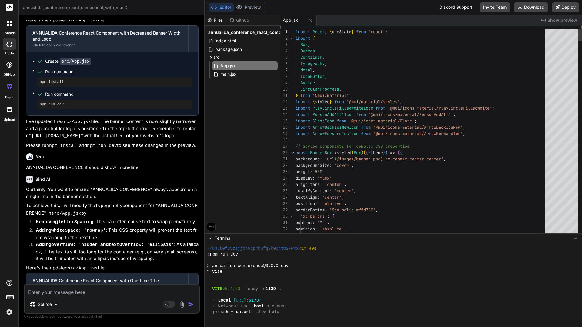
type textarea "import React, { useState } from 'react'; import { Box, Button, Container, Typog…"
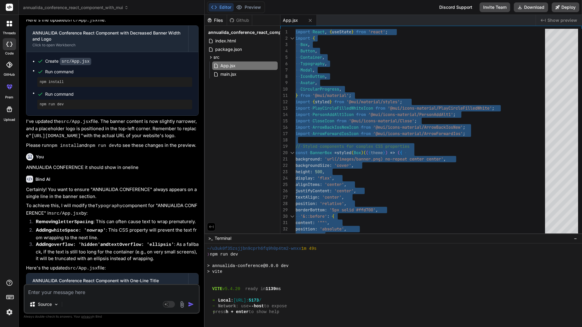
type textarea "x"
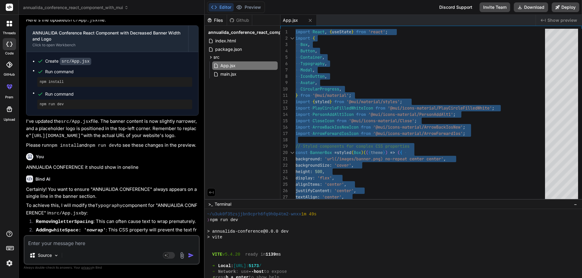
scroll to position [132, 0]
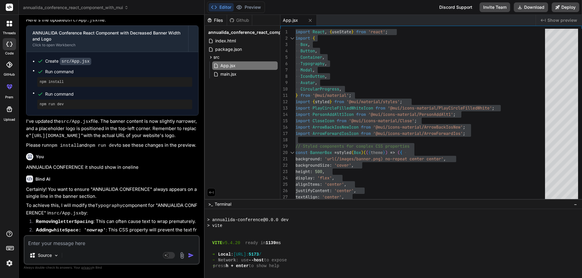
click at [61, 245] on textarea at bounding box center [112, 241] width 174 height 11
type textarea "a"
type textarea "x"
type textarea "an"
type textarea "x"
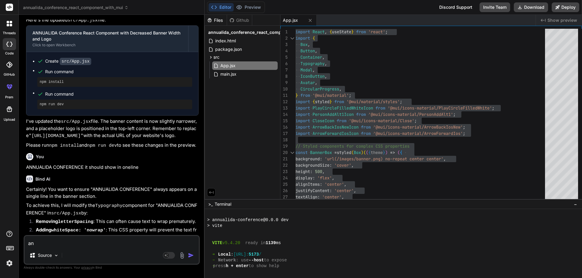
type textarea "and"
type textarea "x"
type textarea "and"
type textarea "x"
type textarea "and n"
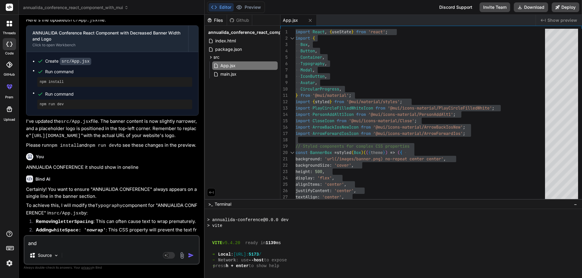
type textarea "x"
type textarea "and no"
type textarea "x"
type textarea "and nop"
type textarea "x"
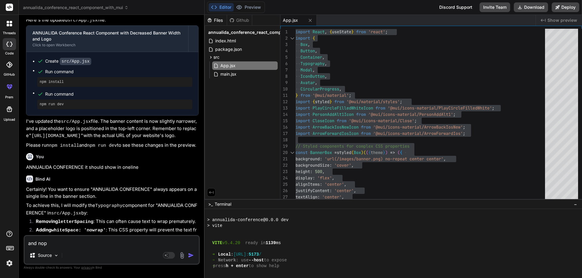
type textarea "and nopw"
type textarea "x"
type textarea "and nopw"
type textarea "x"
type textarea "and nopw"
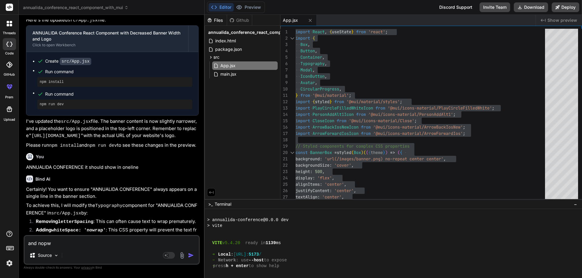
type textarea "x"
type textarea "and nop"
type textarea "x"
type textarea "and no"
type textarea "x"
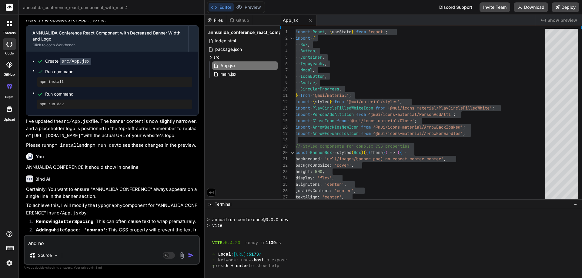
type textarea "and now"
type textarea "x"
type textarea "and now"
type textarea "x"
type textarea "and now i"
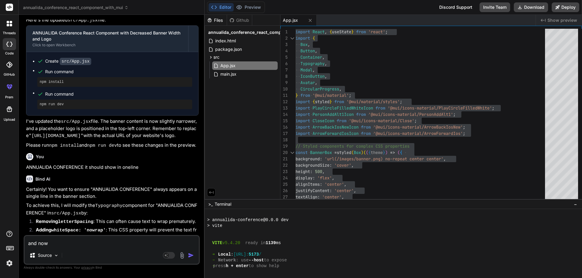
type textarea "x"
type textarea "and now i"
type textarea "x"
type textarea "and now i w"
type textarea "x"
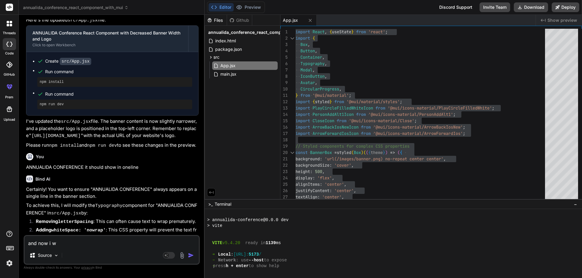
type textarea "and now i wa"
type textarea "x"
type textarea "and now i wan"
type textarea "x"
type textarea "and now i want"
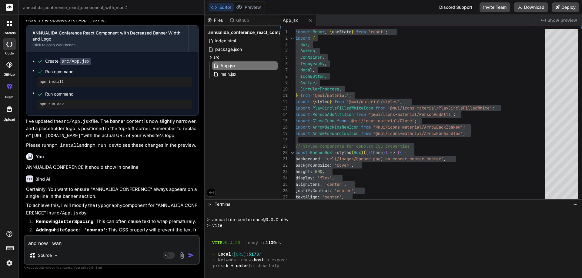
type textarea "x"
type textarea "and now i want"
type textarea "x"
type textarea "and now i want t"
type textarea "x"
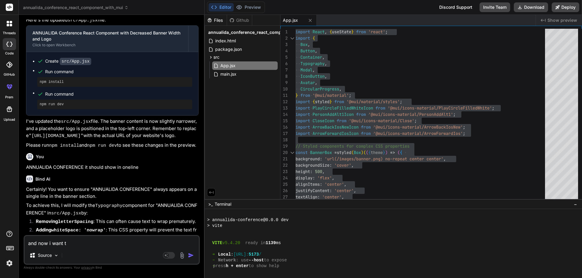
type textarea "and now i want to"
type textarea "x"
type textarea "and now i want to"
type textarea "x"
type textarea "and now i want to p"
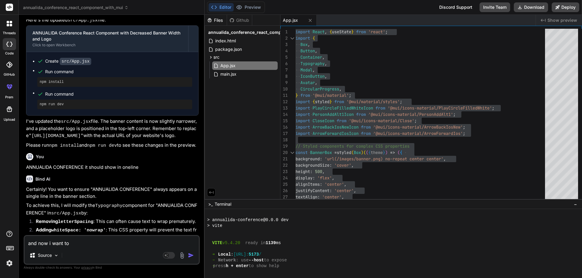
type textarea "x"
type textarea "and now i want to pl"
type textarea "x"
type textarea "and now i want to pla"
type textarea "x"
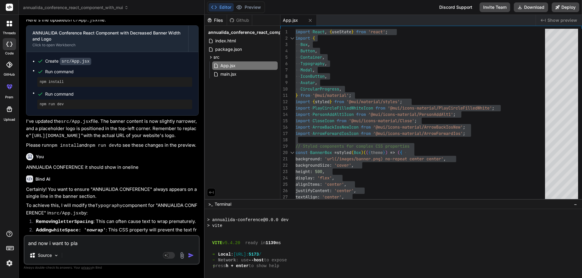
type textarea "and now i want to play"
type textarea "x"
type textarea "and now i want to play"
type textarea "x"
type textarea "and now i want to play v"
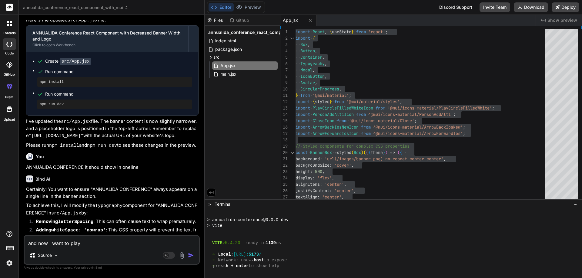
type textarea "x"
type textarea "and now i want to play vi"
type textarea "x"
type textarea "and now i want to play vie"
type textarea "x"
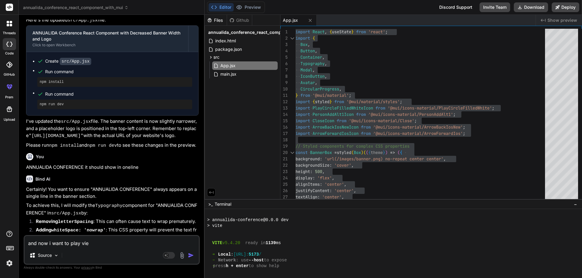
type textarea "and now i want to play view"
type textarea "x"
type textarea "and now i want to play viewo"
type textarea "x"
type textarea "and now i want to play viewo"
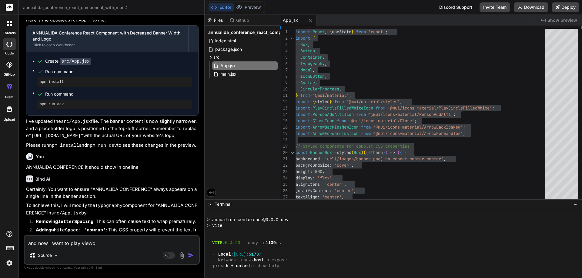
type textarea "x"
type textarea "and now i want to play viewo"
type textarea "x"
type textarea "and now i want to play view"
type textarea "x"
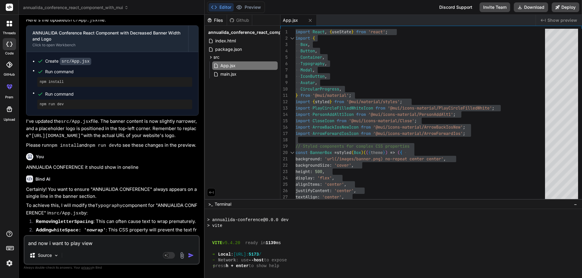
type textarea "and now i want to play vie"
type textarea "x"
type textarea "and now i want to play vi"
type textarea "x"
type textarea "and now i want to play vid"
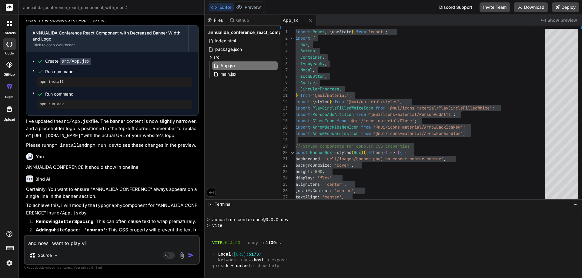
type textarea "x"
type textarea "and now i want to play vide"
type textarea "x"
type textarea "and now i want to play video"
type textarea "x"
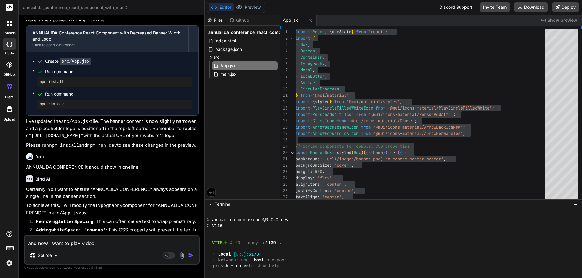
type textarea "and now i want to play video"
type textarea "x"
type textarea "and now i want to play video i"
type textarea "x"
type textarea "and now i want to play video in"
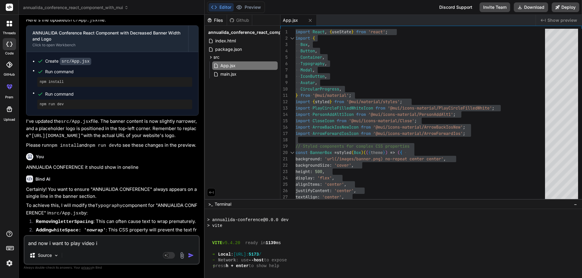
type textarea "x"
type textarea "and now i want to play video in"
type textarea "x"
type textarea "and now i want to play video in f"
type textarea "x"
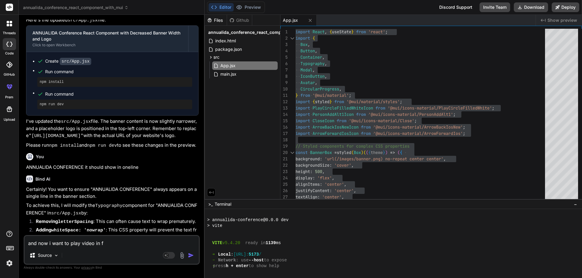
type textarea "and now i want to play video in fu"
type textarea "x"
type textarea "and now i want to play video in ful"
type textarea "x"
type textarea "and now i want to play video in full"
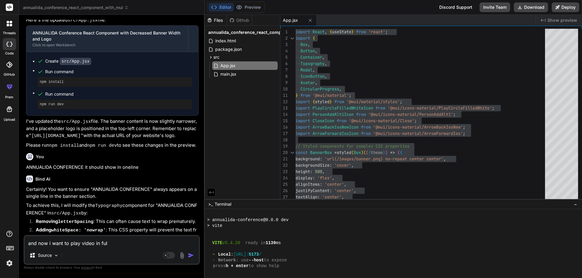
type textarea "x"
type textarea "and now i want to play video in full"
type textarea "x"
type textarea "and now i want to play video in full s"
type textarea "x"
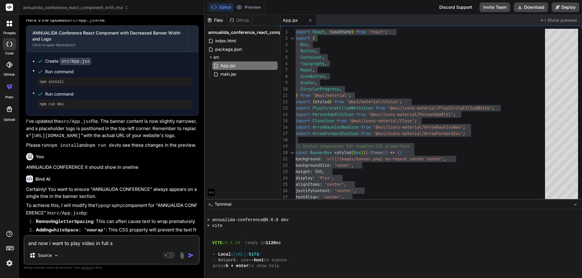
type textarea "and now i want to play video in full sc"
type textarea "x"
type textarea "and now i want to play video in full scr"
type textarea "x"
type textarea "and now i want to play video in full scre"
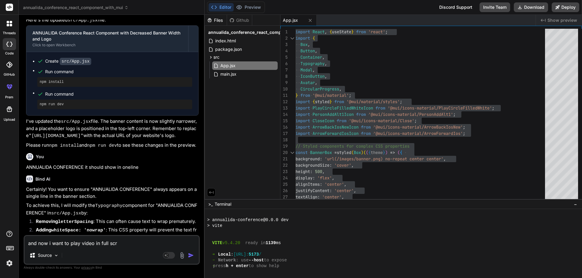
type textarea "x"
type textarea "and now i want to play video in full scree"
type textarea "x"
type textarea "and now i want to play video in full screen"
type textarea "x"
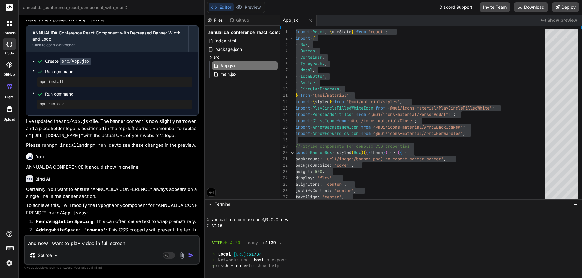
type textarea "and now i want to play video in full screen"
type textarea "x"
type textarea "and now i want to play video in full screen w"
type textarea "x"
type textarea "and now i want to play video in full screen wh"
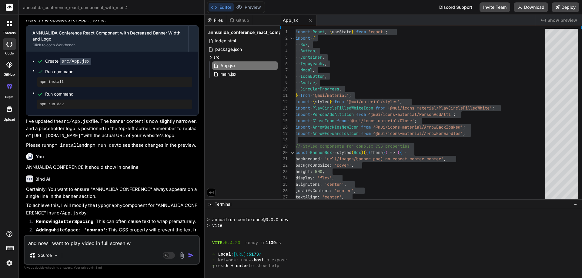
type textarea "x"
type textarea "and now i want to play video in full screen whe"
type textarea "x"
type textarea "and now i want to play video in full screen when"
type textarea "x"
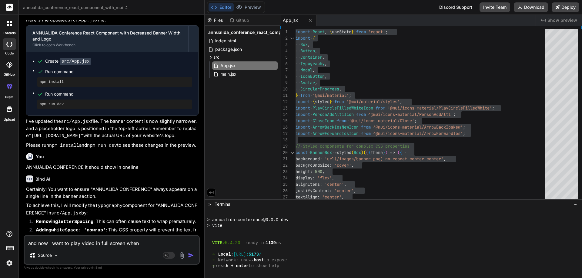
type textarea "and now i want to play video in full screen when"
type textarea "x"
type textarea "and now i want to play video in full screen when u"
type textarea "x"
type textarea "and now i want to play video in full screen when us"
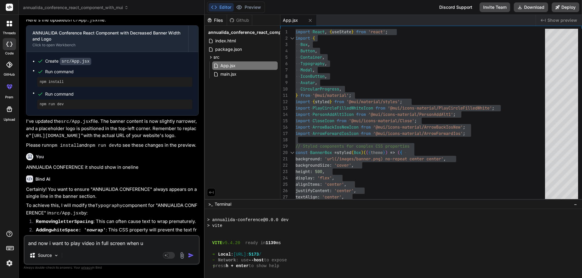
type textarea "x"
type textarea "and now i want to play video in full screen when use"
type textarea "x"
type textarea "and now i want to play video in full screen when user"
type textarea "x"
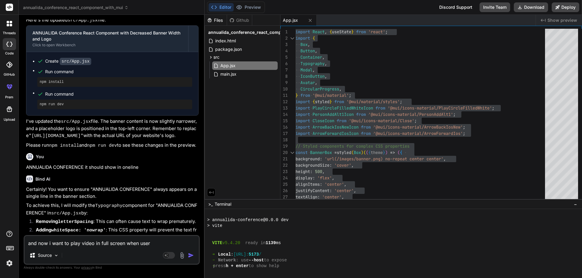
type textarea "and now i want to play video in full screen when user"
type textarea "x"
type textarea "and now i want to play video in full screen when user c"
type textarea "x"
type textarea "and now i want to play video in full screen when user cl"
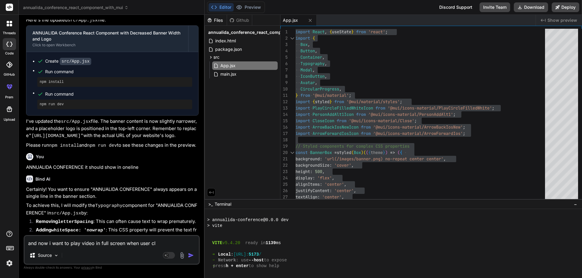
type textarea "x"
type textarea "and now i want to play video in full screen when user cli"
type textarea "x"
type textarea "and now i want to play video in full screen when user clic"
type textarea "x"
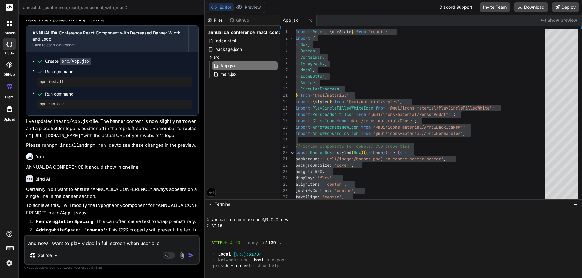
type textarea "and now i want to play video in full screen when user click"
type textarea "x"
type textarea "and now i want to play video in full screen when user click"
type textarea "x"
type textarea "and now i want to play video in full screen when user click"
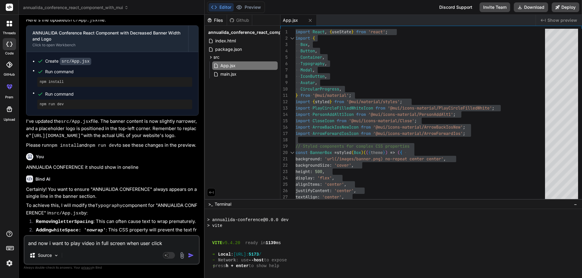
type textarea "x"
type textarea "and now i want to play video in full screen when user clicko"
type textarea "x"
type textarea "and now i want to play video in full screen when user clickon"
type textarea "x"
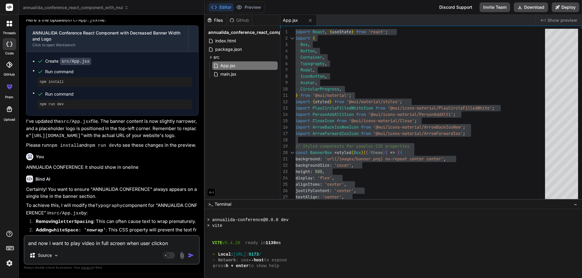
type textarea "and now i want to play video in full screen when user clickon"
type textarea "x"
type textarea "and now i want to play video in full screen when user clickon"
type textarea "x"
type textarea "and now i want to play video in full screen when user clicko"
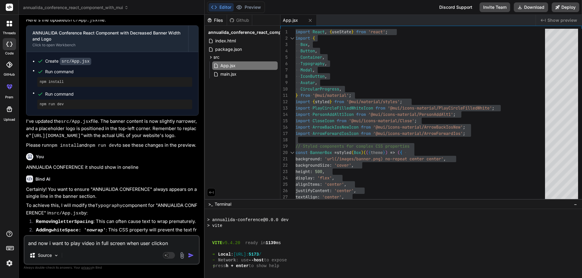
type textarea "x"
type textarea "and now i want to play video in full screen when user click"
type textarea "x"
type textarea "and now i want to play video in full screen when user click"
type textarea "x"
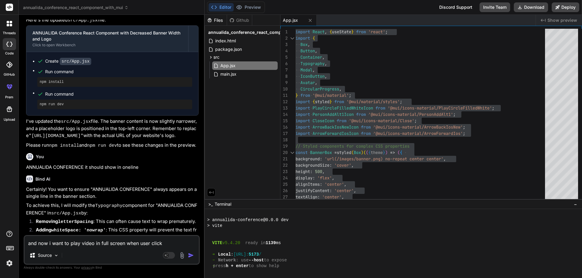
type textarea "and now i want to play video in full screen when user click o"
type textarea "x"
type textarea "and now i want to play video in full screen when user click on"
type textarea "x"
type textarea "and now i want to play video in full screen when user click on"
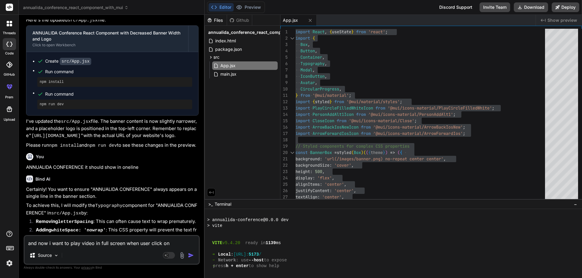
type textarea "x"
type textarea "and now i want to play video in full screen when user click on t"
type textarea "x"
type textarea "and now i want to play video in full screen when user click on th"
type textarea "x"
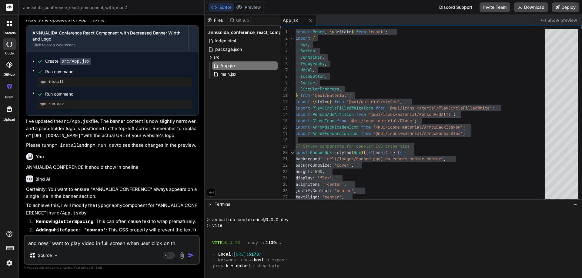
type textarea "and now i want to play video in full screen when user click on the"
type textarea "x"
type textarea "and now i want to play video in full screen when user click on the"
type textarea "x"
type textarea "and now i want to play video in full screen when user click on the b"
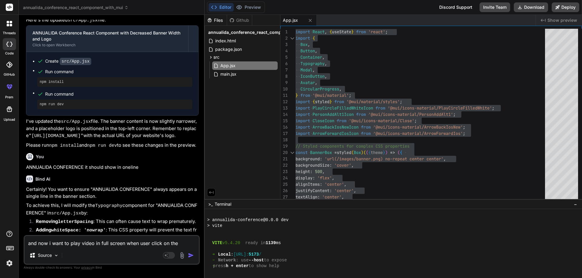
type textarea "x"
type textarea "and now i want to play video in full screen when user click on the bu"
type textarea "x"
type textarea "and now i want to play video in full screen when user click on the but"
type textarea "x"
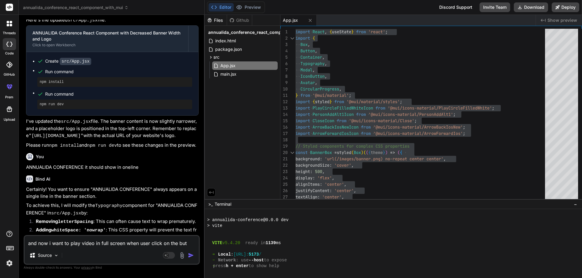
type textarea "and now i want to play video in full screen when user click on the butt"
type textarea "x"
type textarea "and now i want to play video in full screen when user click on the butto"
type textarea "x"
type textarea "and now i want to play video in full screen when user click on the button"
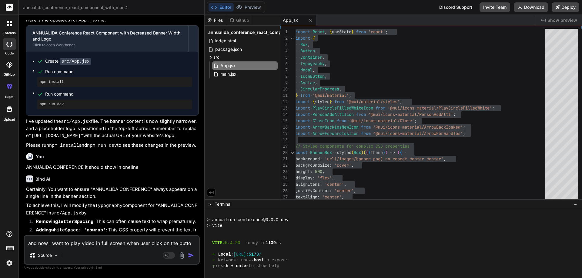
type textarea "x"
type textarea "and now i want to play video in full screen when user click on the button"
type textarea "x"
type textarea "and now i want to play video in full screen when user click on the button"
drag, startPoint x: 192, startPoint y: 241, endPoint x: 146, endPoint y: 230, distance: 48.1
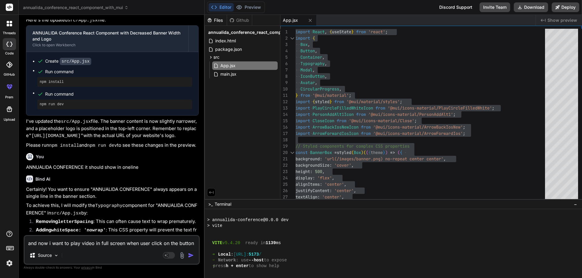
click at [140, 227] on li "Adding whiteSpace: 'nowrap' : This CSS property will prevent the text from wrap…" at bounding box center [114, 234] width 167 height 14
click at [142, 247] on textarea "and now i want to play video in full screen when user click on the button" at bounding box center [112, 241] width 174 height 11
type textarea "x"
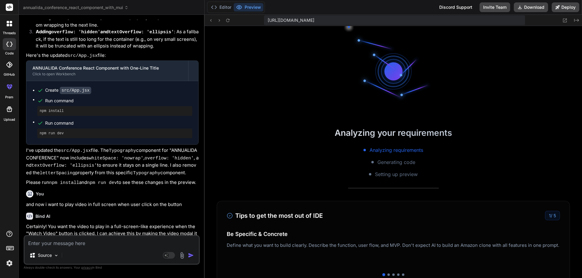
scroll to position [351, 0]
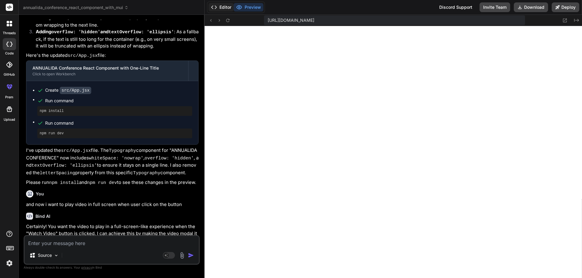
click at [222, 8] on button "Editor" at bounding box center [220, 7] width 25 height 8
